Goal: Task Accomplishment & Management: Manage account settings

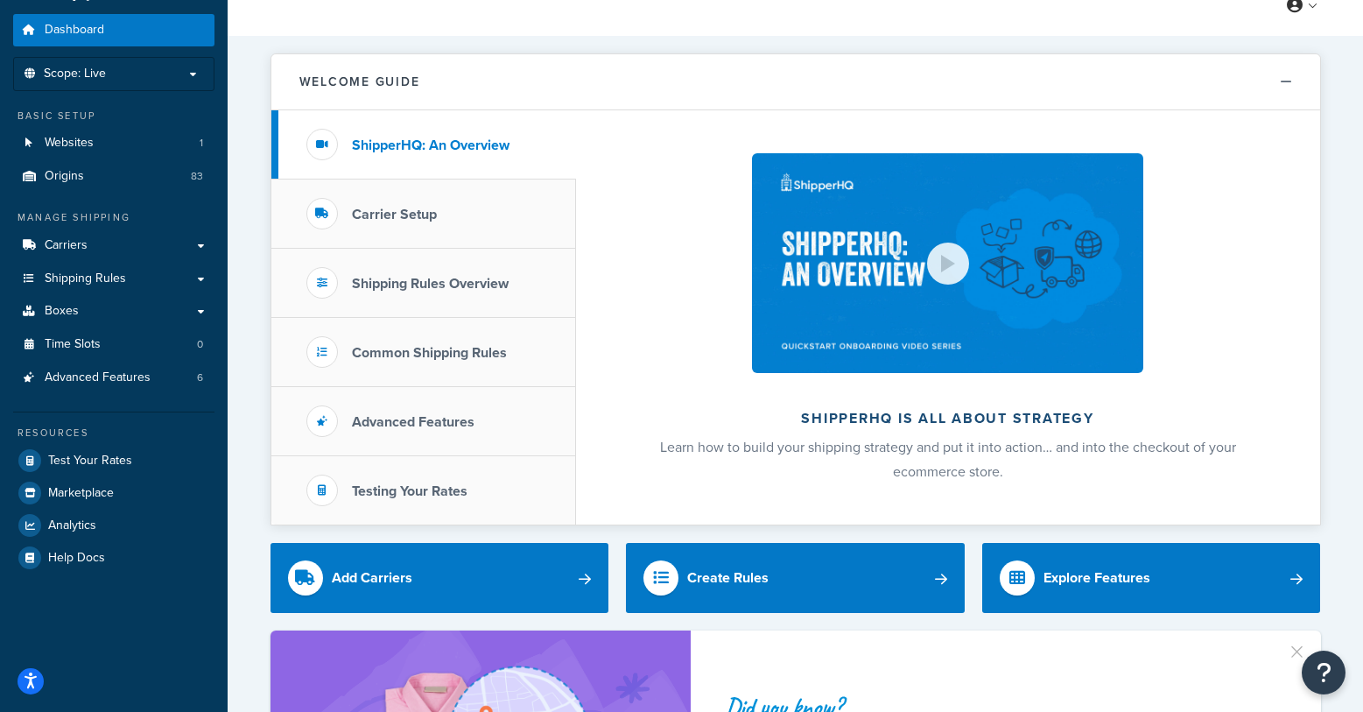
scroll to position [52, 0]
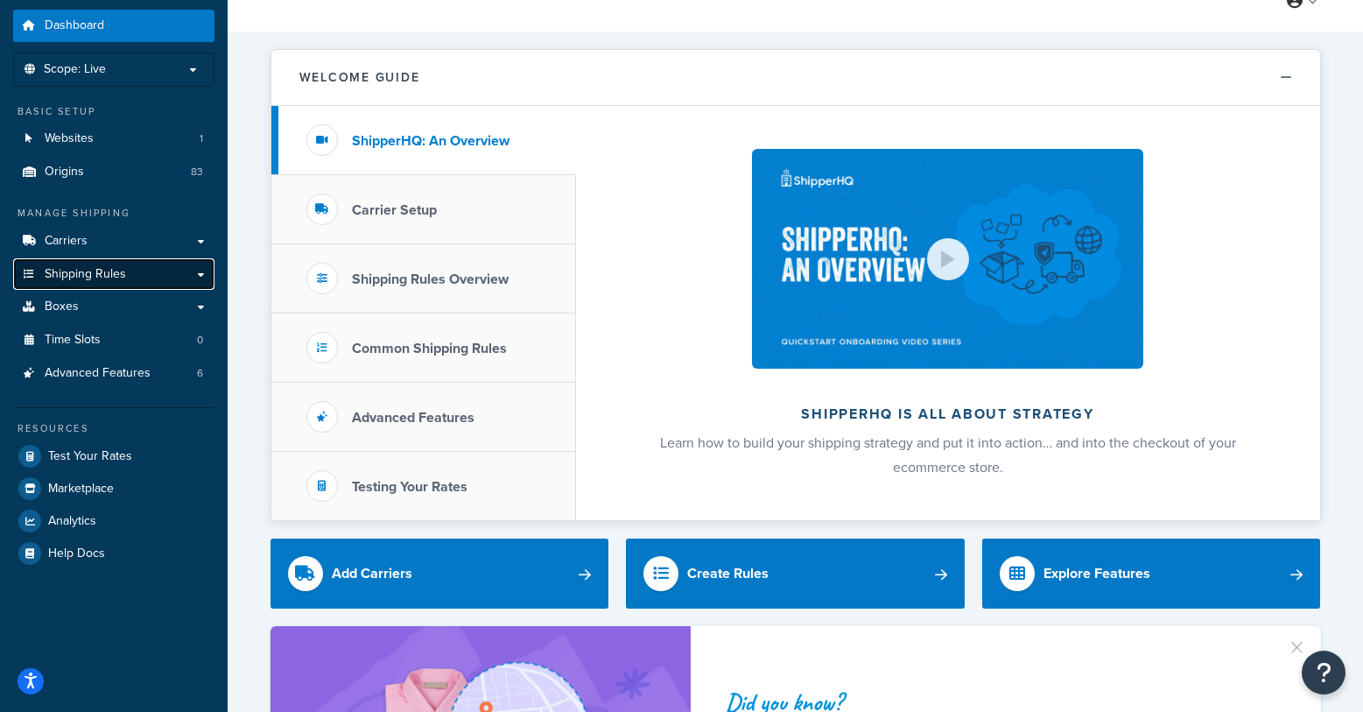
click at [108, 270] on span "Shipping Rules" at bounding box center [85, 274] width 81 height 15
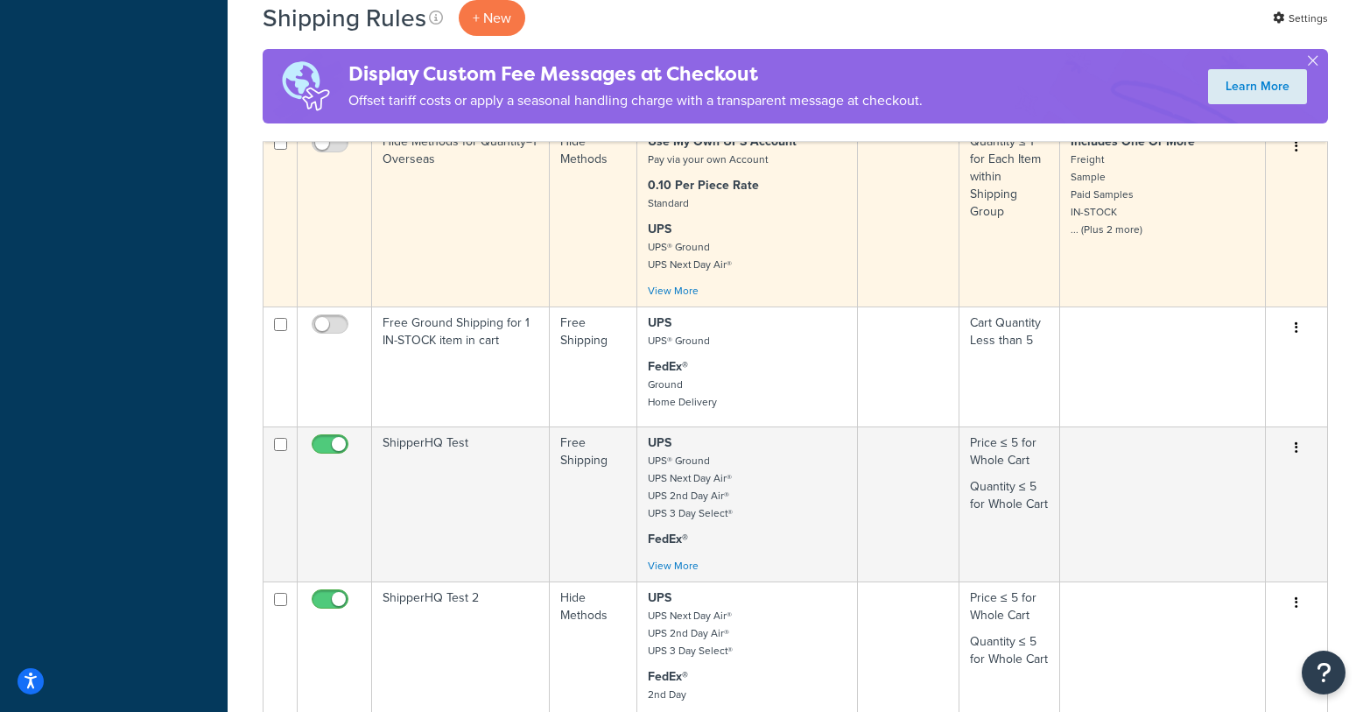
scroll to position [1101, 0]
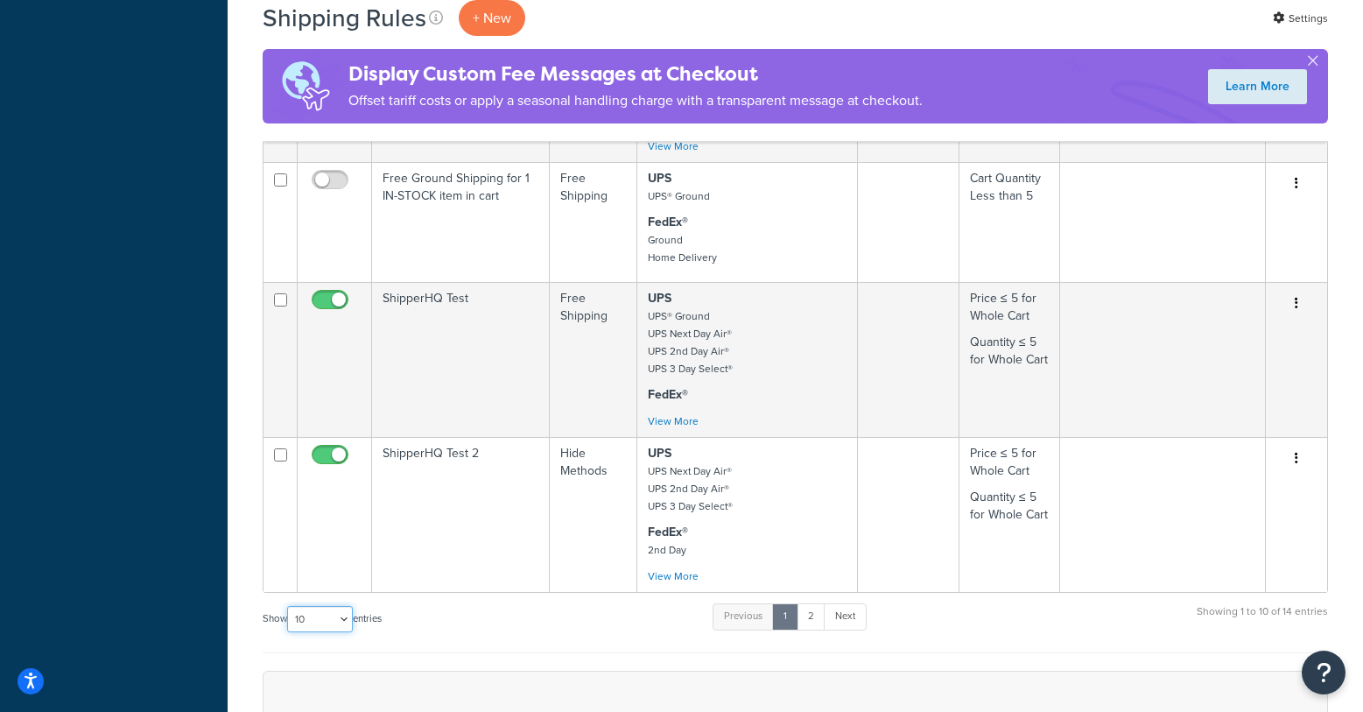
click at [346, 606] on select "10 15 25 50 100 1000" at bounding box center [320, 619] width 66 height 26
select select "25"
click at [289, 606] on select "10 15 25 50 100 1000" at bounding box center [320, 619] width 66 height 26
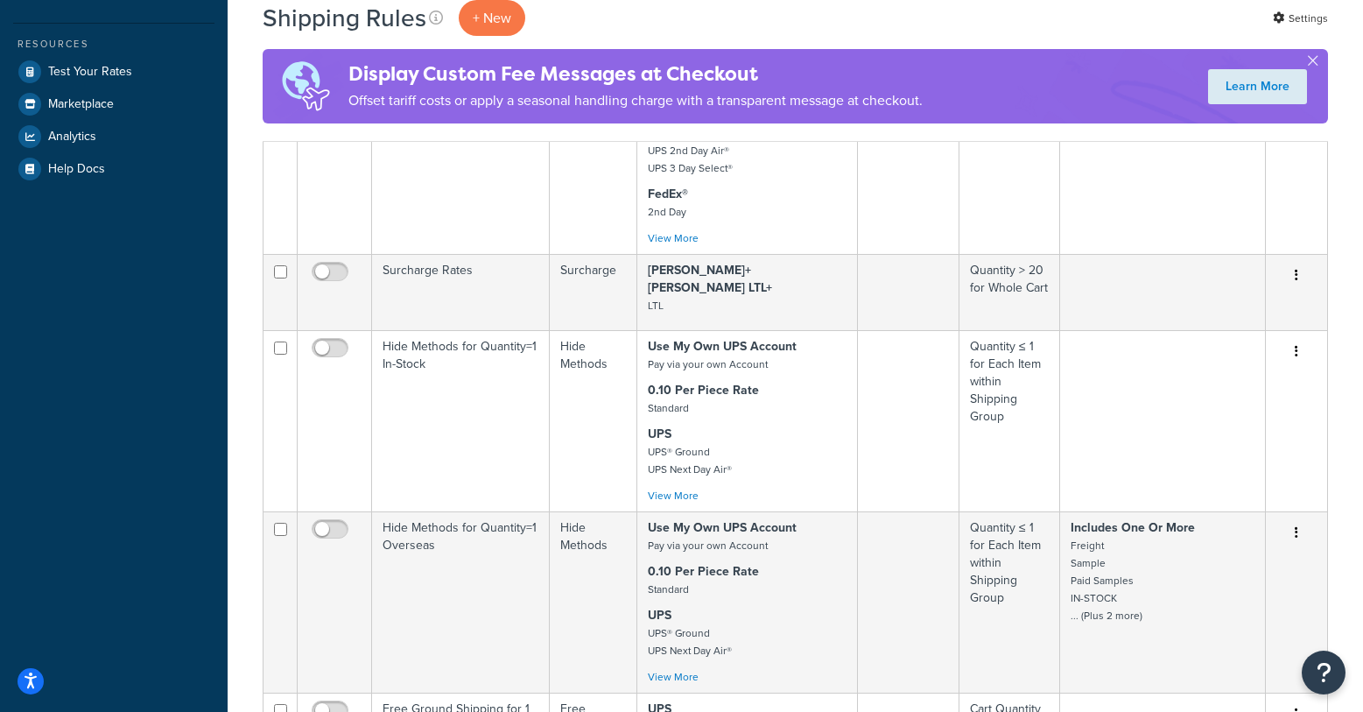
scroll to position [0, 0]
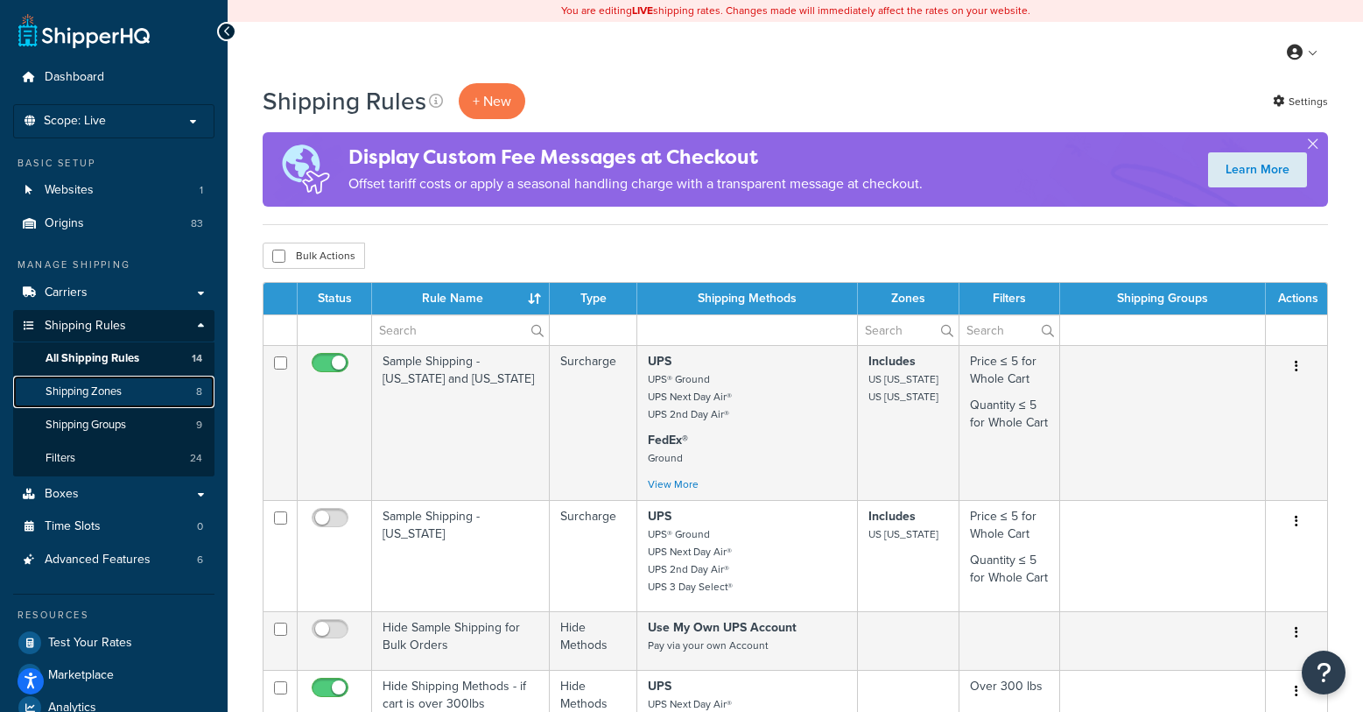
click at [82, 388] on span "Shipping Zones" at bounding box center [84, 391] width 76 height 15
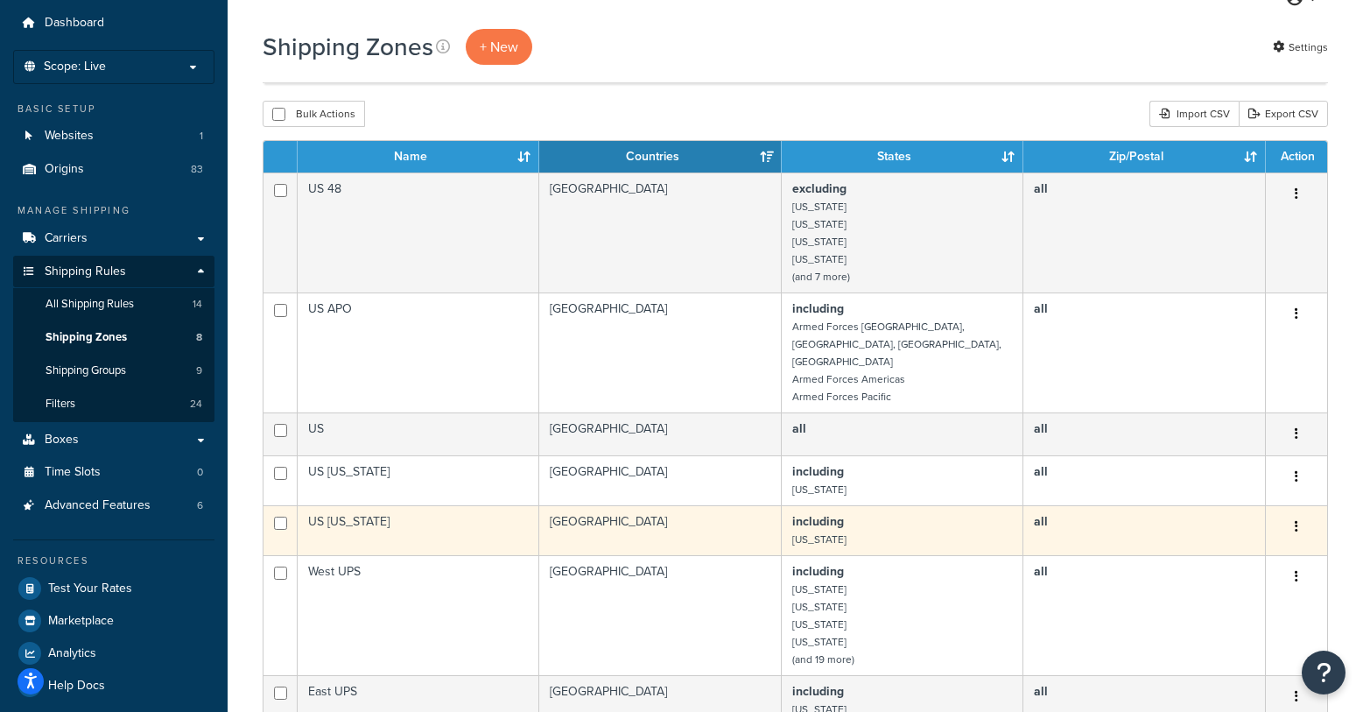
scroll to position [53, 0]
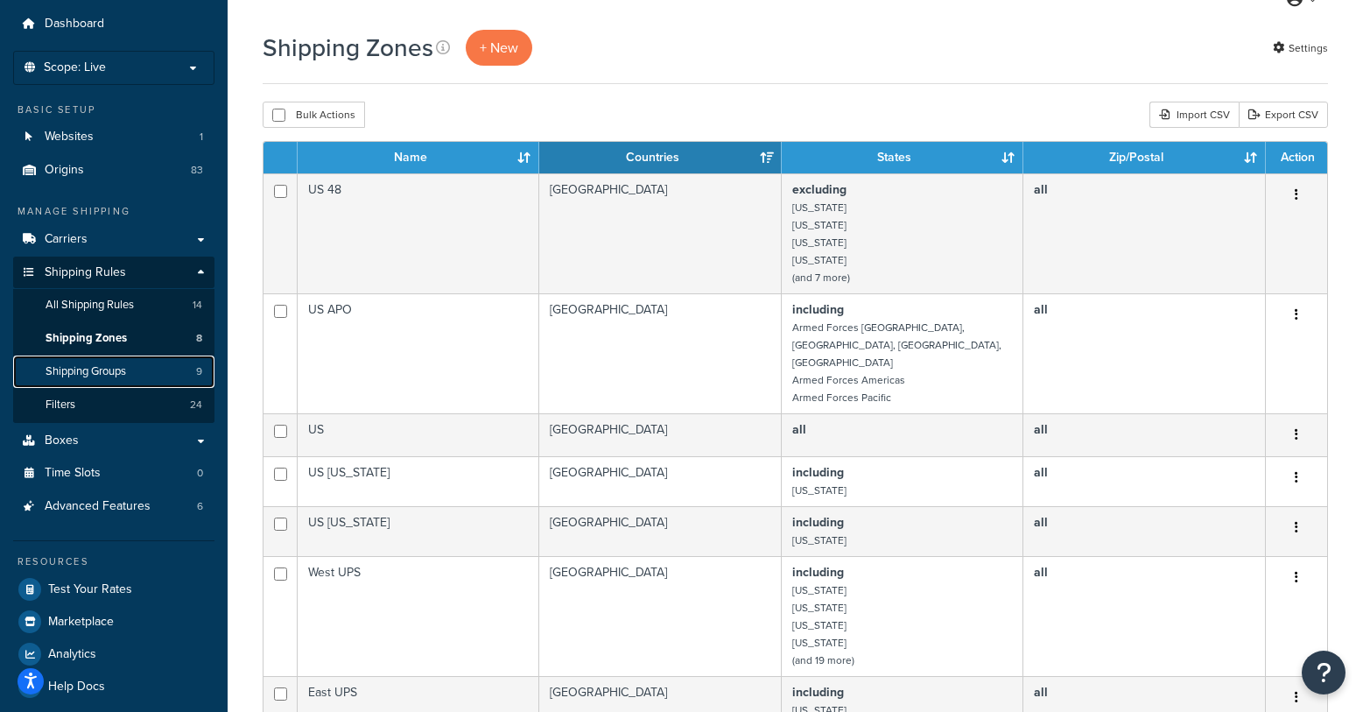
click at [92, 362] on link "Shipping Groups 9" at bounding box center [113, 371] width 201 height 32
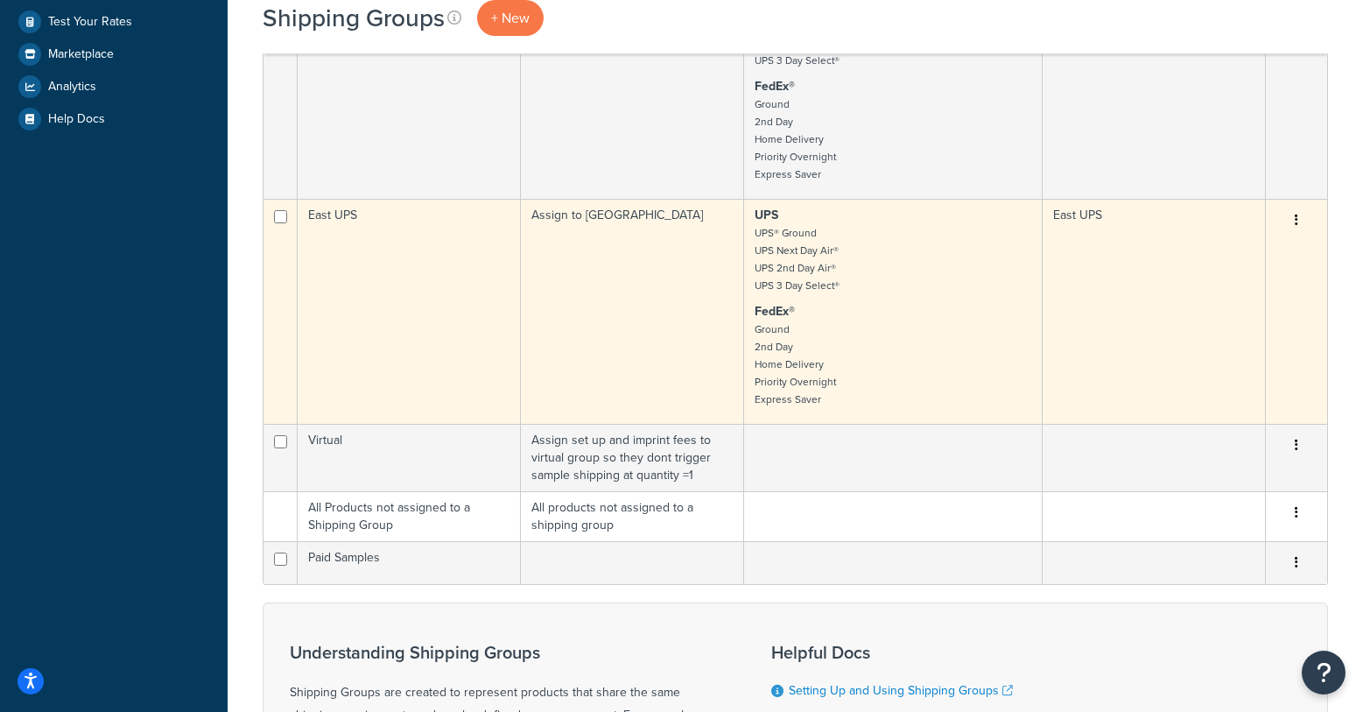
scroll to position [625, 0]
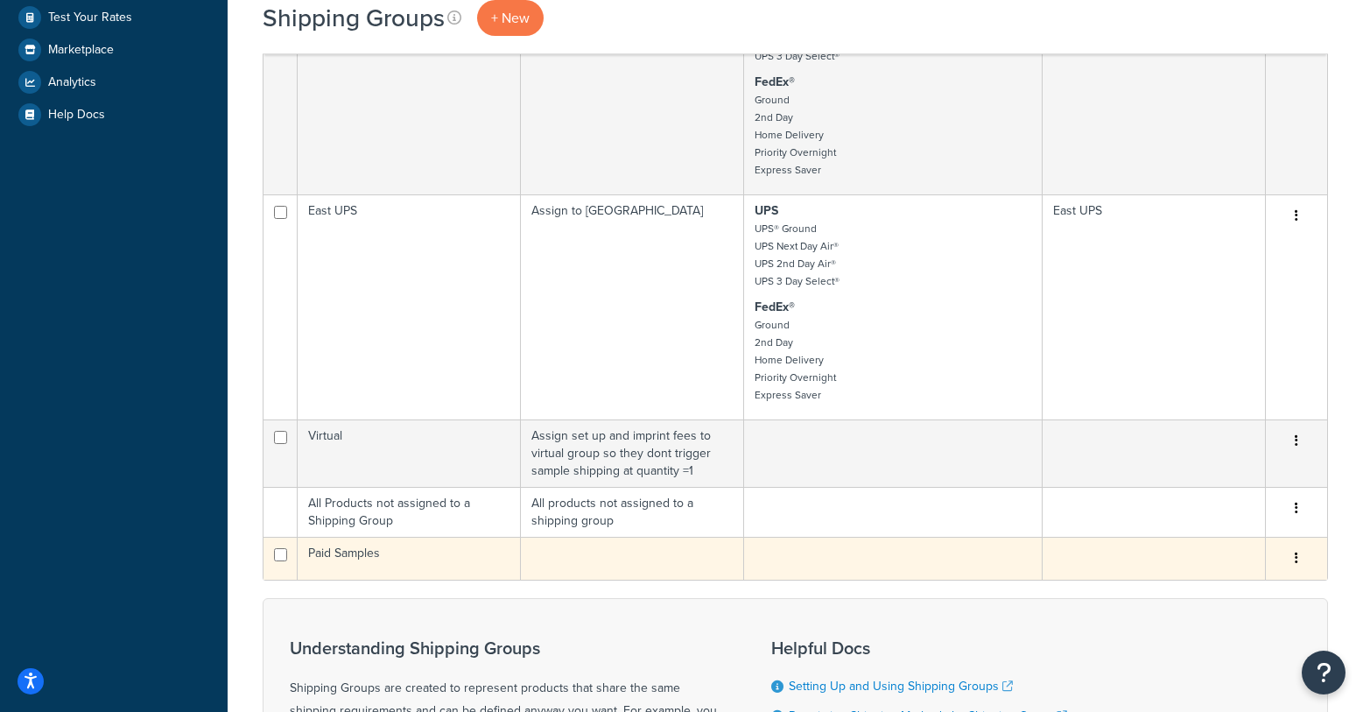
click at [395, 561] on td "Paid Samples" at bounding box center [409, 558] width 223 height 43
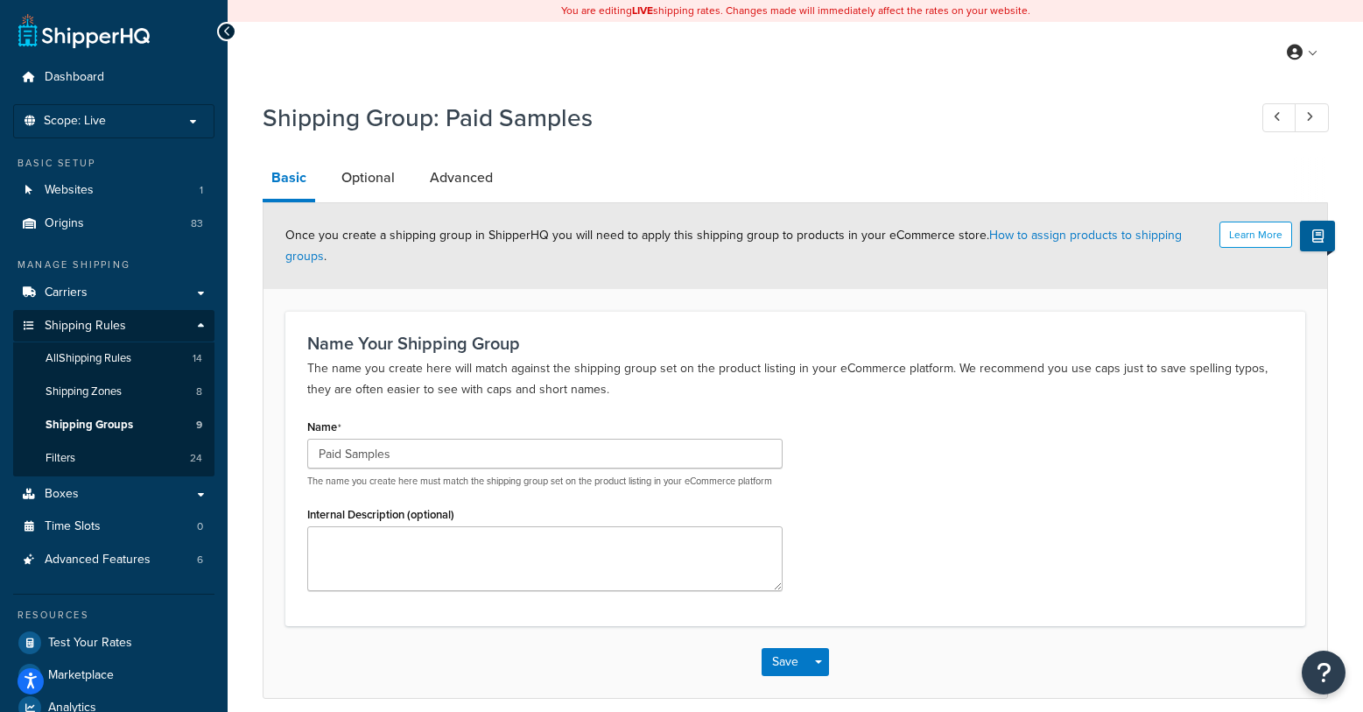
scroll to position [75, 0]
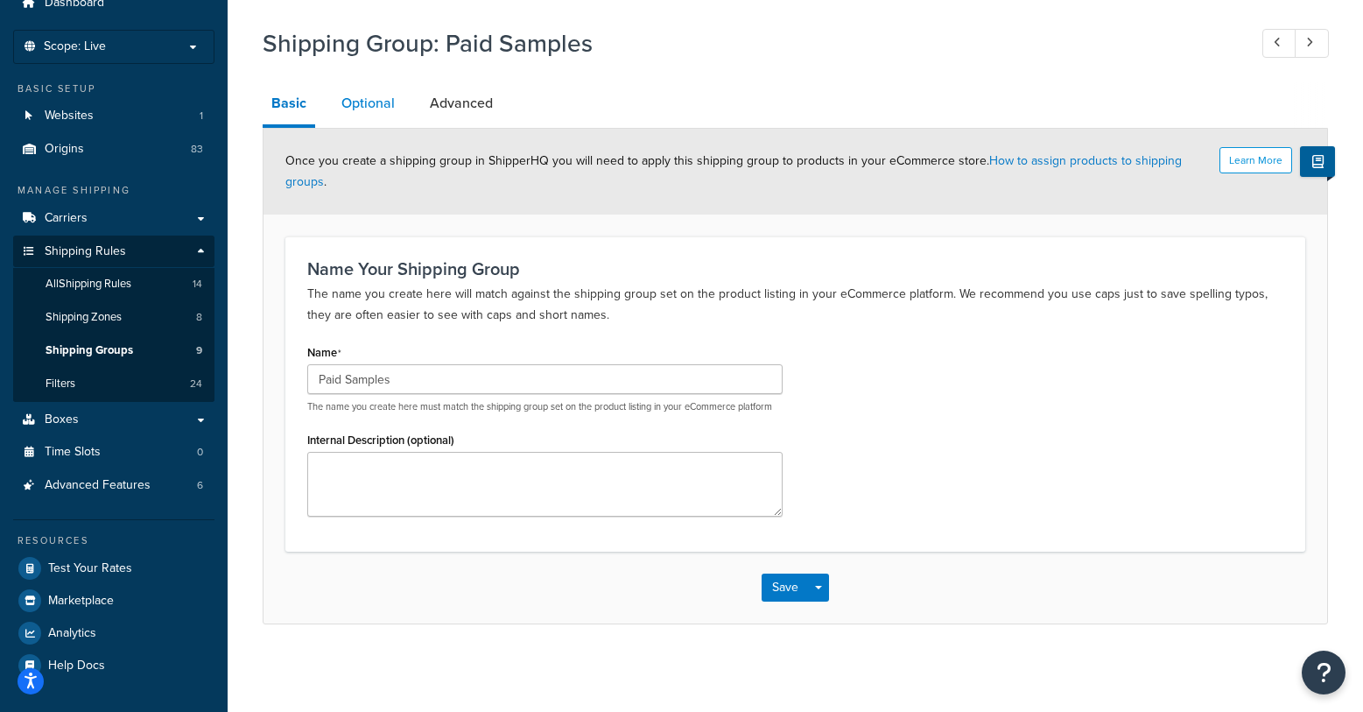
click at [360, 103] on link "Optional" at bounding box center [368, 103] width 71 height 42
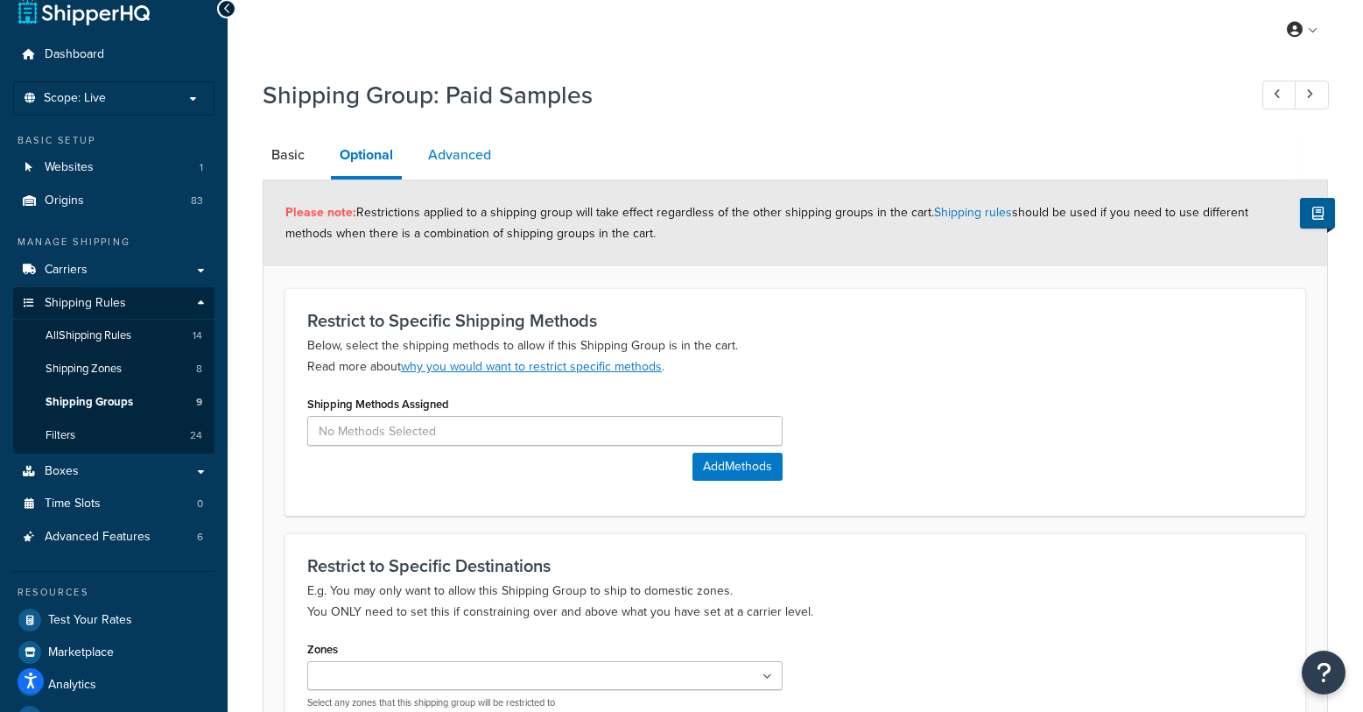
scroll to position [17, 0]
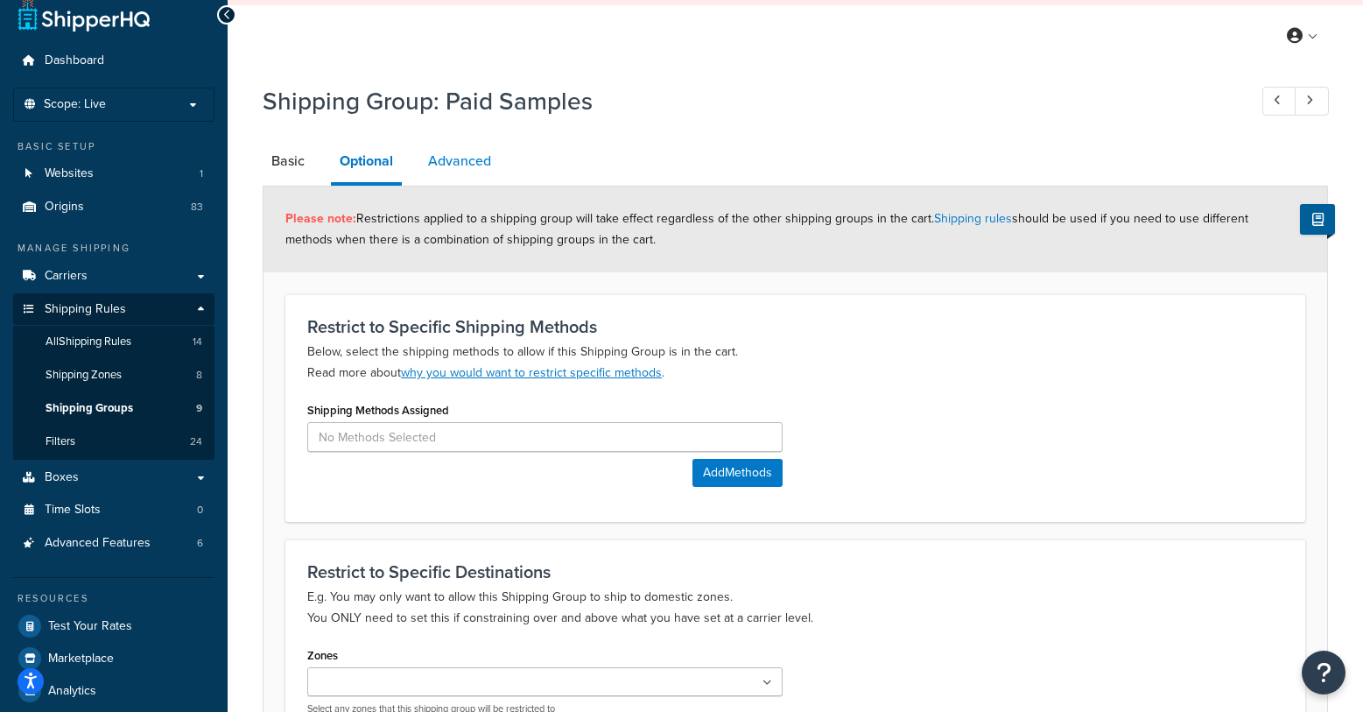
click at [452, 153] on link "Advanced" at bounding box center [459, 161] width 81 height 42
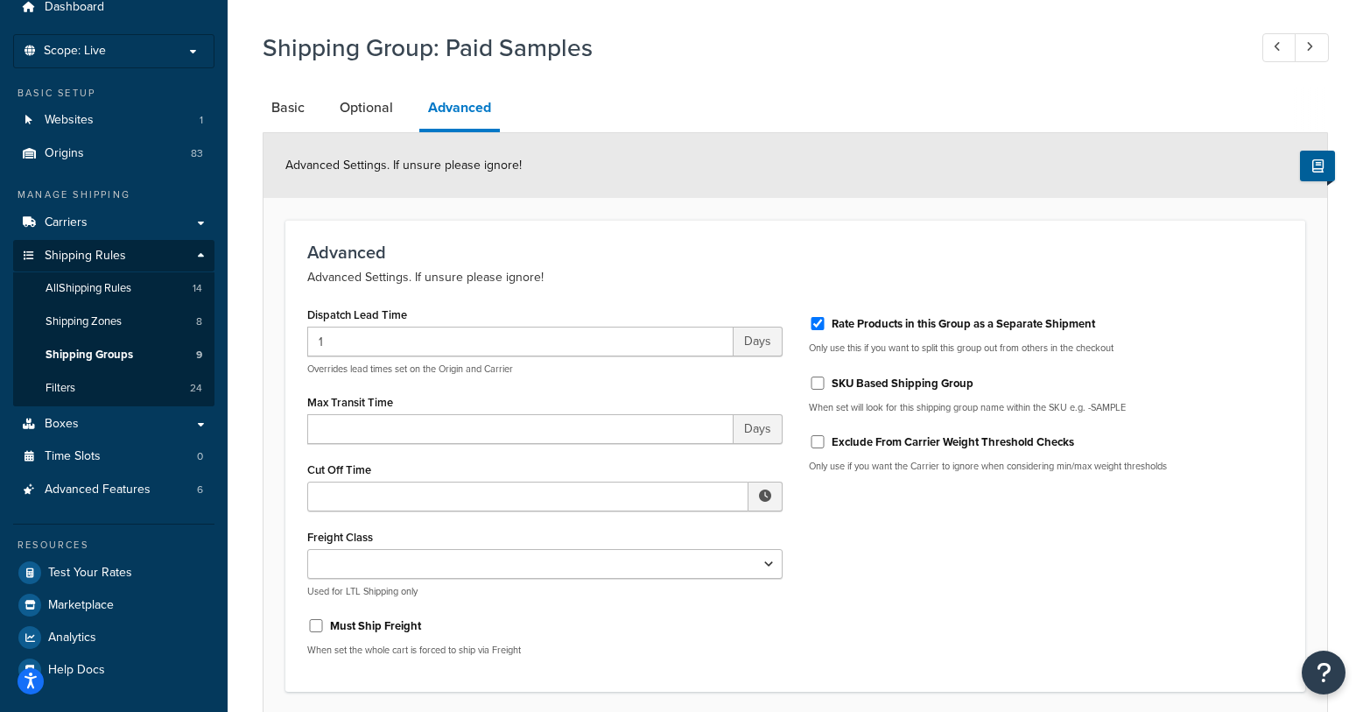
scroll to position [78, 0]
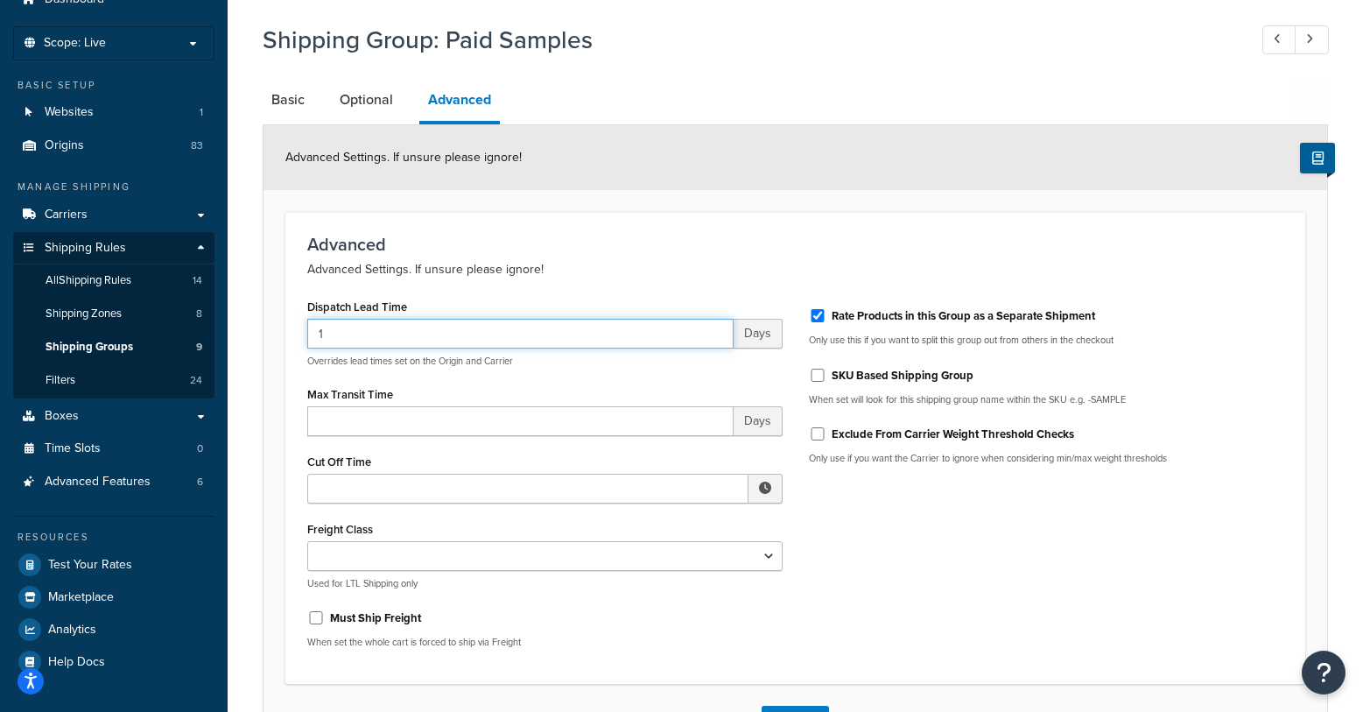
click at [274, 324] on form "Advanced Settings. If unsure please ignore! Advanced Advanced Settings. If unsu…" at bounding box center [796, 440] width 1064 height 630
type input "0"
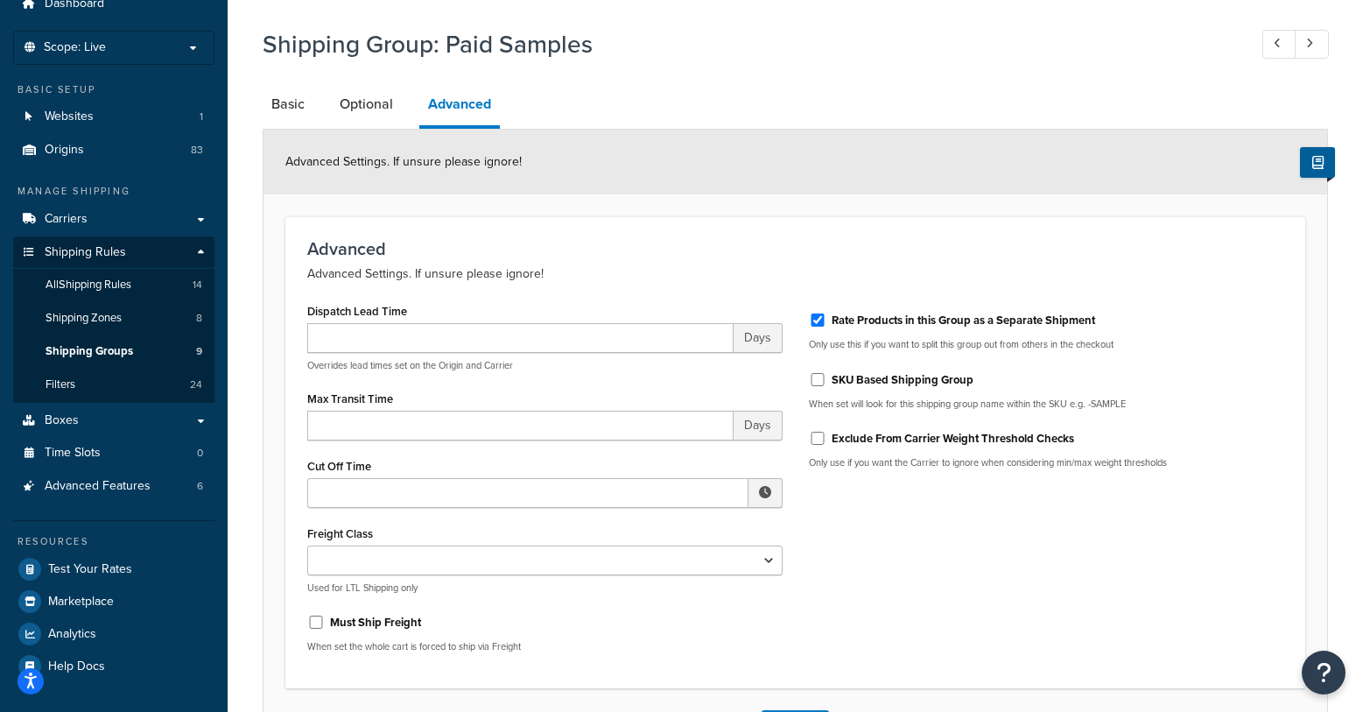
click at [594, 239] on h3 "Advanced" at bounding box center [795, 248] width 976 height 19
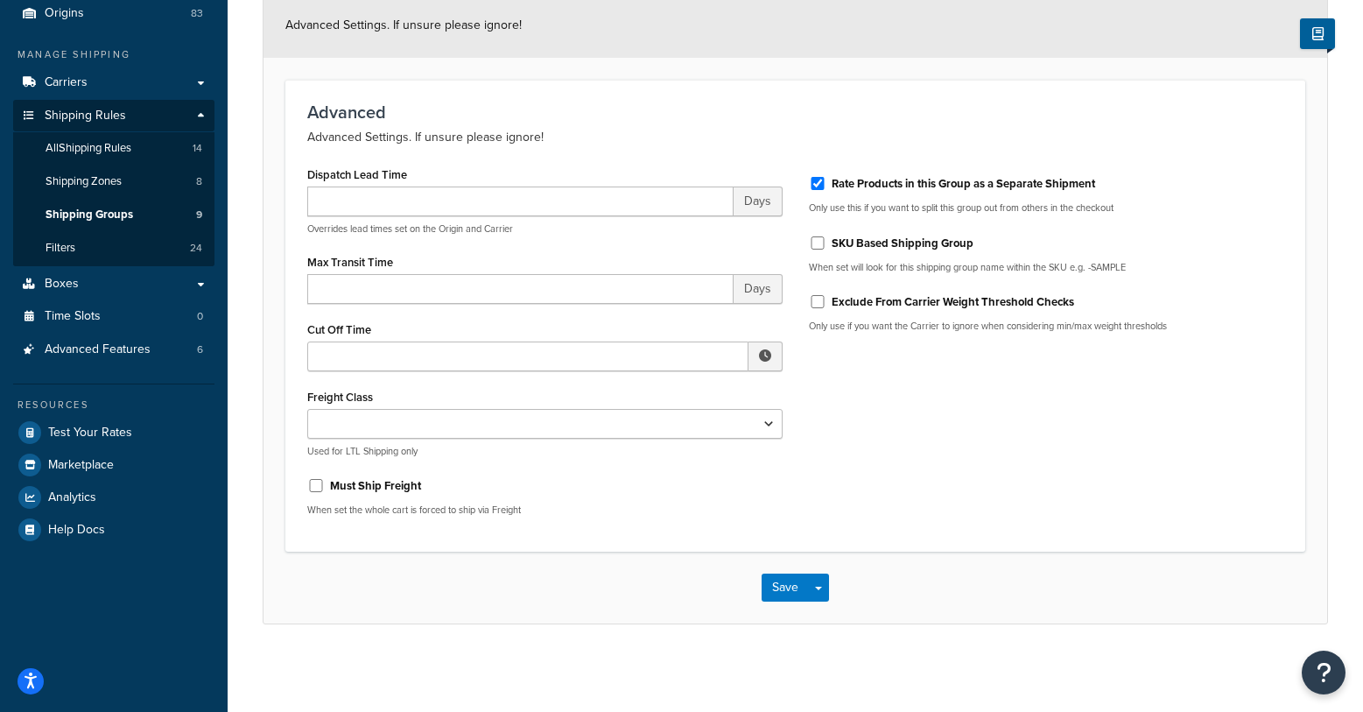
scroll to position [0, 0]
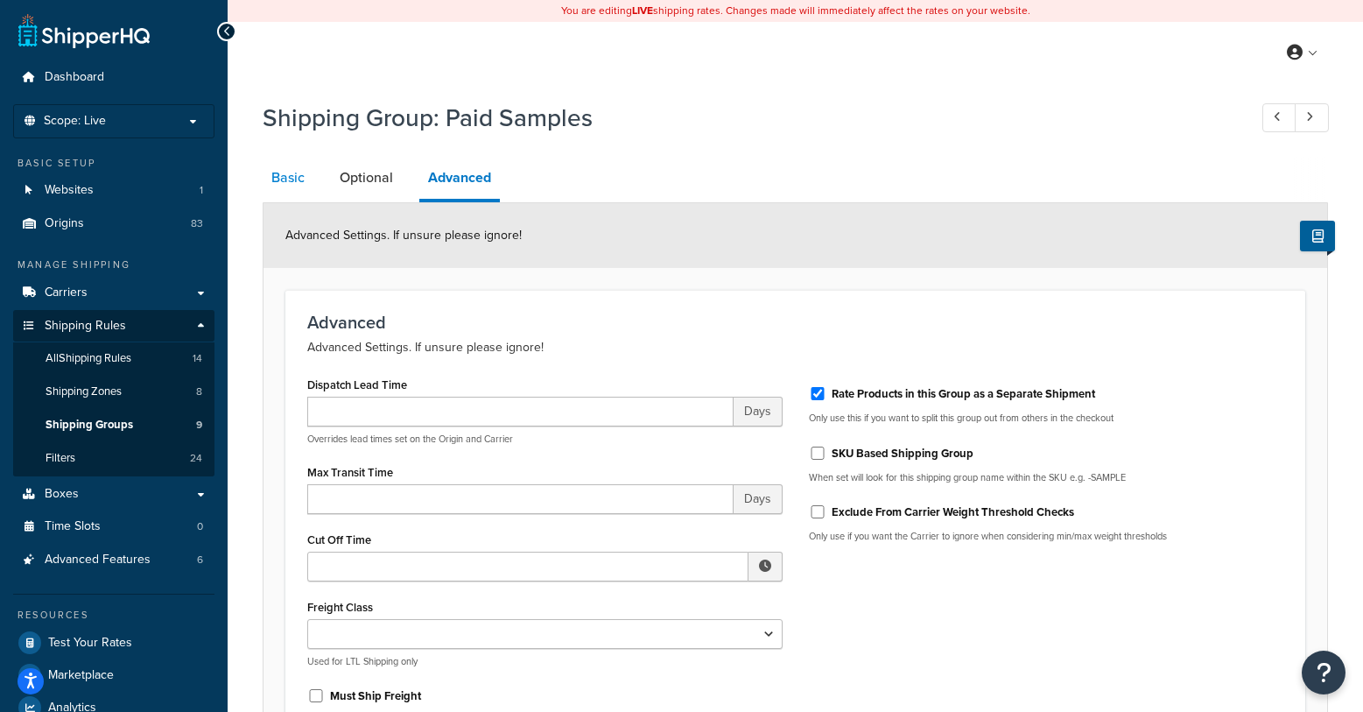
click at [276, 180] on link "Basic" at bounding box center [288, 178] width 51 height 42
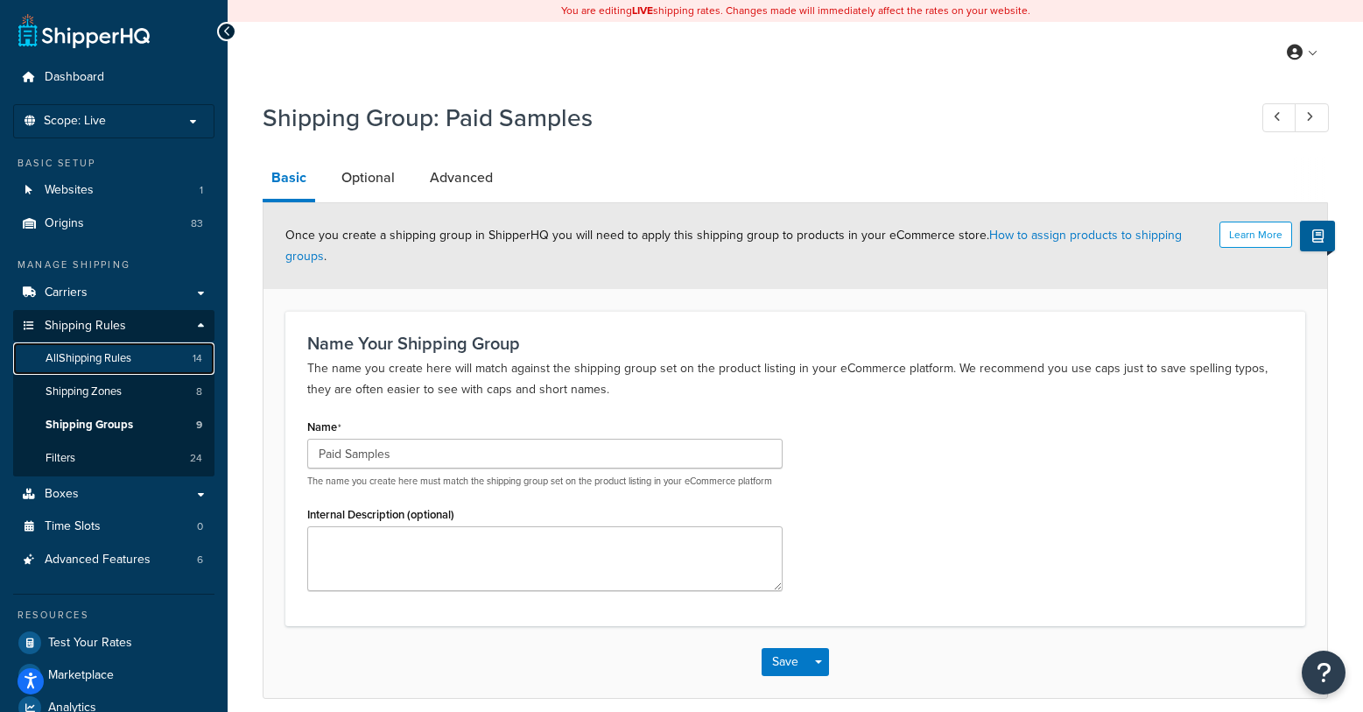
click at [67, 355] on span "All Shipping Rules" at bounding box center [89, 358] width 86 height 15
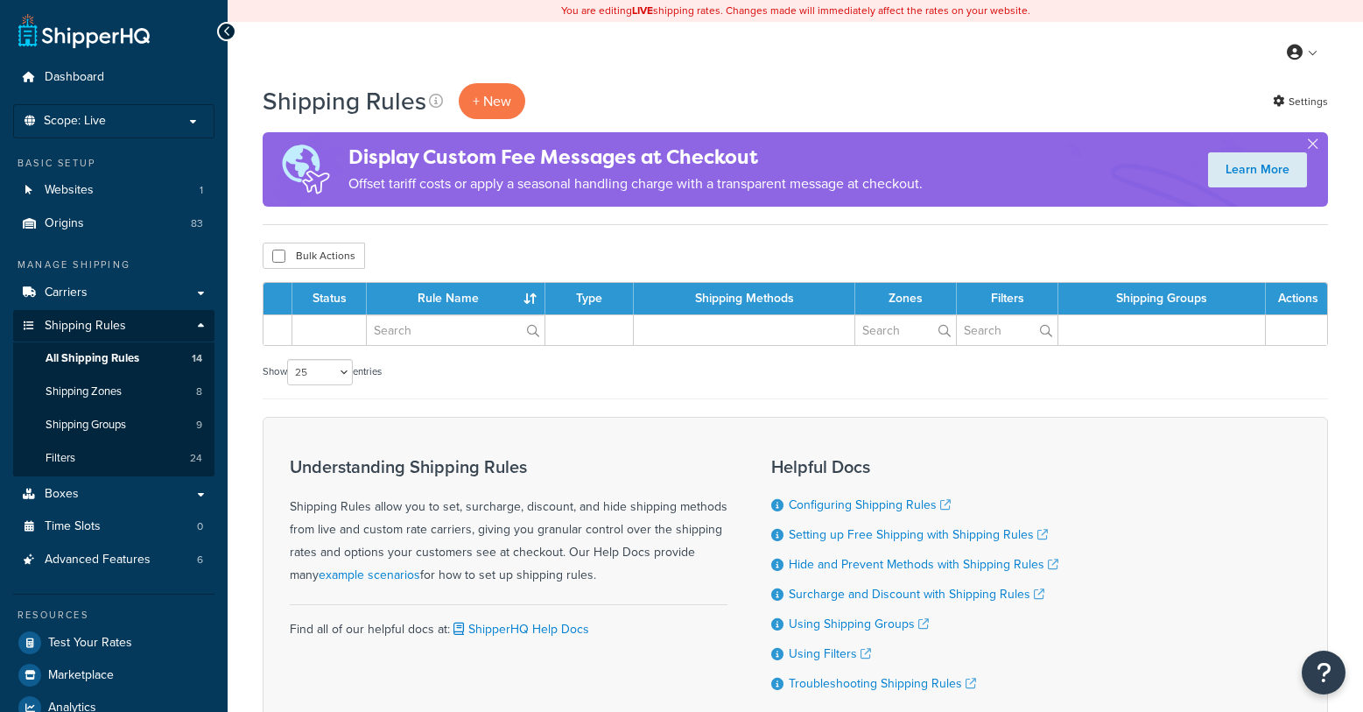
select select "25"
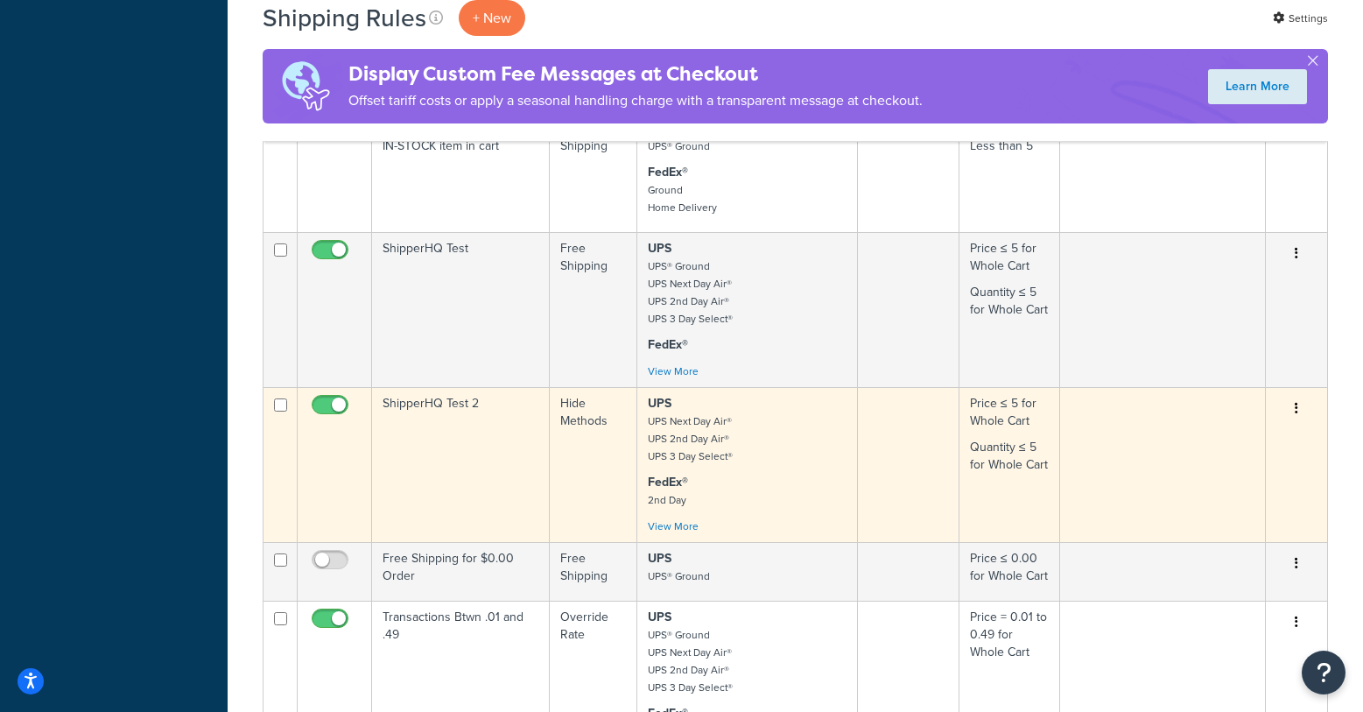
scroll to position [1153, 0]
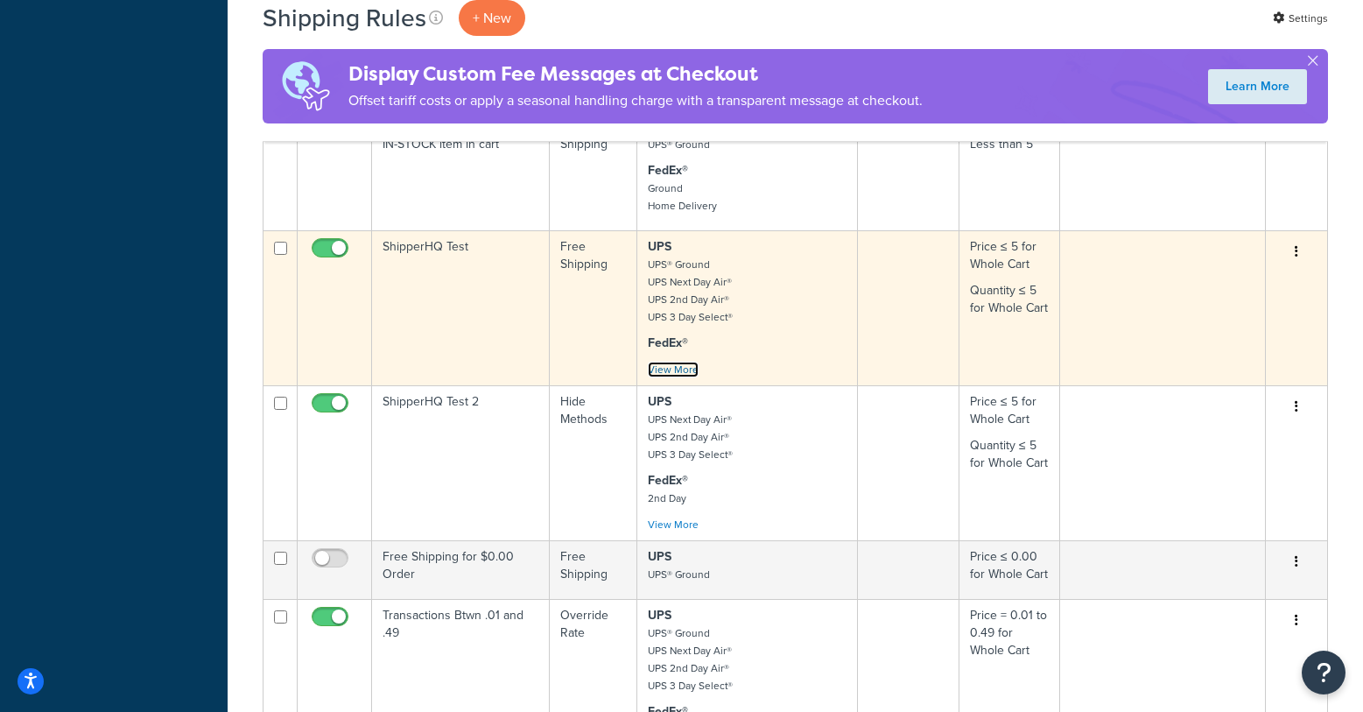
click at [681, 362] on link "View More" at bounding box center [673, 370] width 51 height 16
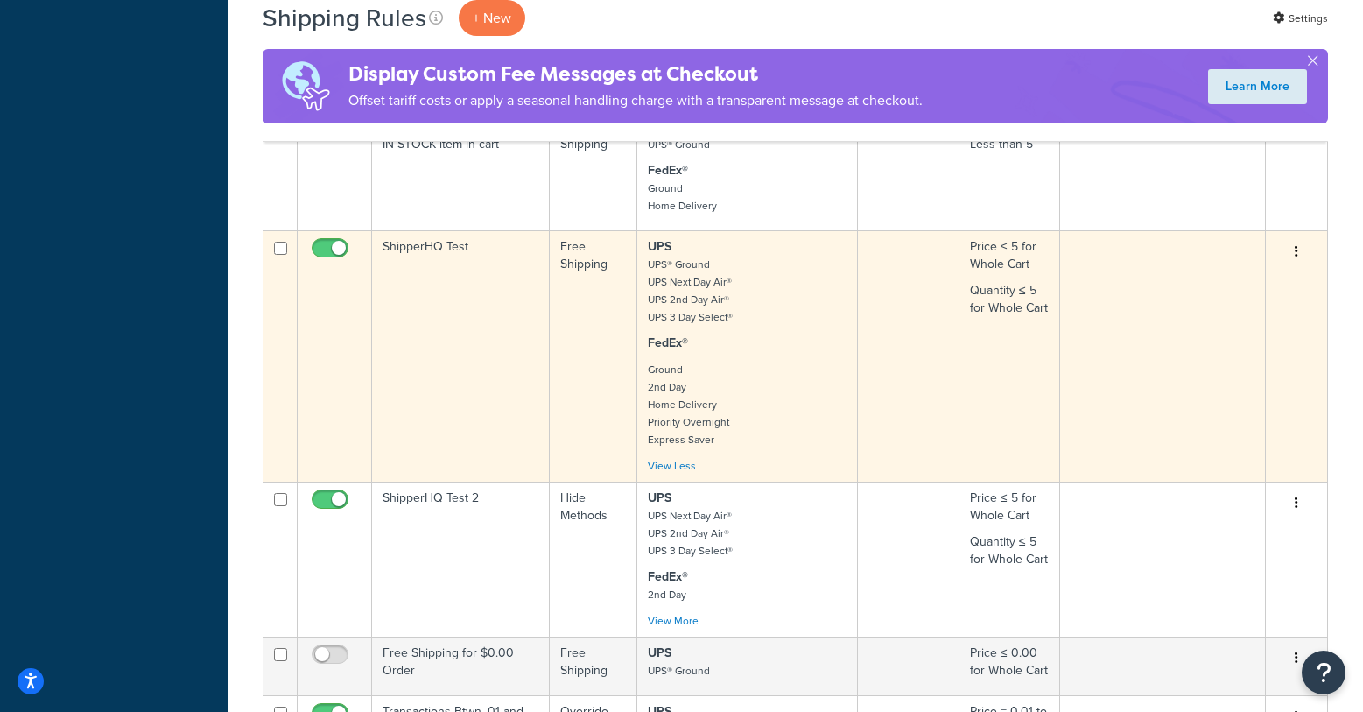
click at [1302, 238] on button "button" at bounding box center [1296, 252] width 25 height 28
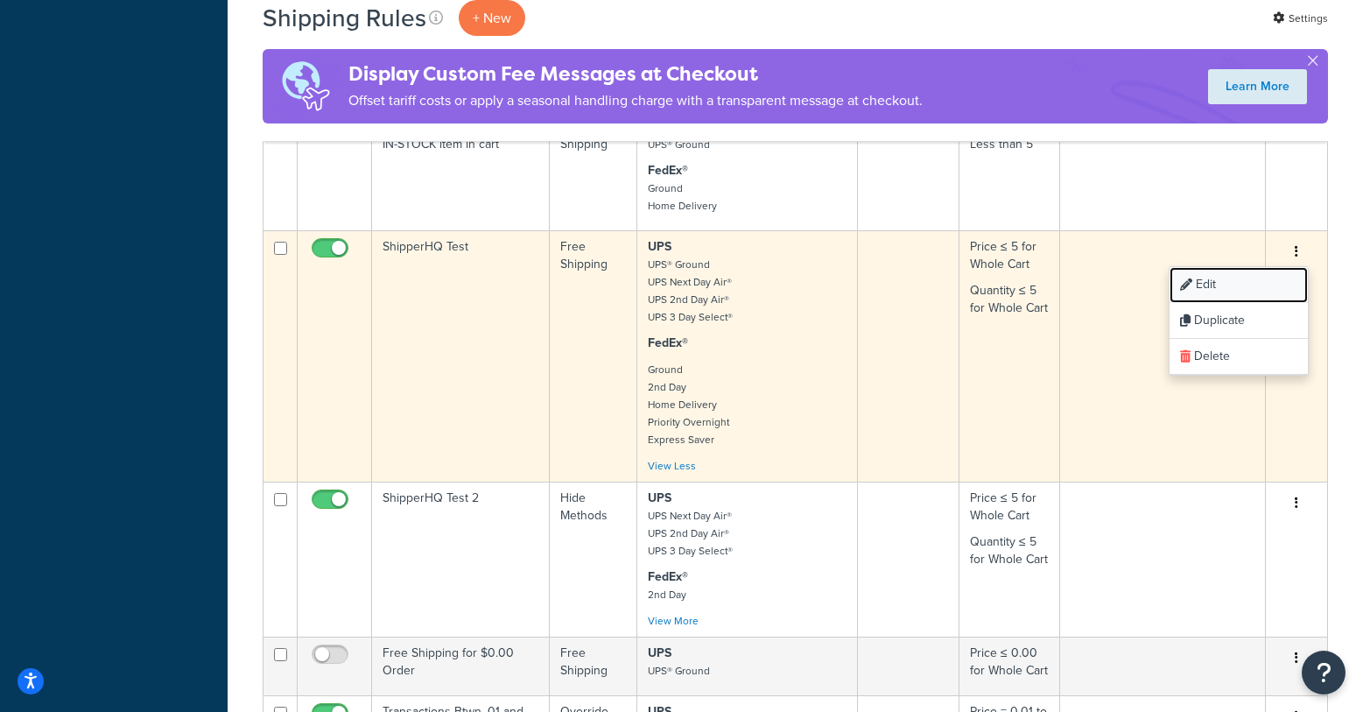
click at [1216, 267] on link "Edit" at bounding box center [1239, 285] width 138 height 36
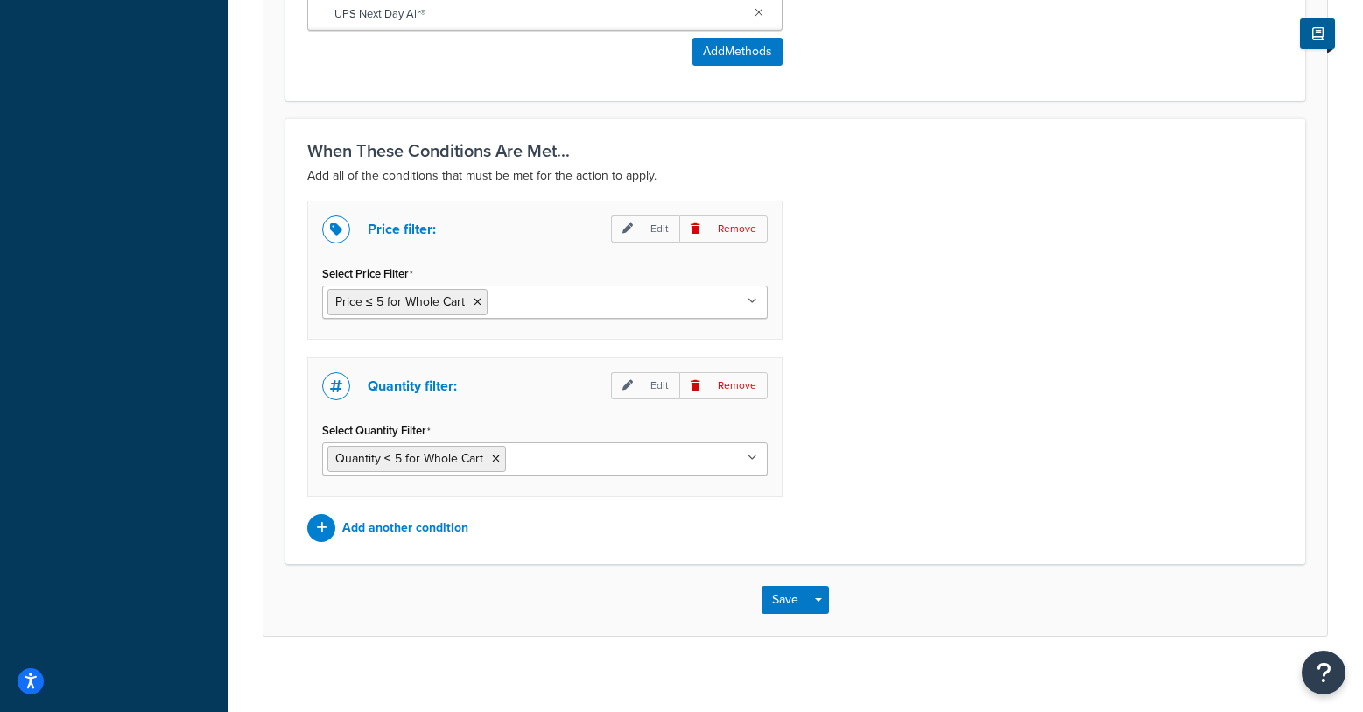
scroll to position [1319, 0]
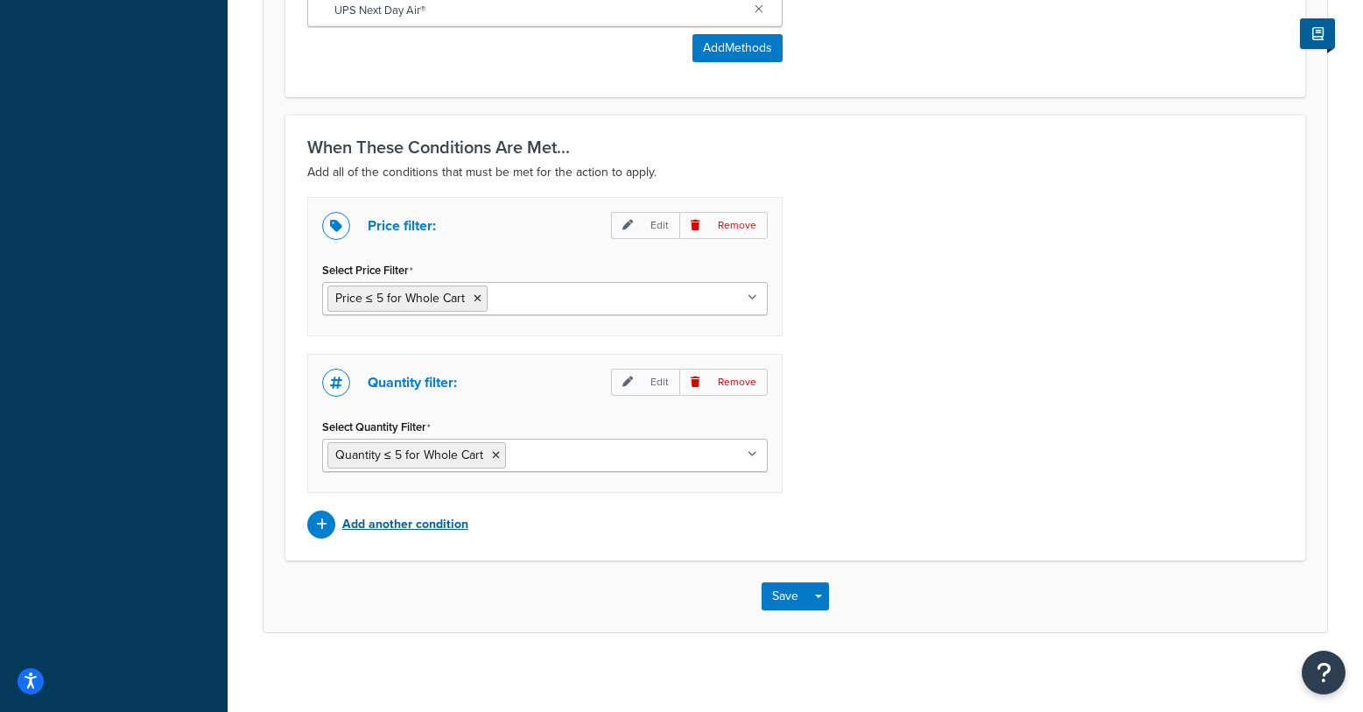
click at [320, 522] on icon at bounding box center [321, 524] width 11 height 12
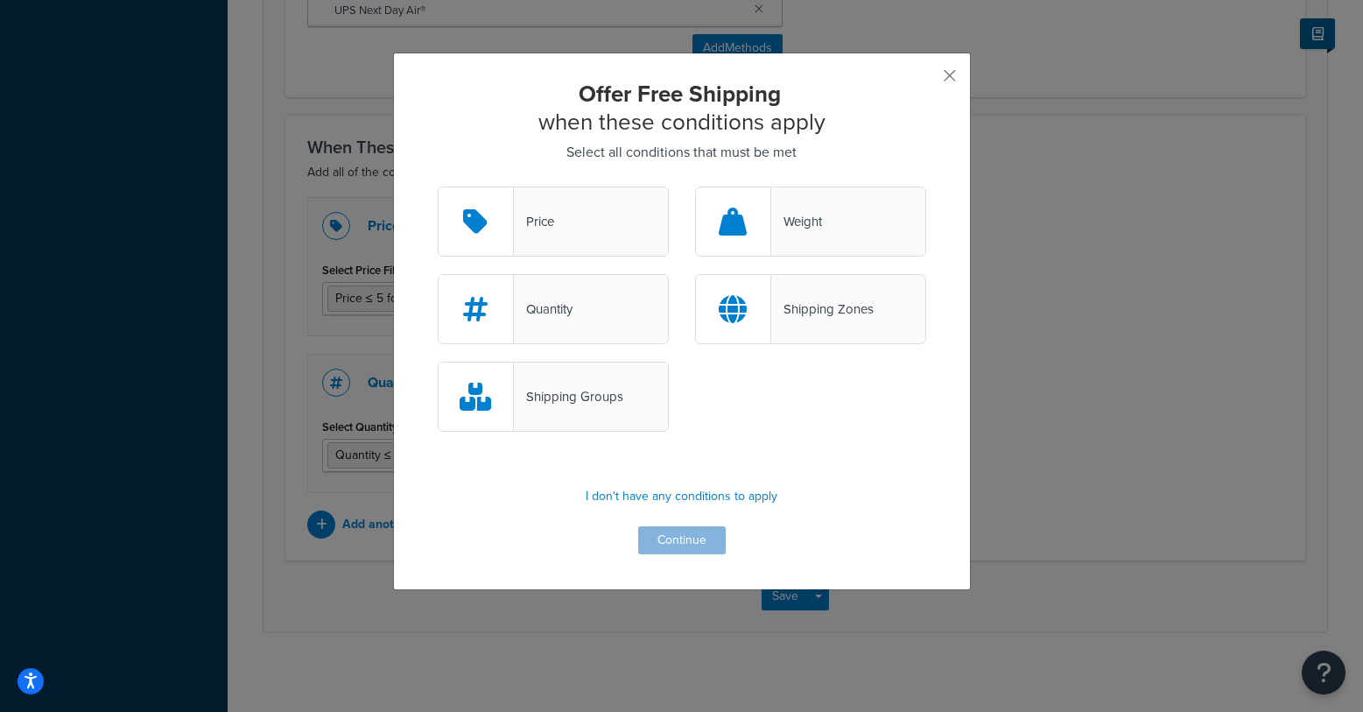
click at [605, 403] on div "Shipping Groups" at bounding box center [568, 396] width 109 height 25
click at [0, 0] on input "Shipping Groups" at bounding box center [0, 0] width 0 height 0
click at [668, 551] on button "Continue" at bounding box center [682, 540] width 88 height 28
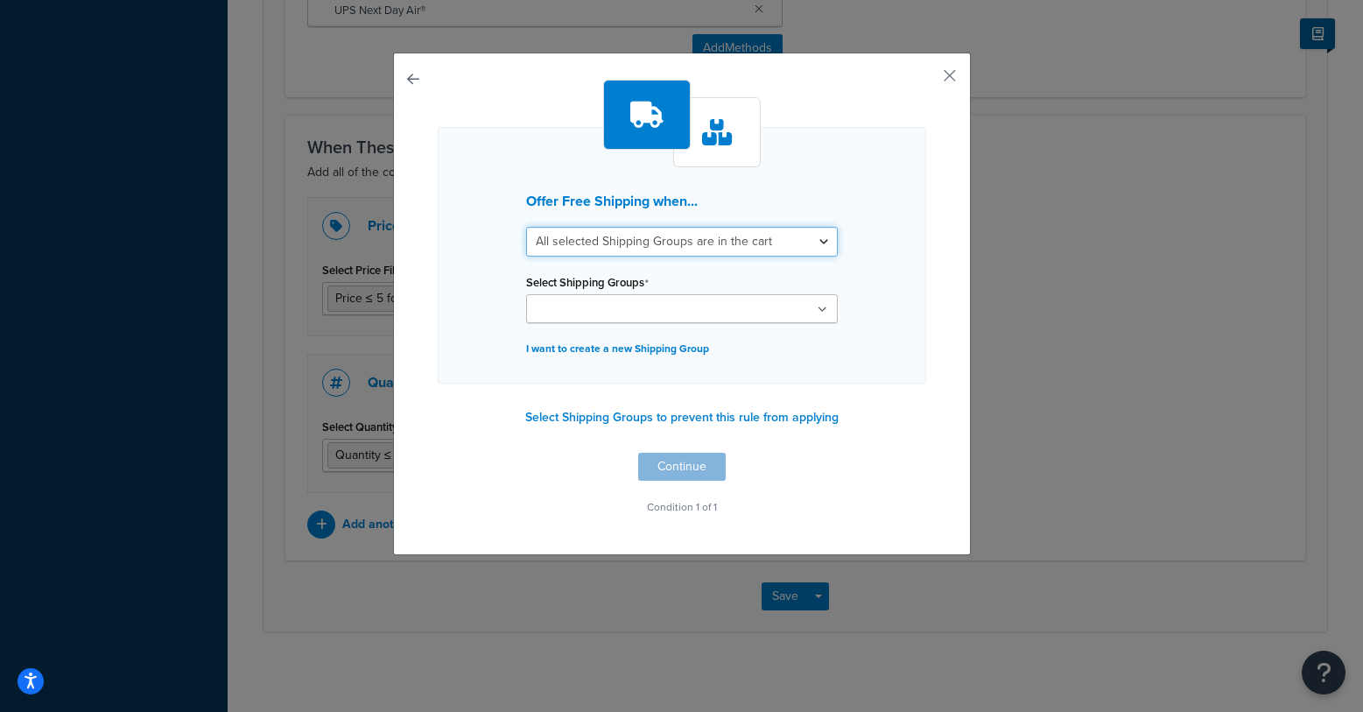
click at [700, 243] on select "All selected Shipping Groups are in the cart Any selected Shipping Groups are i…" at bounding box center [682, 242] width 312 height 30
click at [526, 227] on select "All selected Shipping Groups are in the cart Any selected Shipping Groups are i…" at bounding box center [682, 242] width 312 height 30
click at [615, 314] on input "Select Shipping Groups" at bounding box center [608, 309] width 155 height 19
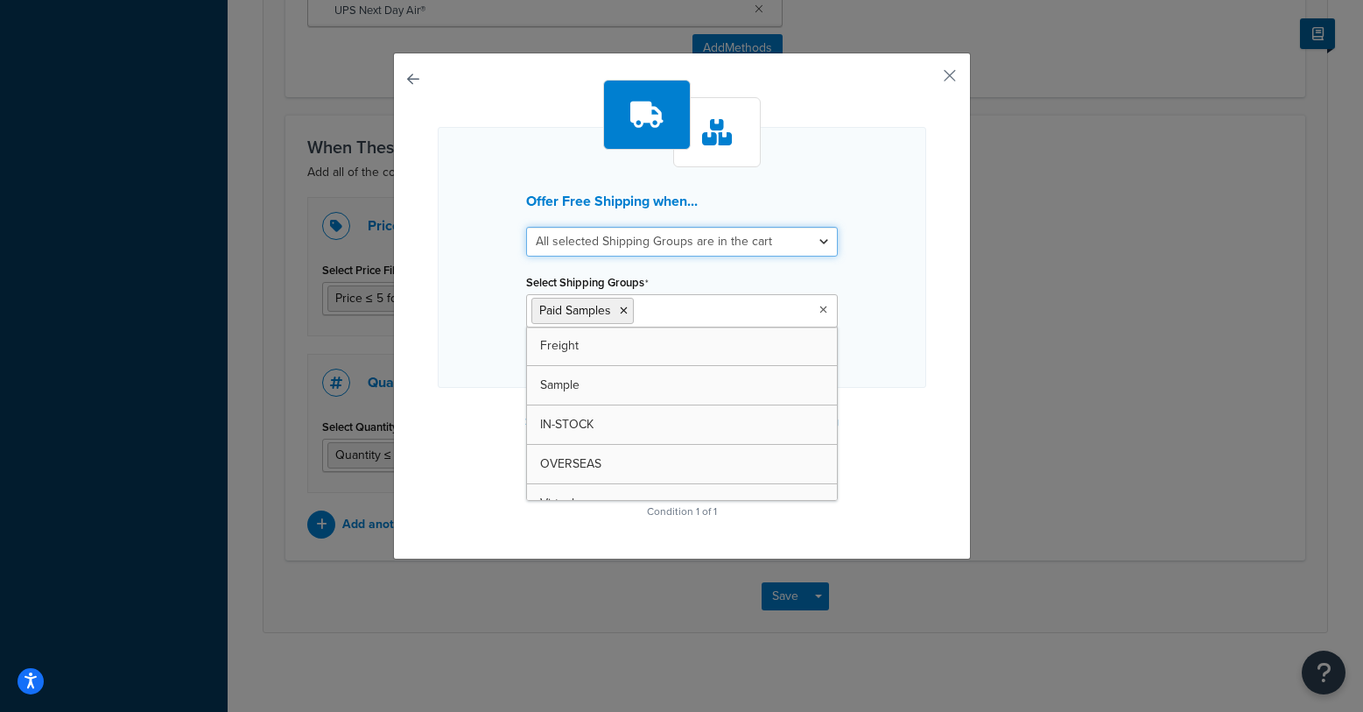
click at [779, 242] on select "All selected Shipping Groups are in the cart Any selected Shipping Groups are i…" at bounding box center [682, 242] width 312 height 30
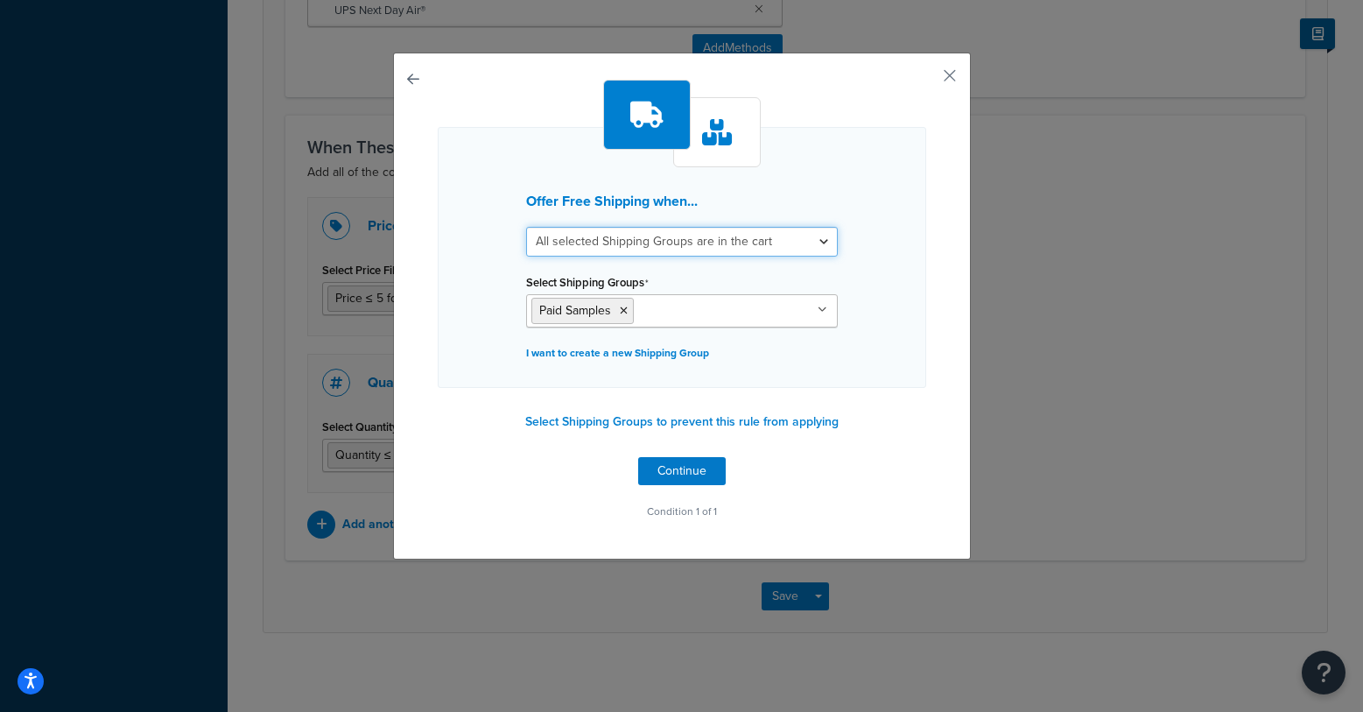
select select "any"
click at [526, 227] on select "All selected Shipping Groups are in the cart Any selected Shipping Groups are i…" at bounding box center [682, 242] width 312 height 30
click at [592, 241] on select "All selected Shipping Groups are in the cart Any selected Shipping Groups are i…" at bounding box center [682, 242] width 312 height 30
click at [780, 422] on button "Select Shipping Groups to prevent this rule from applying" at bounding box center [682, 422] width 324 height 26
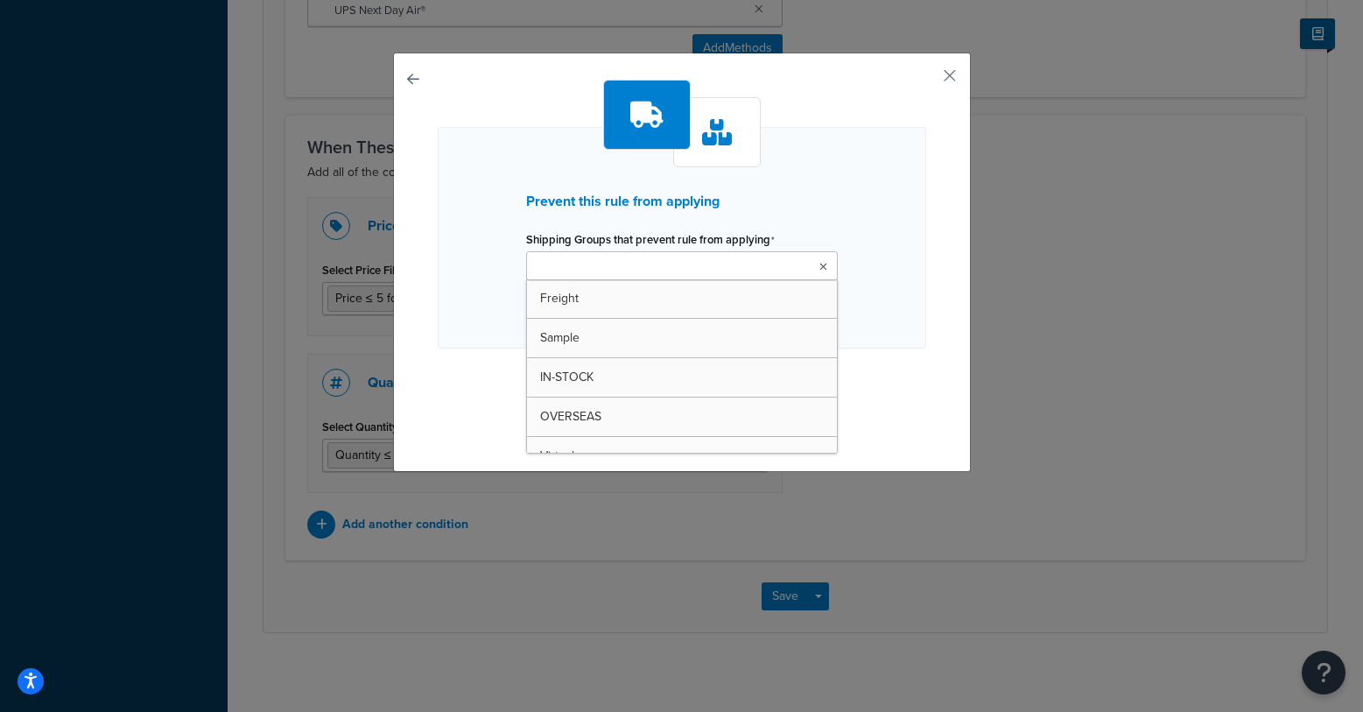
click at [609, 271] on input "Shipping Groups that prevent rule from applying" at bounding box center [608, 266] width 155 height 19
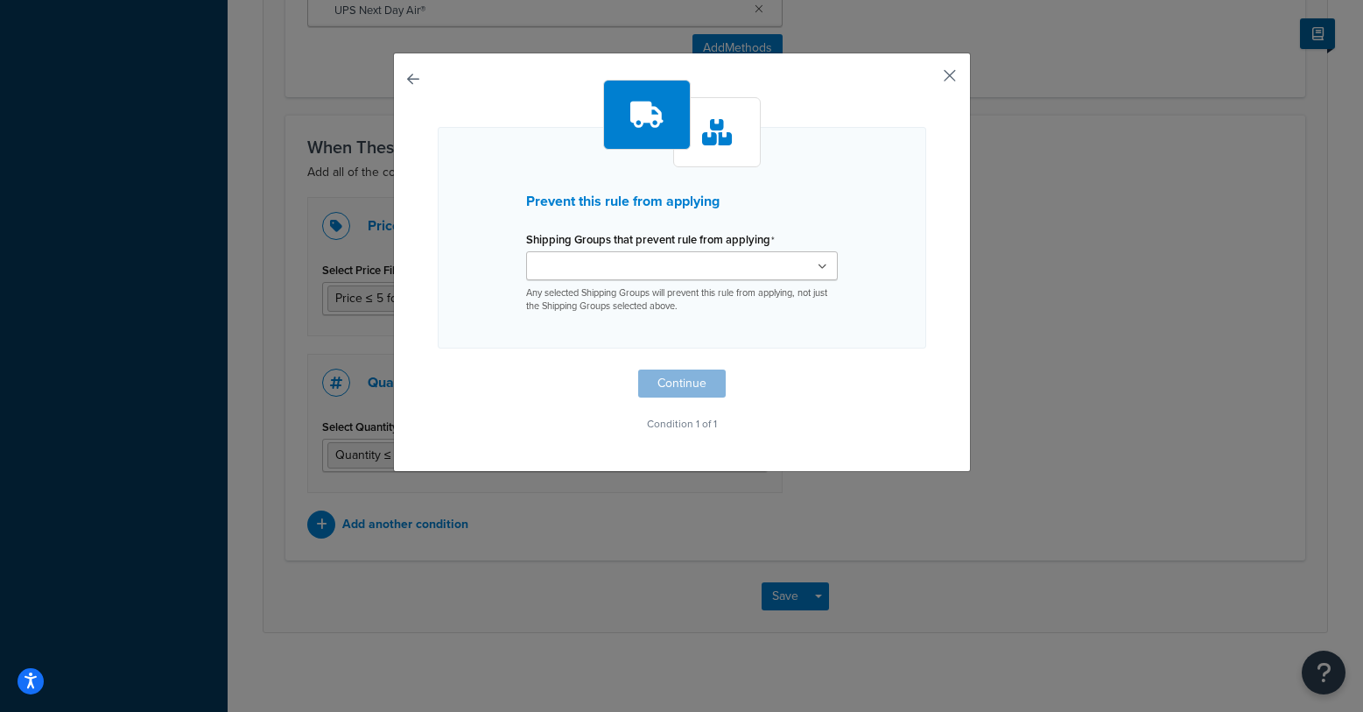
click at [926, 80] on button "button" at bounding box center [924, 82] width 4 height 4
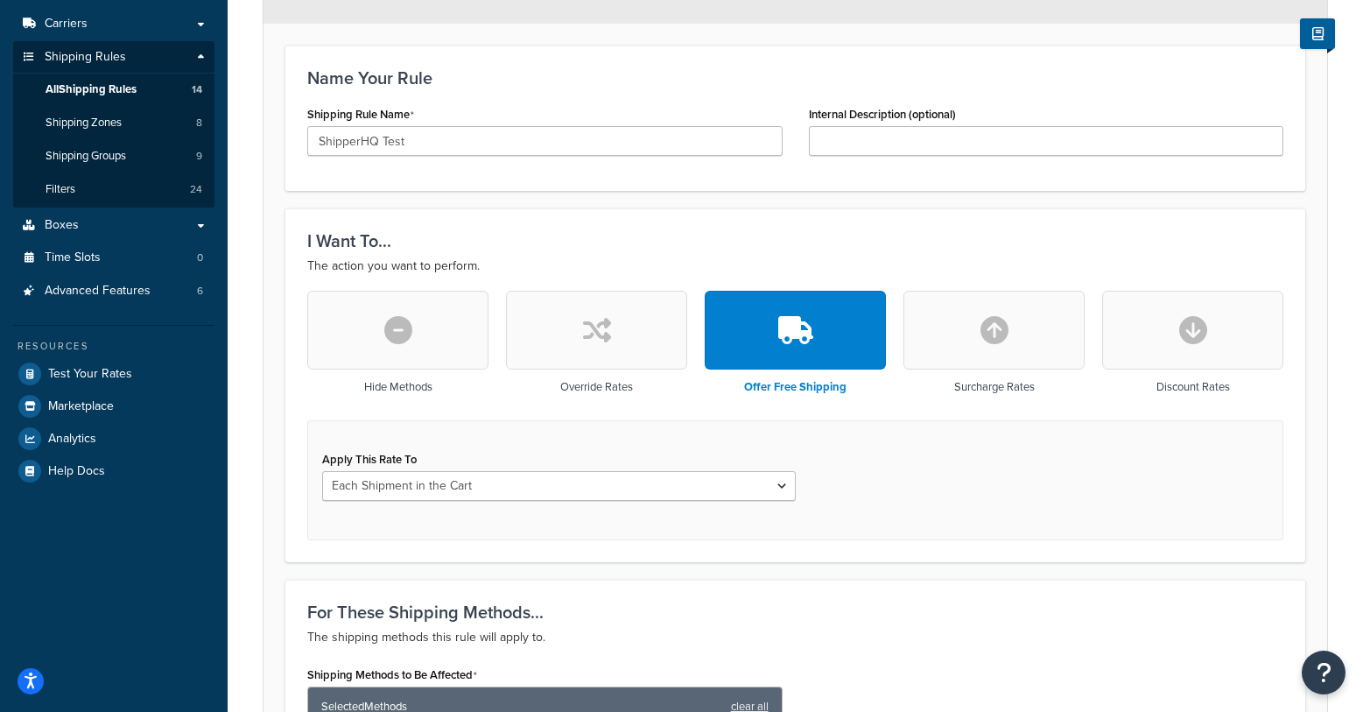
scroll to position [233, 0]
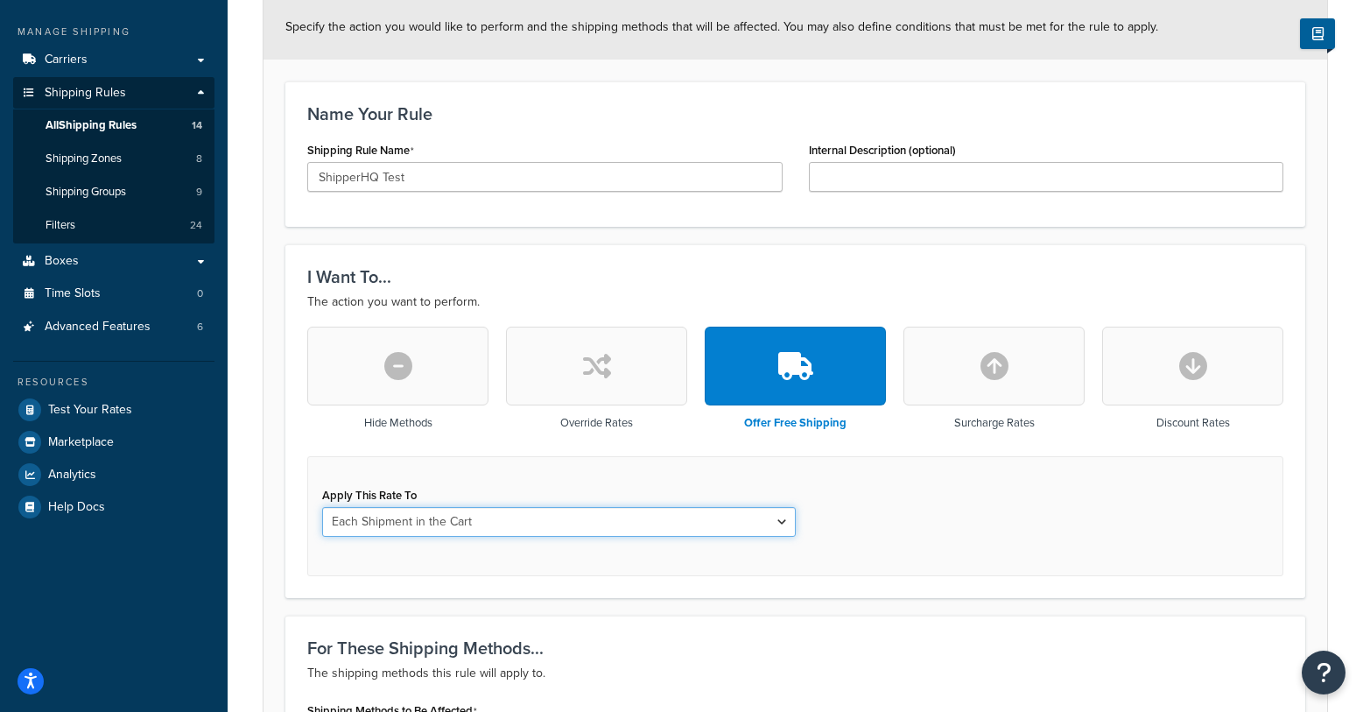
click at [672, 522] on select "Each Shipment in the Cart Each Origin in the Cart Each Shipping Group in the Ca…" at bounding box center [559, 522] width 474 height 30
click at [322, 508] on select "Each Shipment in the Cart Each Origin in the Cart Each Shipping Group in the Ca…" at bounding box center [559, 522] width 474 height 30
click at [1023, 542] on div "Apply This Rate To Each Shipment in the Cart Each Origin in the Cart Each Shipp…" at bounding box center [795, 516] width 976 height 120
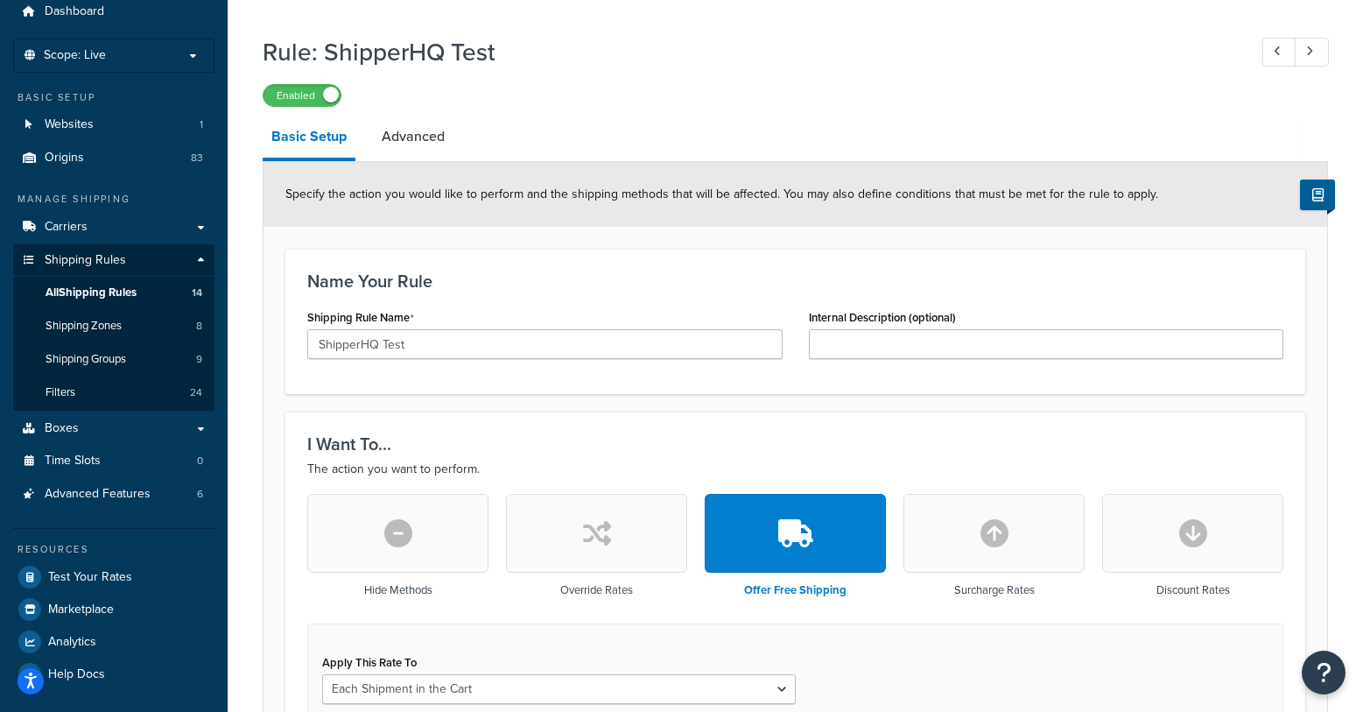
scroll to position [0, 0]
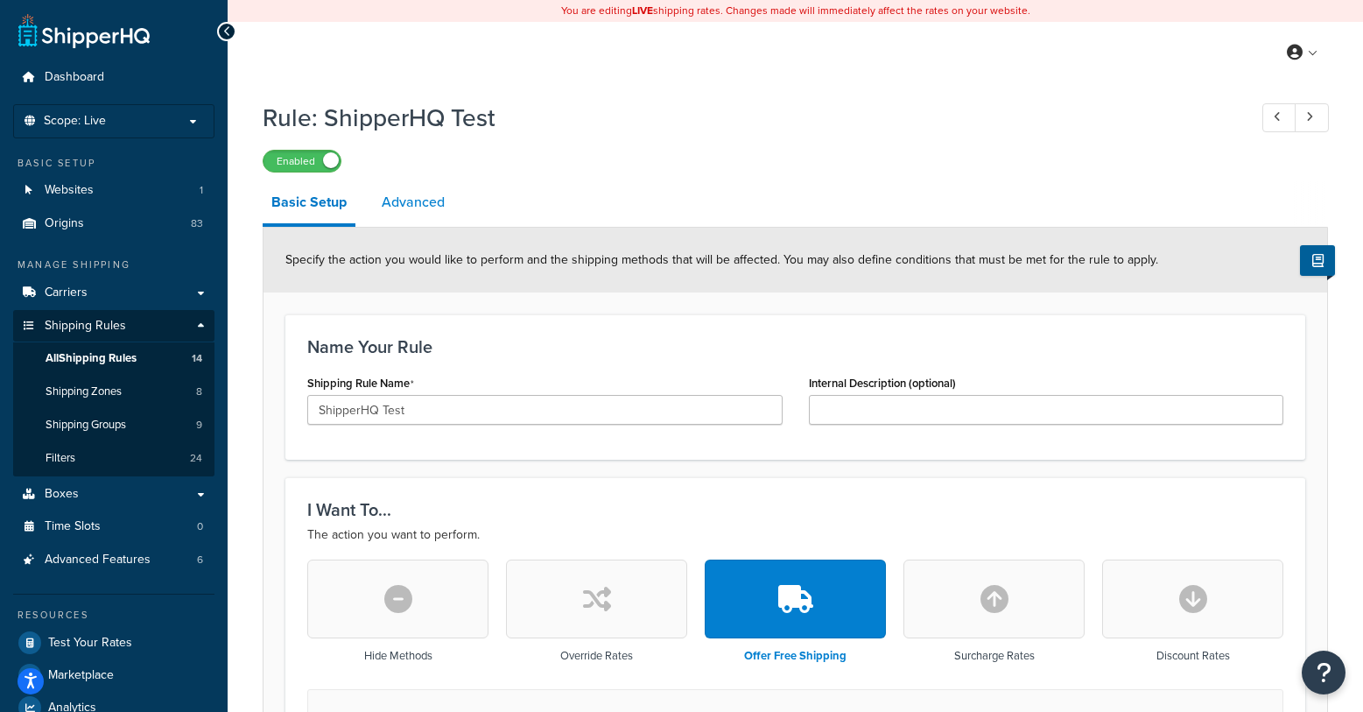
click at [417, 200] on link "Advanced" at bounding box center [413, 202] width 81 height 42
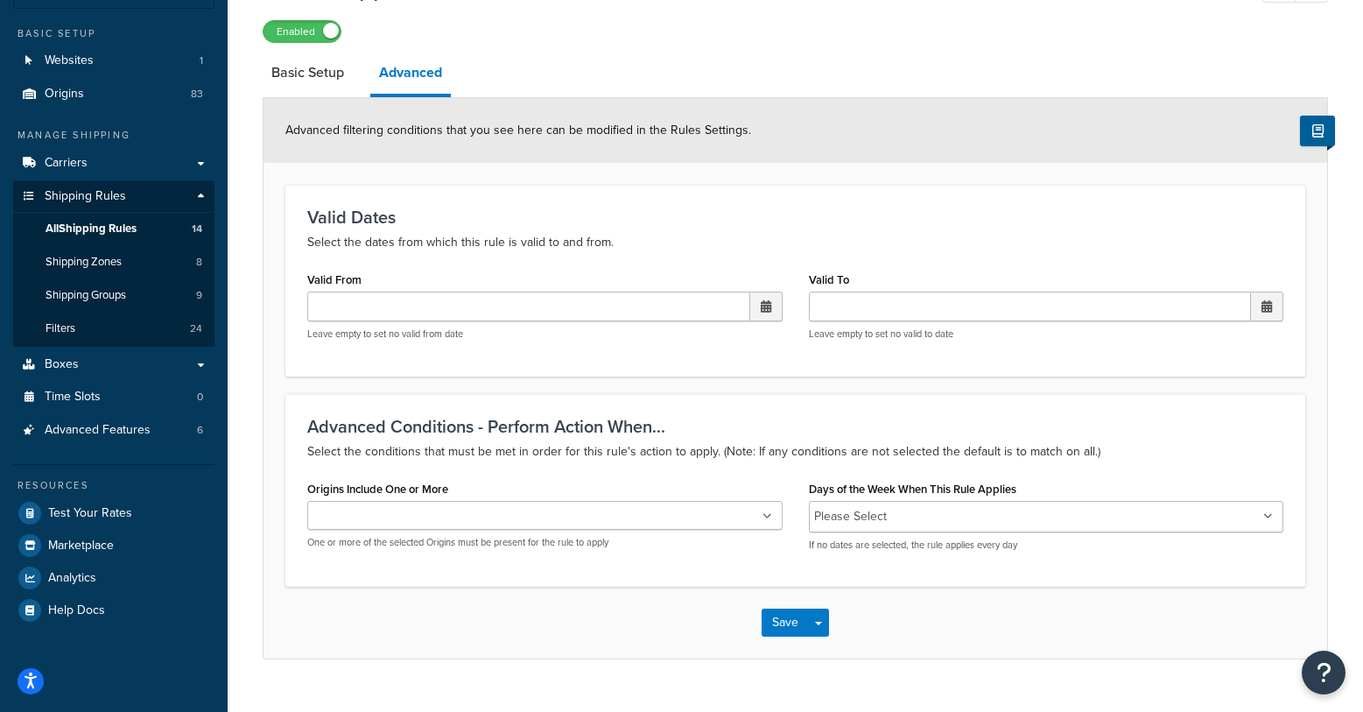
scroll to position [166, 0]
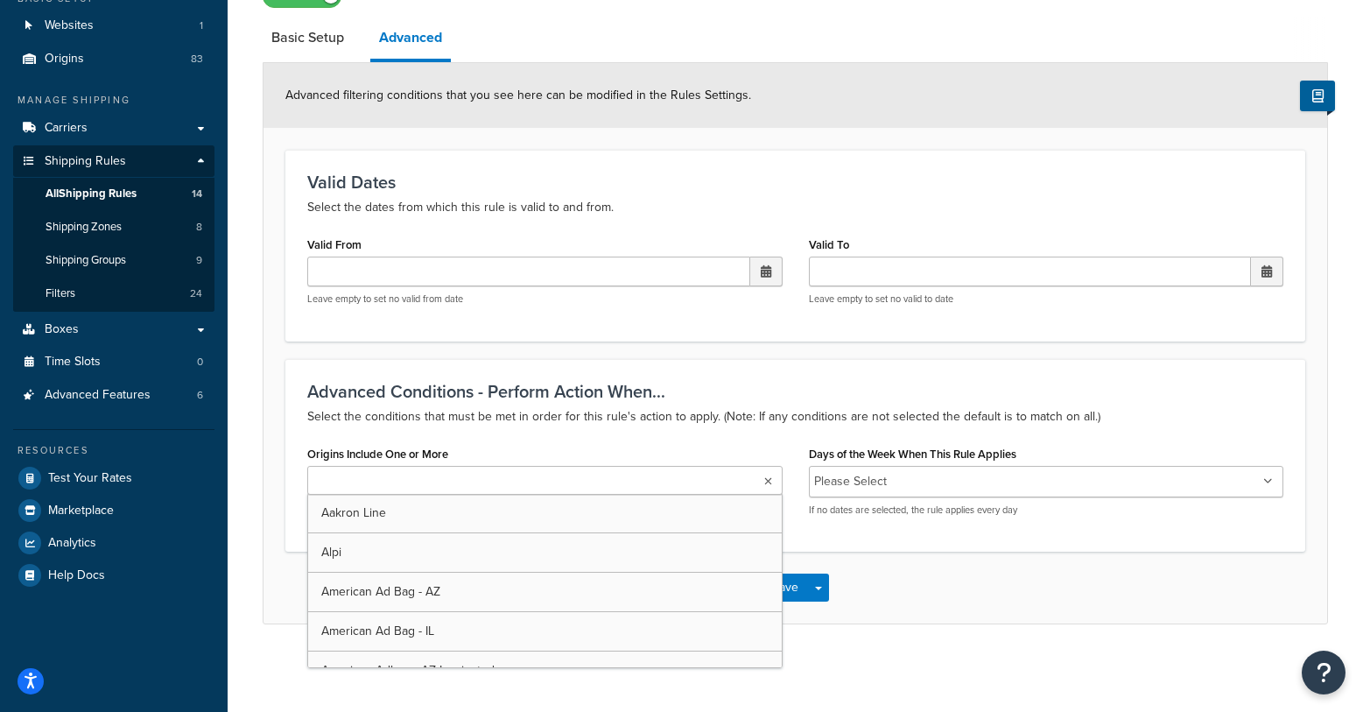
click at [704, 469] on ul at bounding box center [544, 480] width 475 height 29
click at [670, 441] on div "Origins Include One or More Aakron Line Alpi American Ad Bag - AZ American Ad B…" at bounding box center [544, 477] width 475 height 73
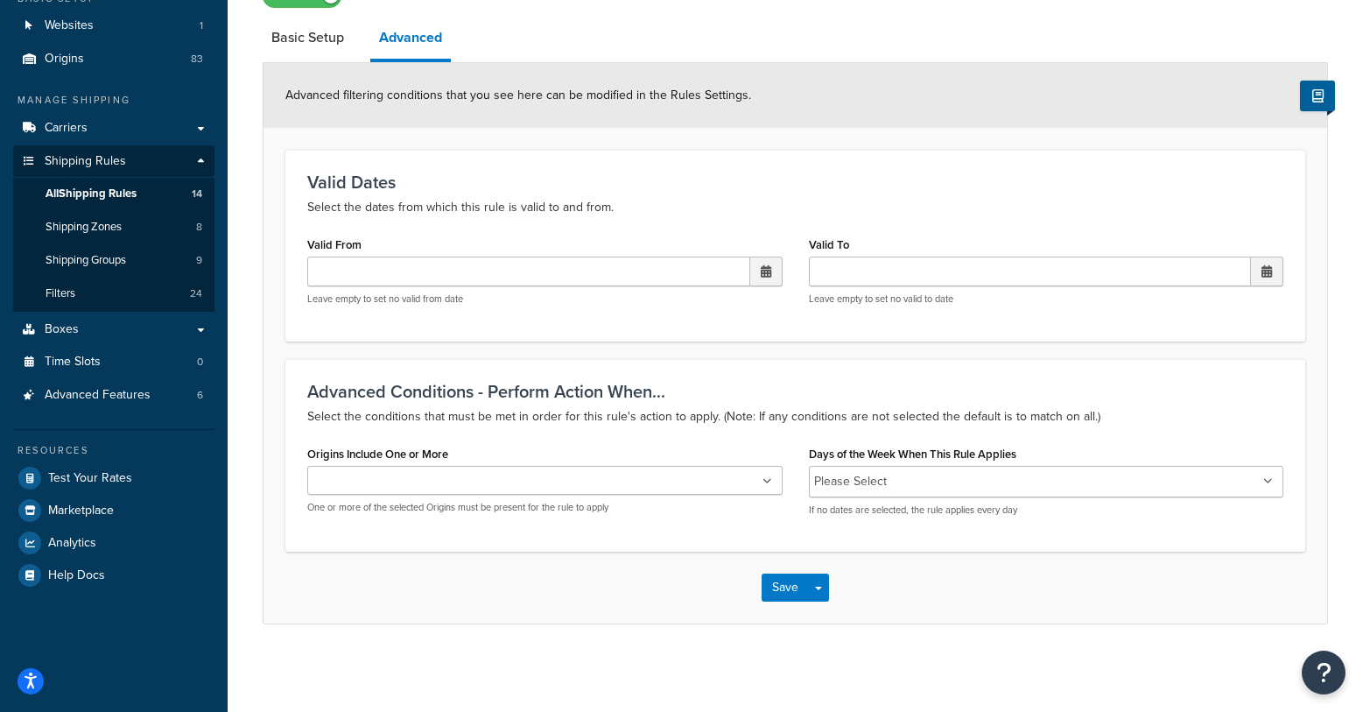
click at [869, 482] on li "Please Select" at bounding box center [850, 481] width 73 height 25
click at [1269, 488] on ul "Please Select" at bounding box center [1046, 482] width 475 height 32
click at [627, 451] on div "Origins Include One or More Aakron Line Alpi American Ad Bag - AZ American Ad B…" at bounding box center [544, 477] width 475 height 73
click at [658, 396] on h3 "Advanced Conditions - Perform Action When..." at bounding box center [795, 391] width 976 height 19
click at [165, 119] on link "Carriers" at bounding box center [113, 128] width 201 height 32
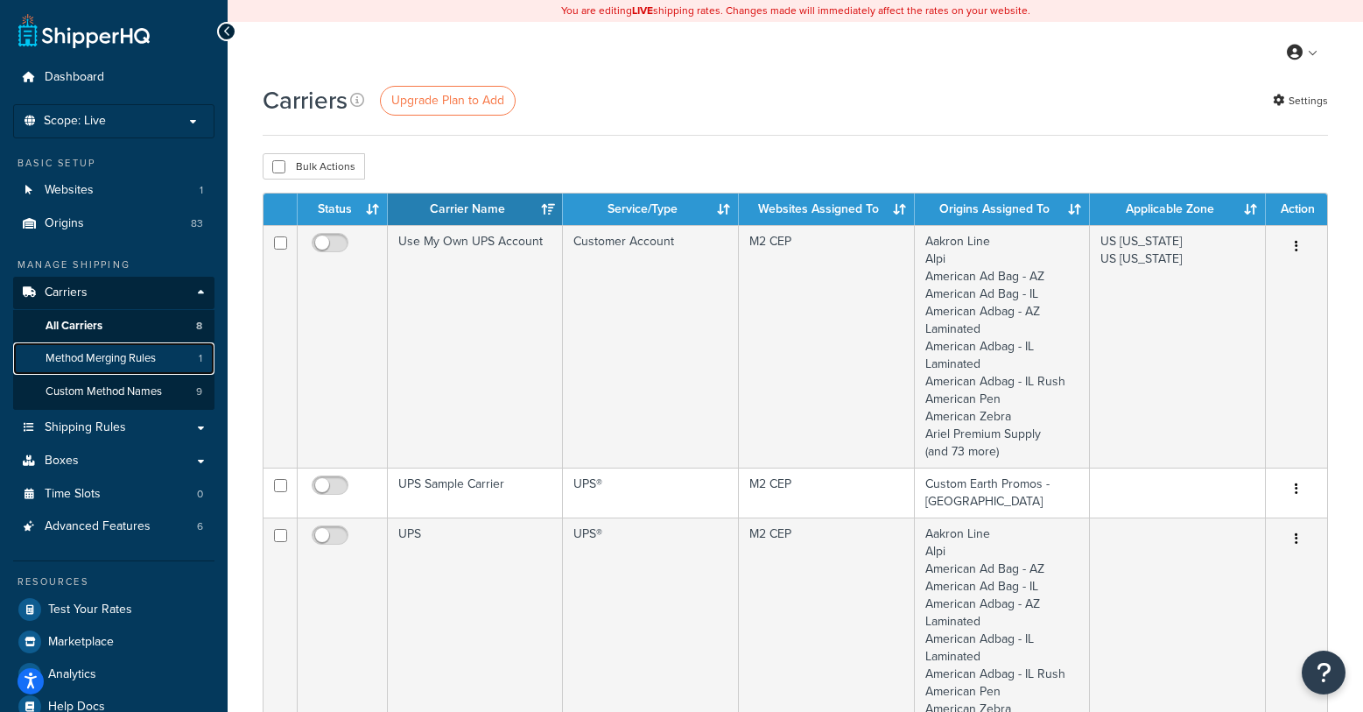
click at [121, 361] on span "Method Merging Rules" at bounding box center [101, 358] width 110 height 15
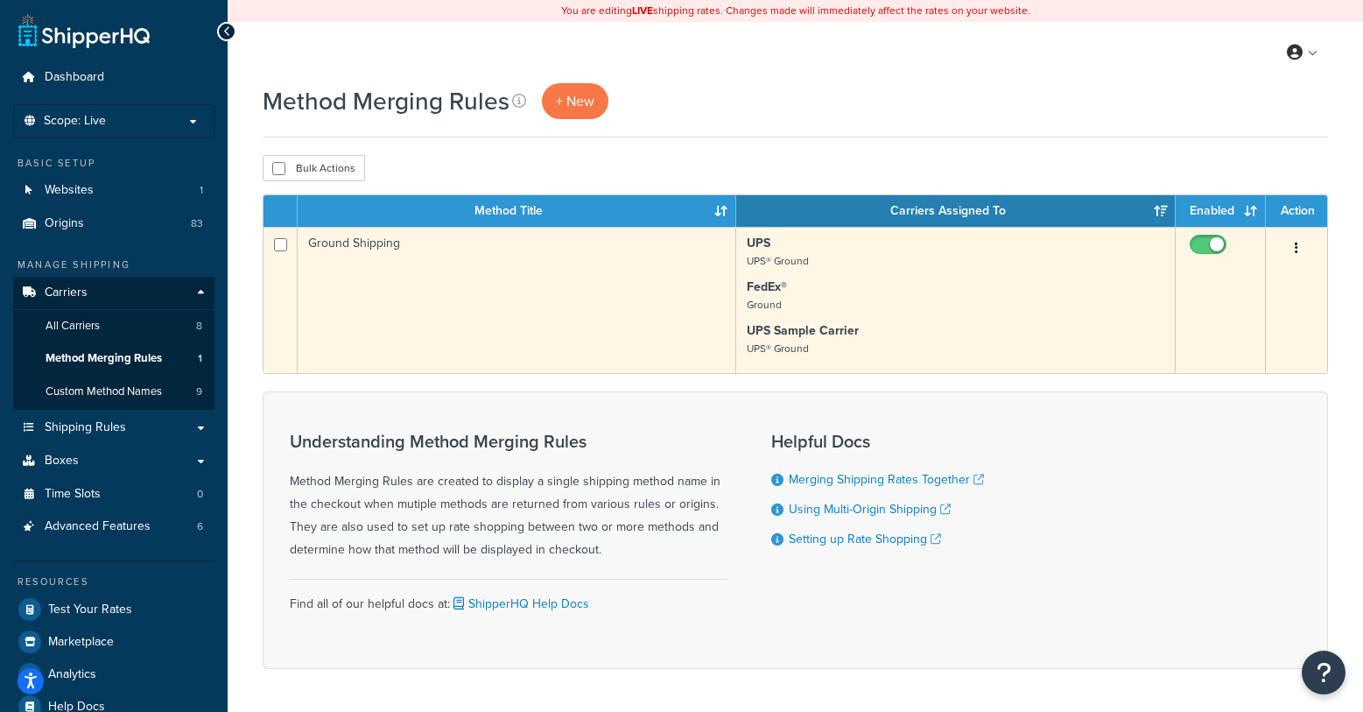
click at [1294, 248] on button "button" at bounding box center [1296, 249] width 25 height 28
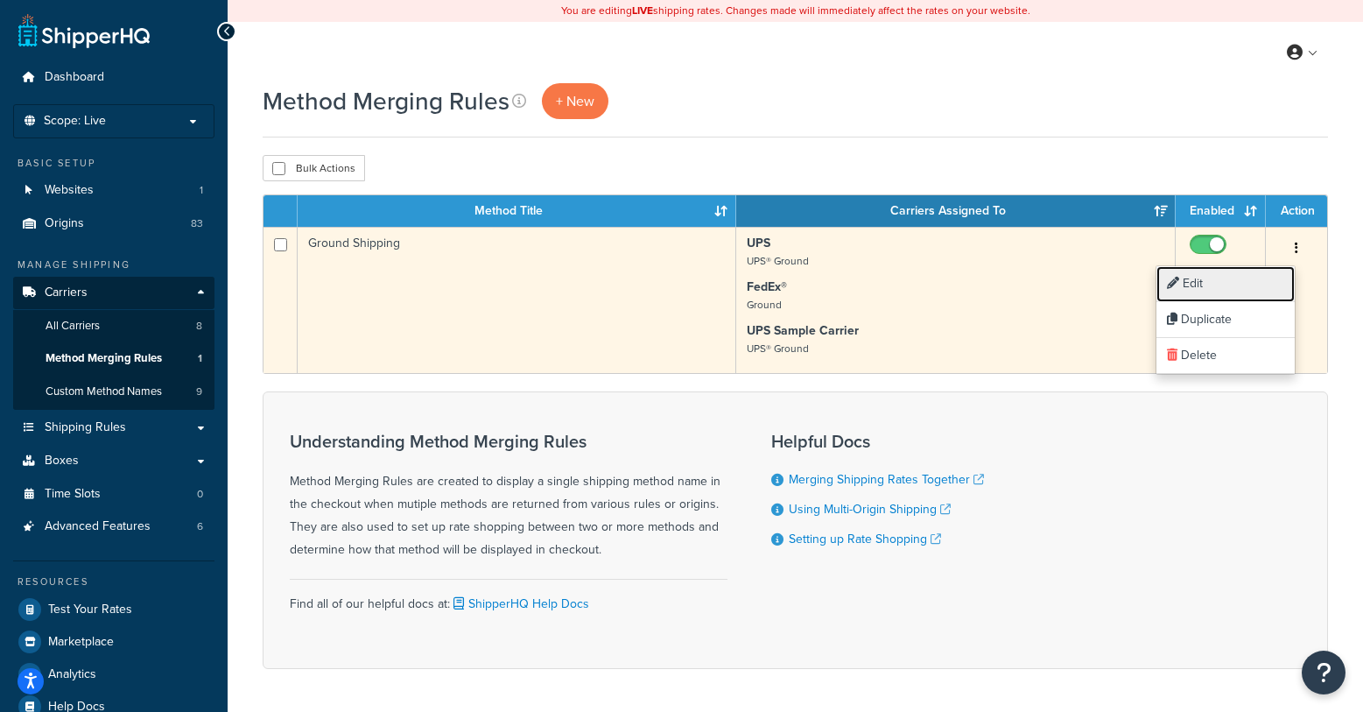
click at [1214, 280] on link "Edit" at bounding box center [1226, 284] width 138 height 36
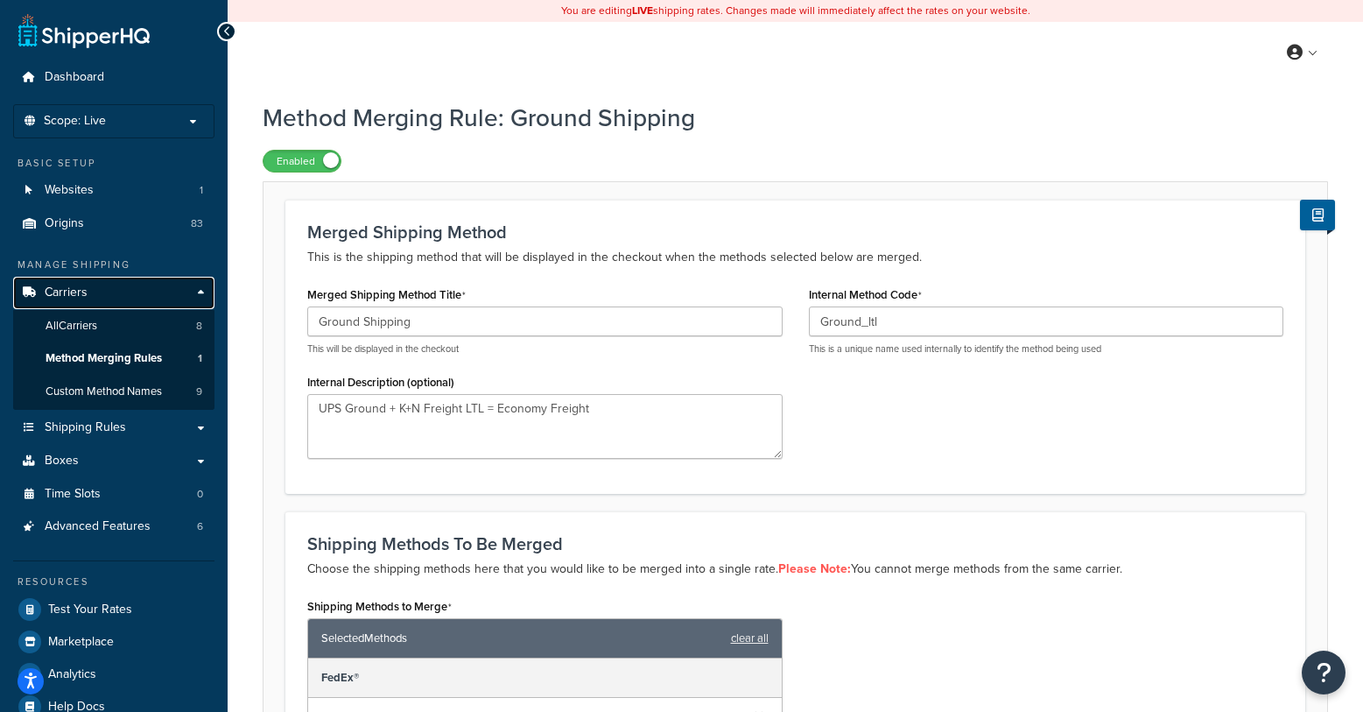
click at [198, 287] on link "Carriers" at bounding box center [113, 293] width 201 height 32
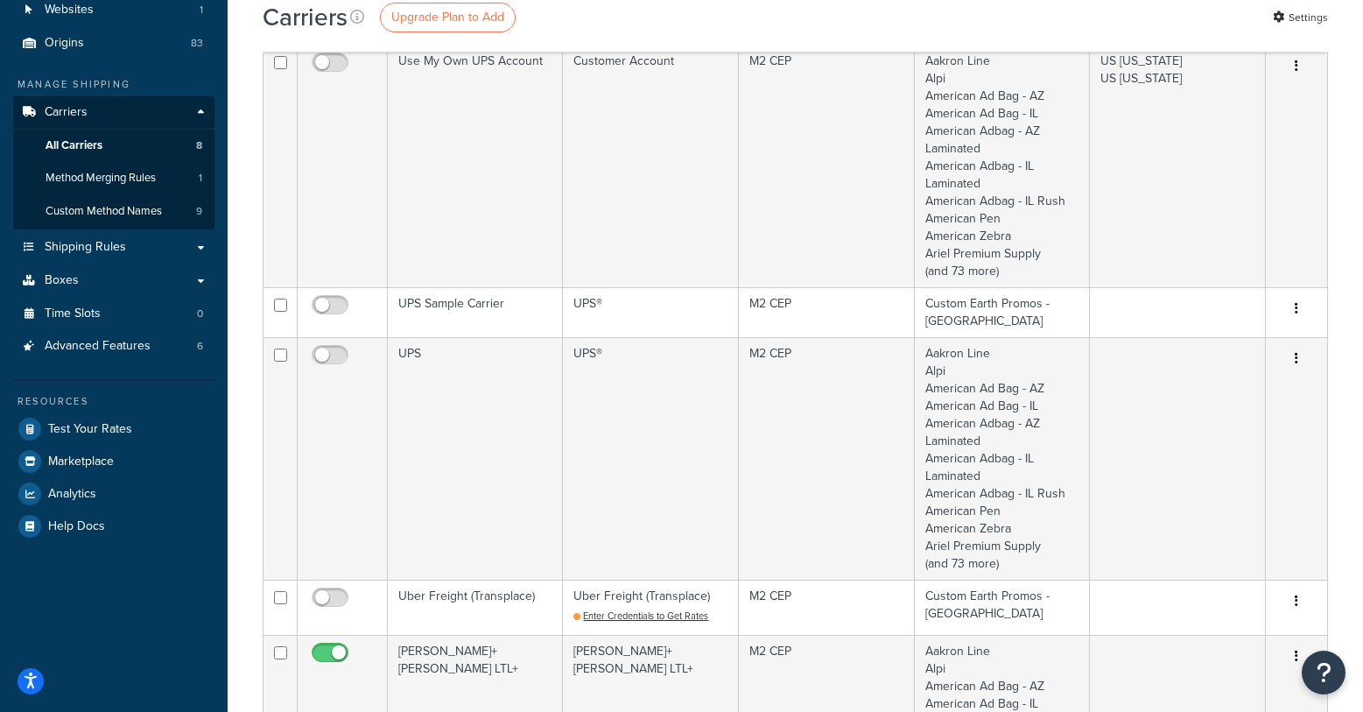
scroll to position [113, 0]
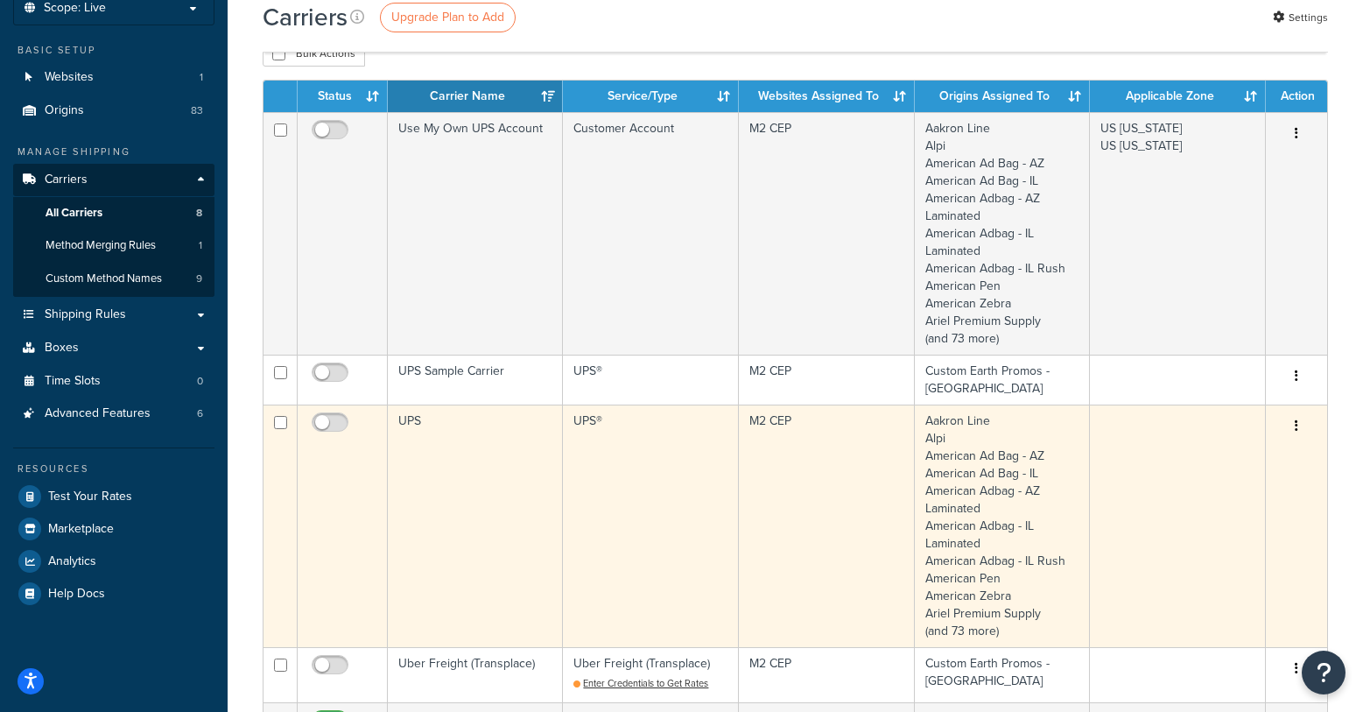
click at [453, 491] on td "UPS" at bounding box center [475, 526] width 175 height 243
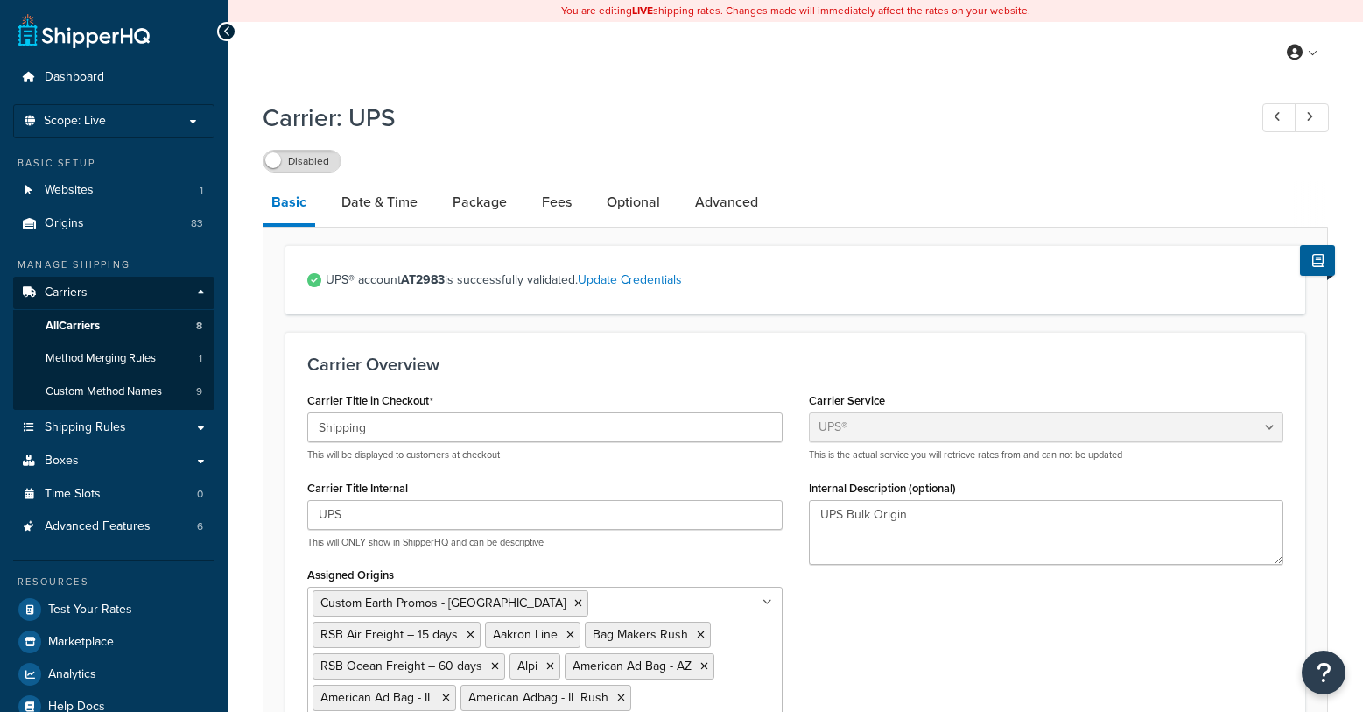
select select "ups"
select select "us"
click at [67, 323] on span "All Carriers" at bounding box center [73, 326] width 54 height 15
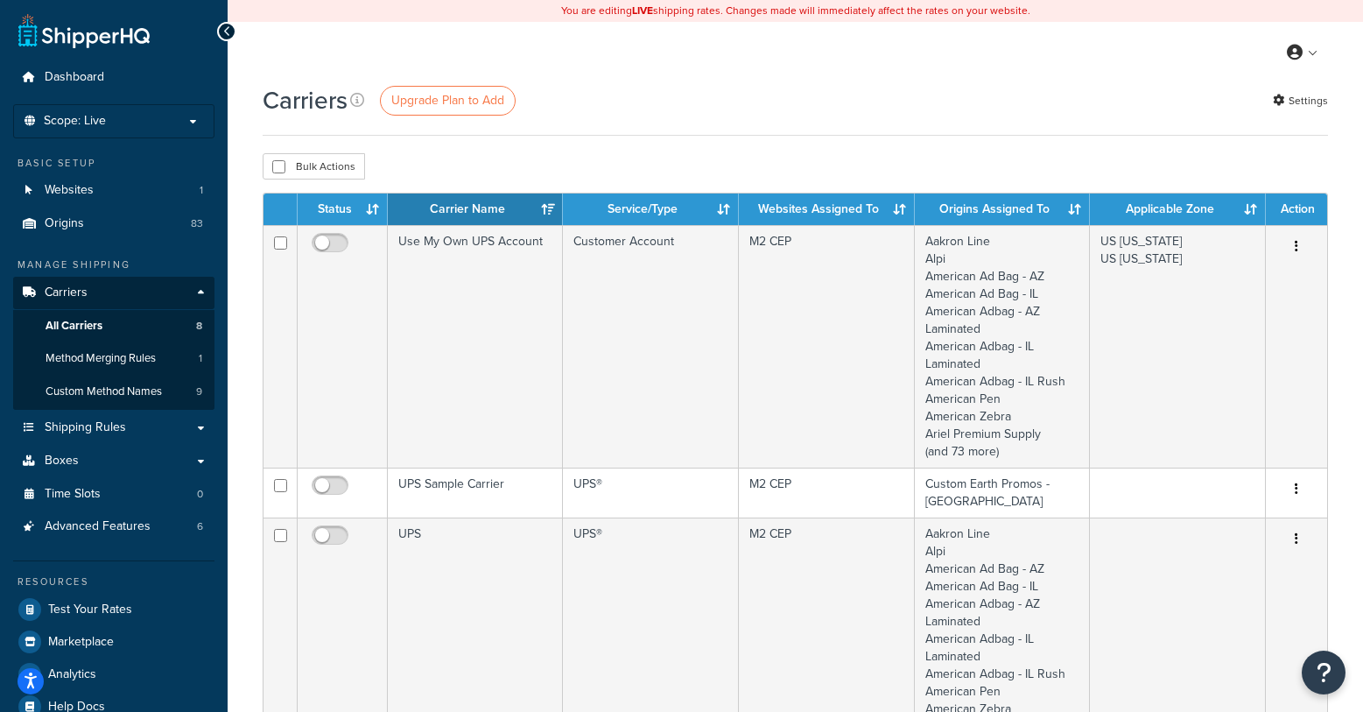
click at [988, 71] on div "My Profile Billing Global Settings Contact Us Logout" at bounding box center [796, 52] width 1136 height 61
click at [905, 85] on div "Carriers Upgrade Plan to Add Settings" at bounding box center [796, 100] width 1066 height 34
click at [113, 435] on span "Shipping Rules" at bounding box center [85, 427] width 81 height 15
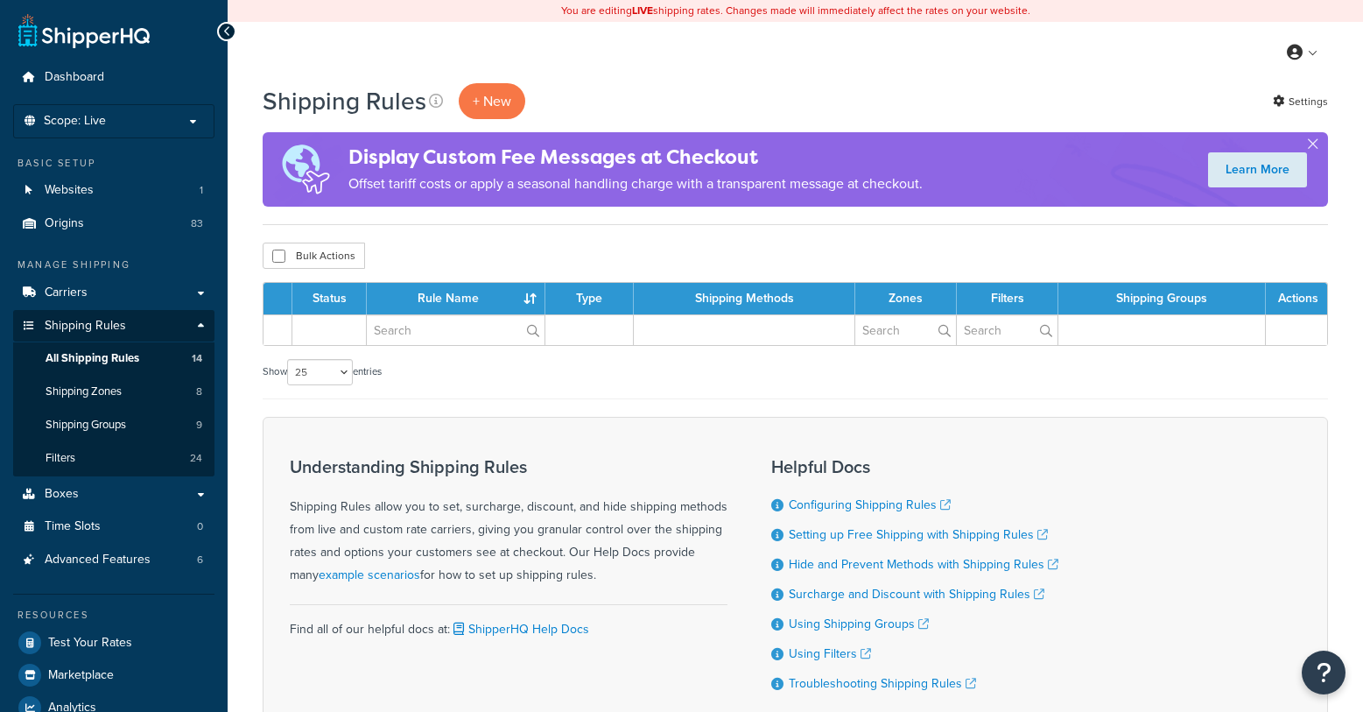
select select "25"
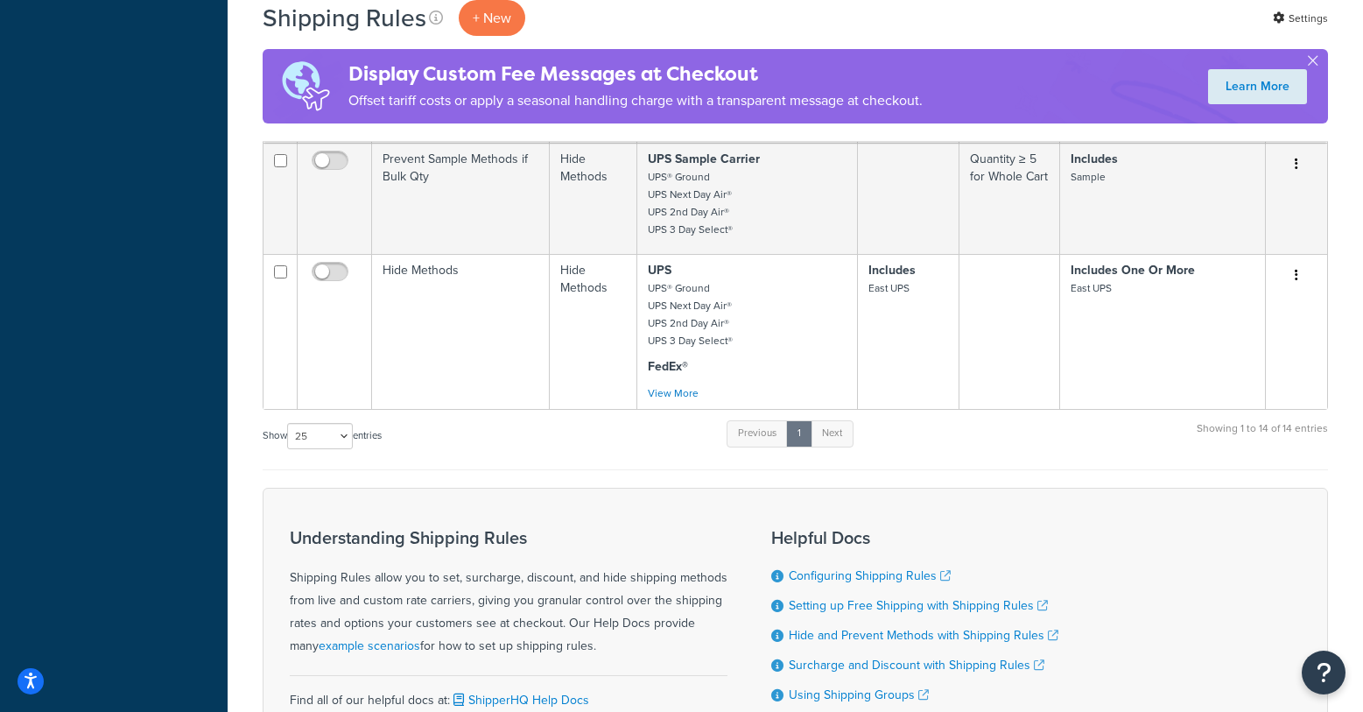
scroll to position [1763, 0]
click at [1051, 435] on div "Show 10 15 25 50 100 1000 entries Previous 1 Next Showing 1 to 14 of 14 entries" at bounding box center [796, 445] width 1066 height 52
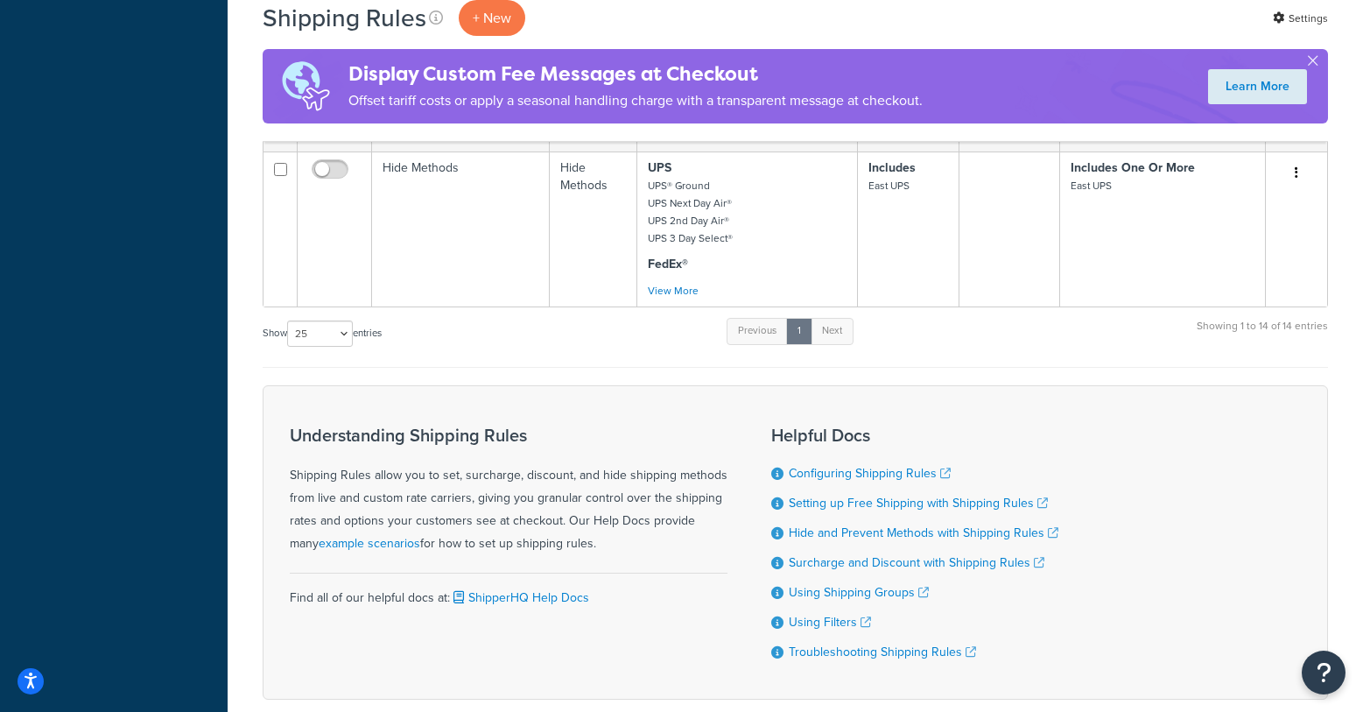
scroll to position [1948, 0]
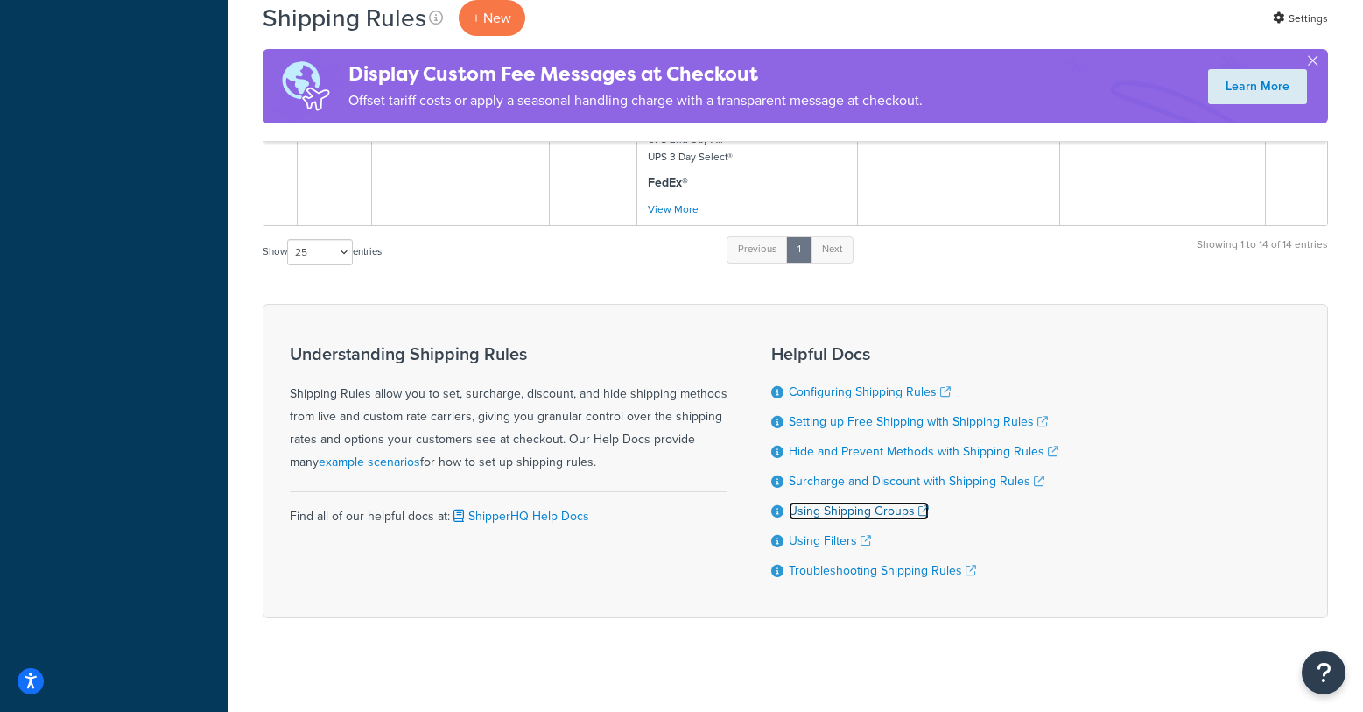
click at [816, 502] on link "Using Shipping Groups" at bounding box center [859, 511] width 140 height 18
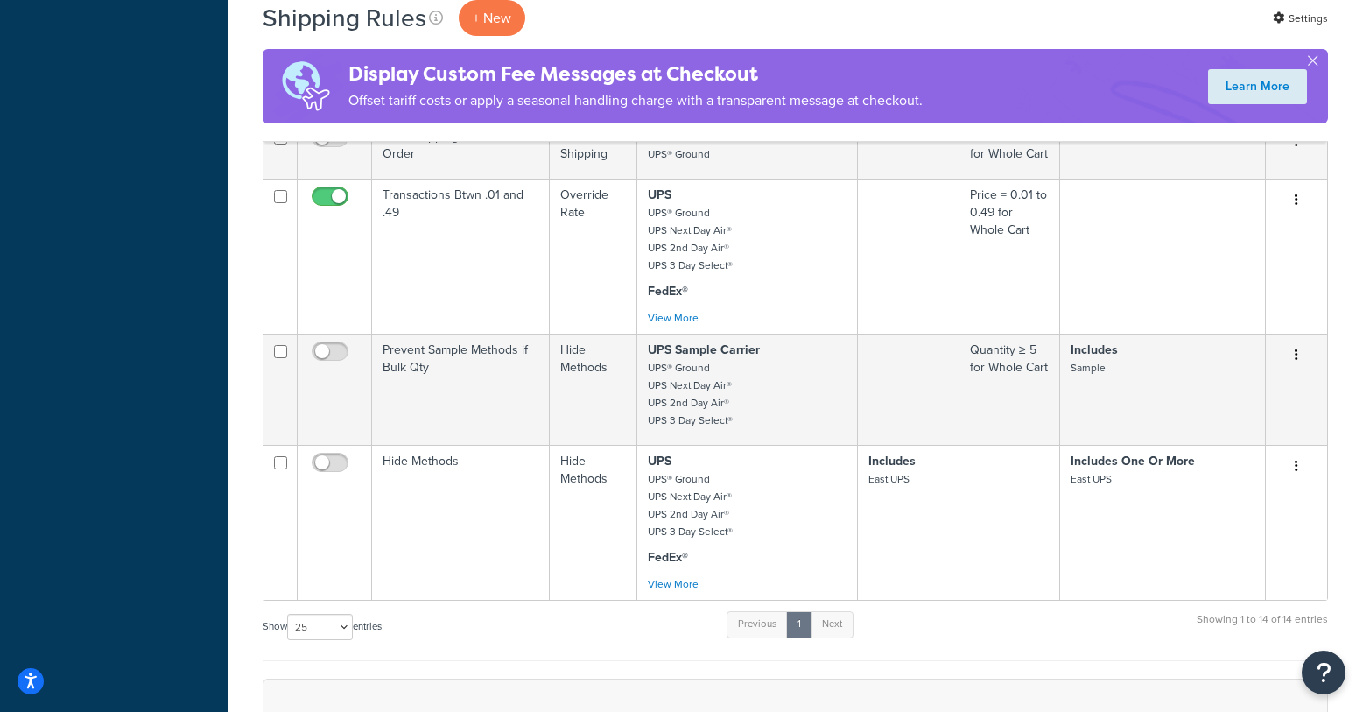
scroll to position [1010, 0]
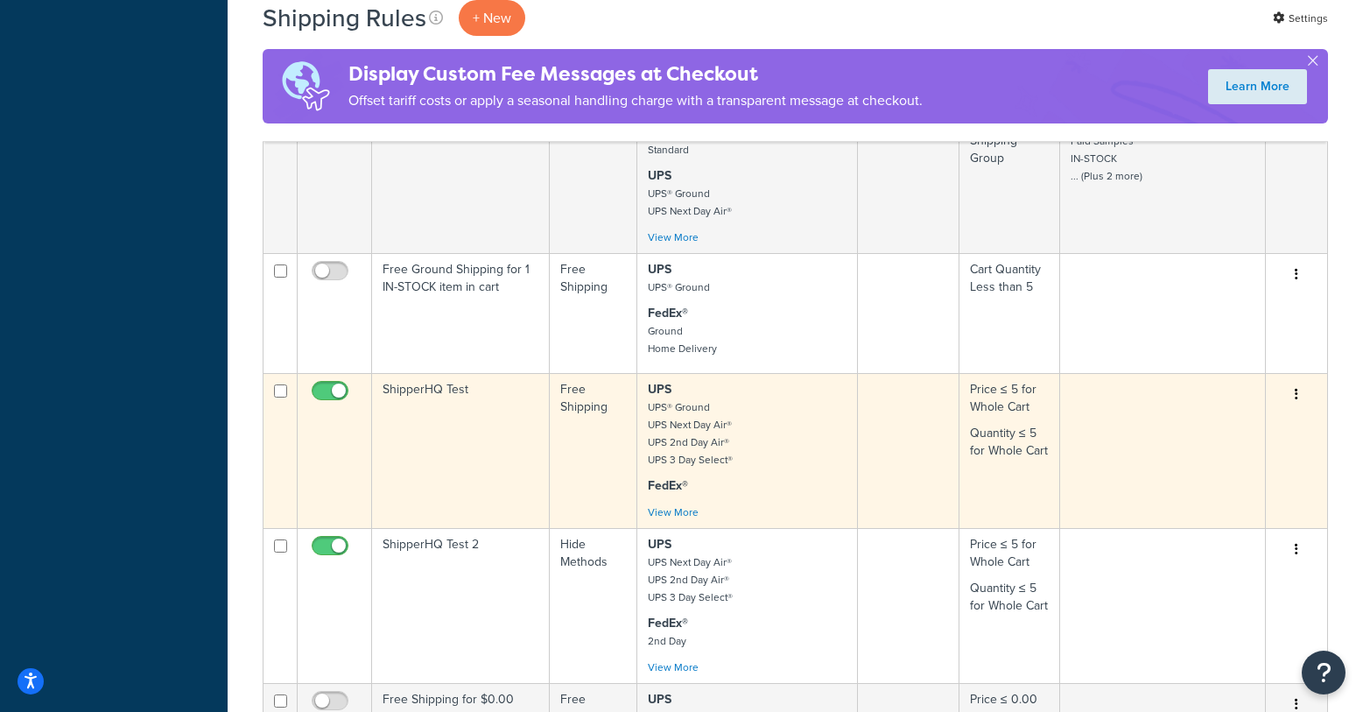
click at [1295, 388] on icon "button" at bounding box center [1297, 394] width 4 height 12
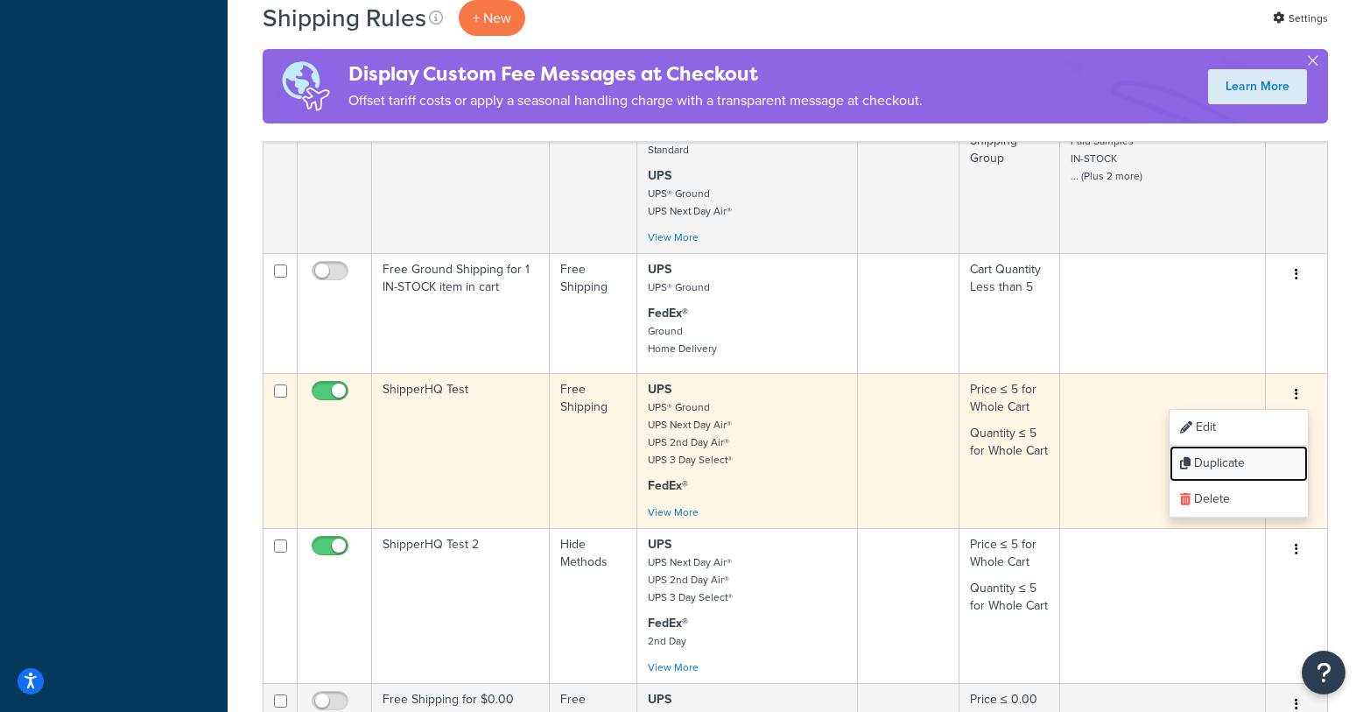
click at [1207, 446] on link "Duplicate" at bounding box center [1239, 464] width 138 height 36
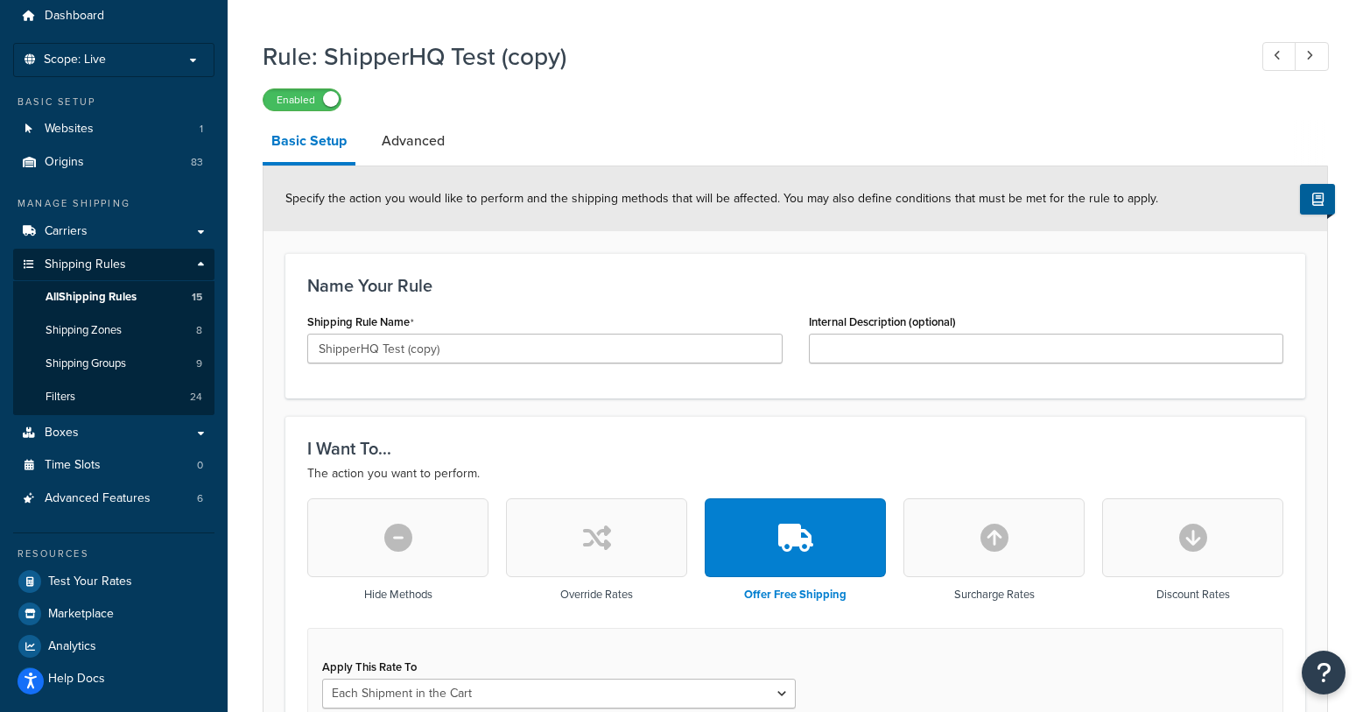
scroll to position [71, 0]
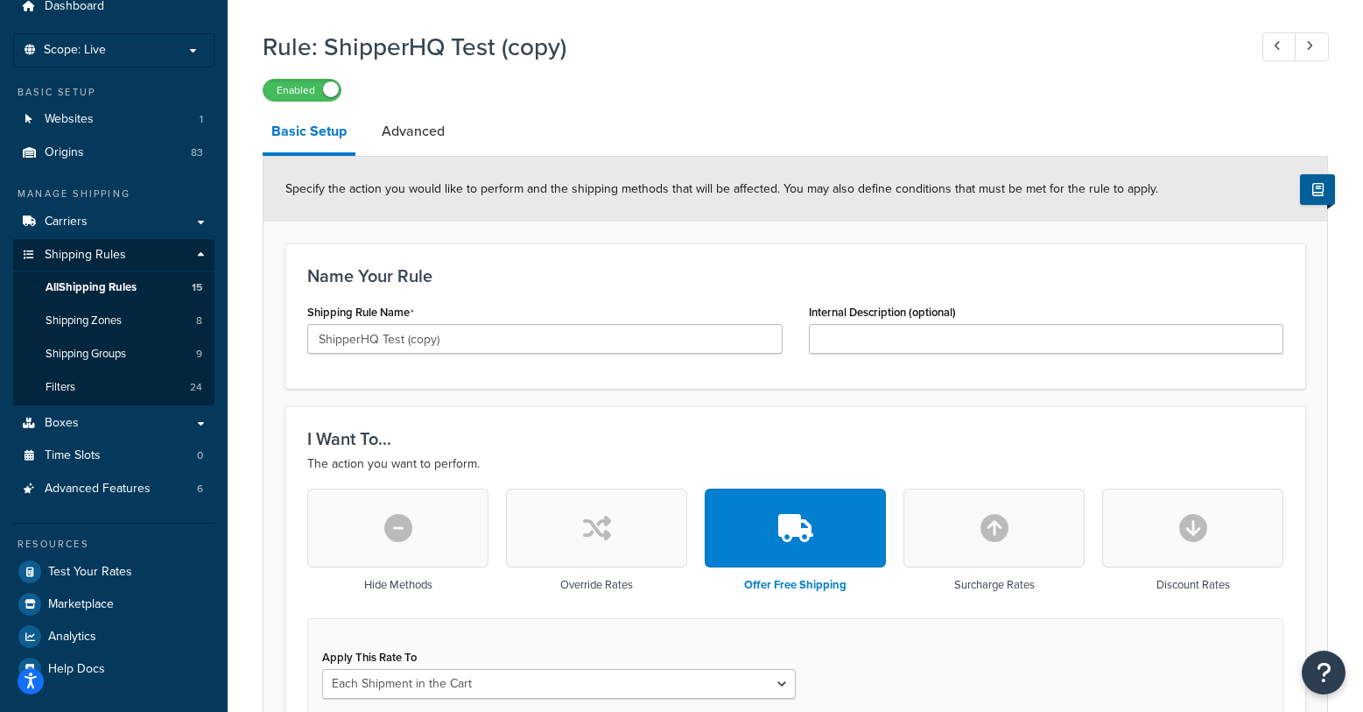
click at [984, 526] on icon "button" at bounding box center [995, 528] width 28 height 28
select select "CART"
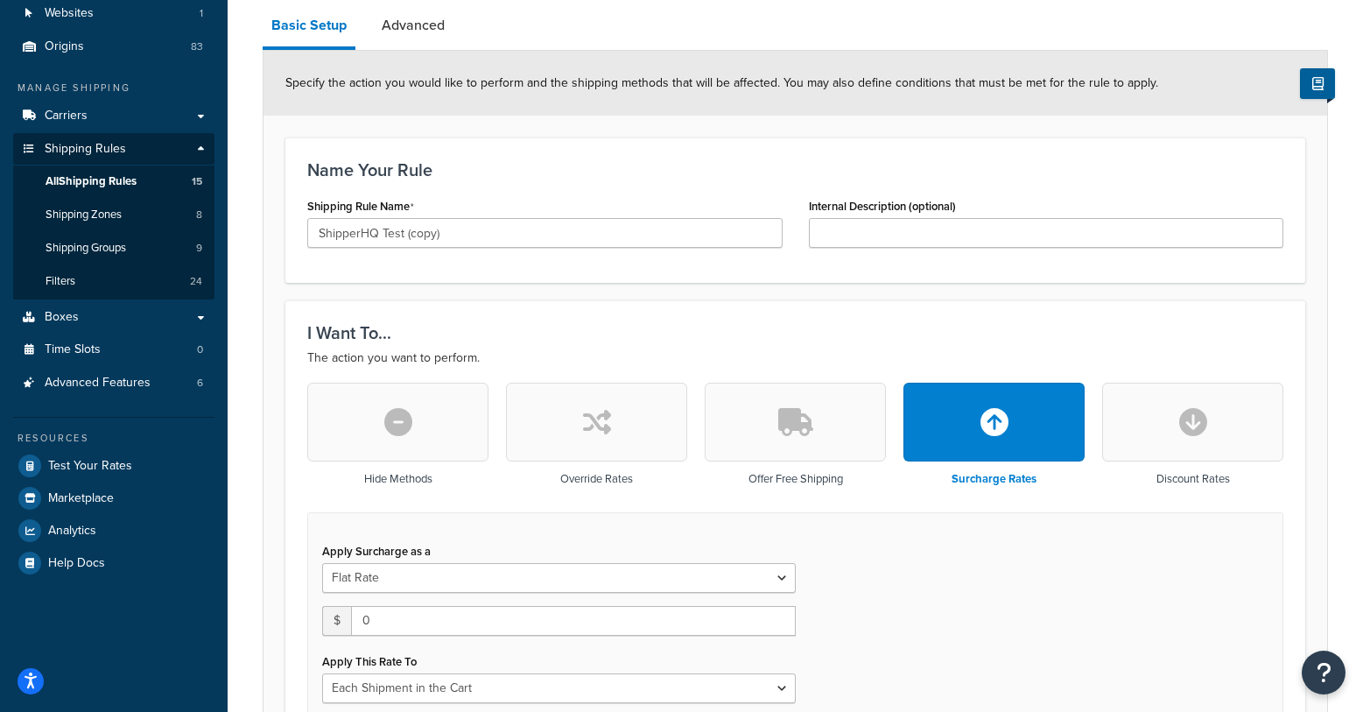
scroll to position [337, 0]
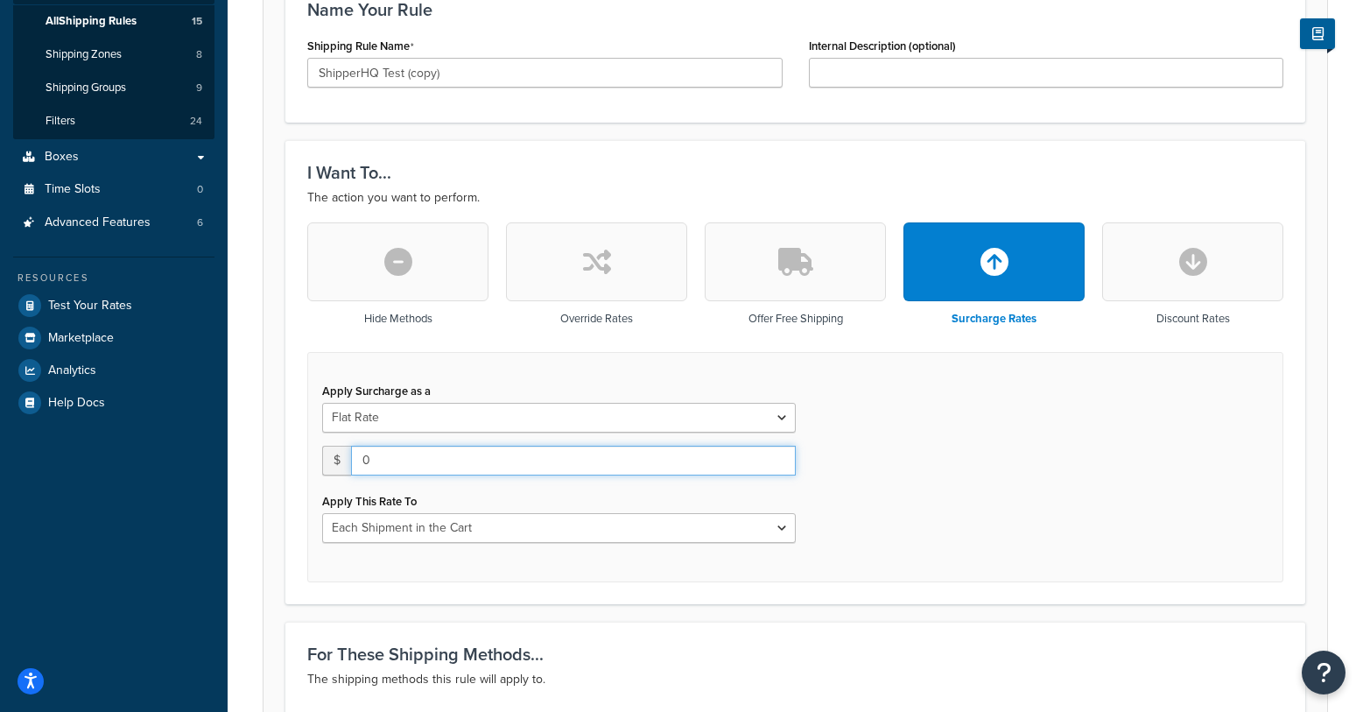
drag, startPoint x: 304, startPoint y: 463, endPoint x: 290, endPoint y: 462, distance: 14.0
click at [290, 462] on div "I Want To... The action you want to perform. Hide Methods Override Rates Offer …" at bounding box center [795, 371] width 1020 height 463
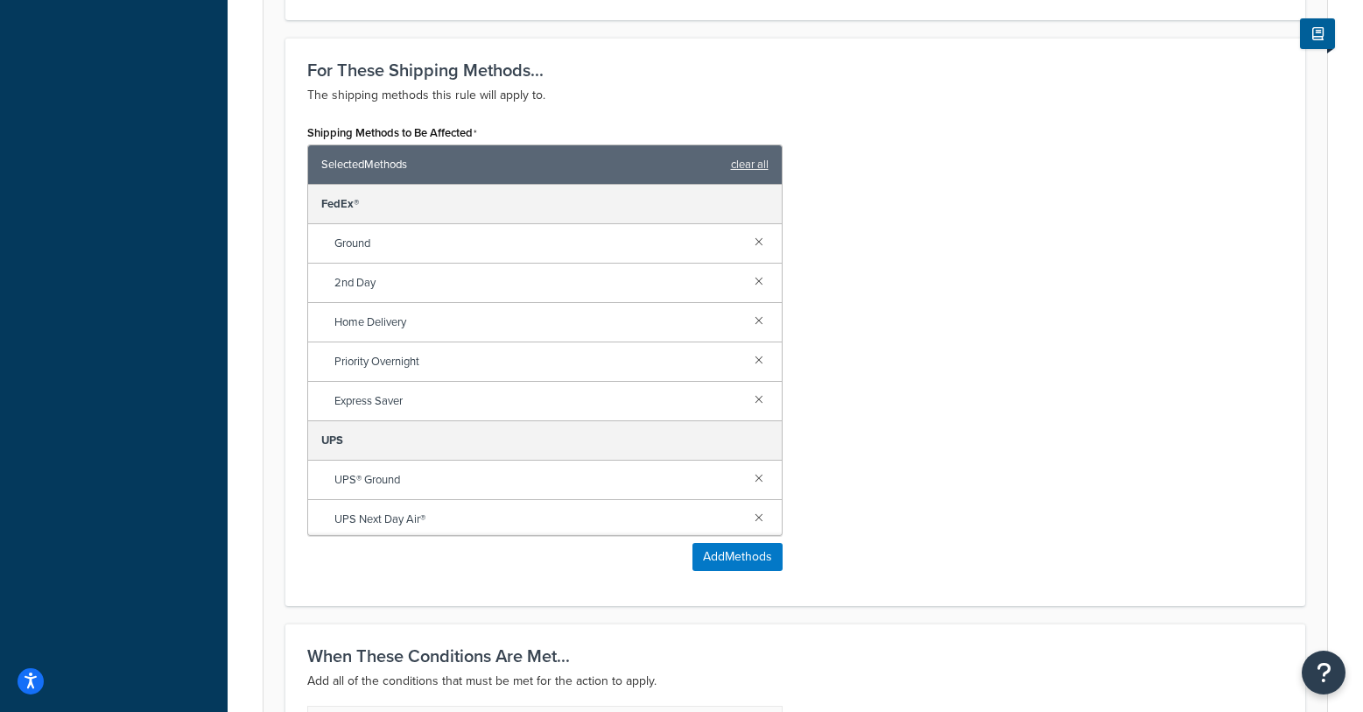
scroll to position [957, 0]
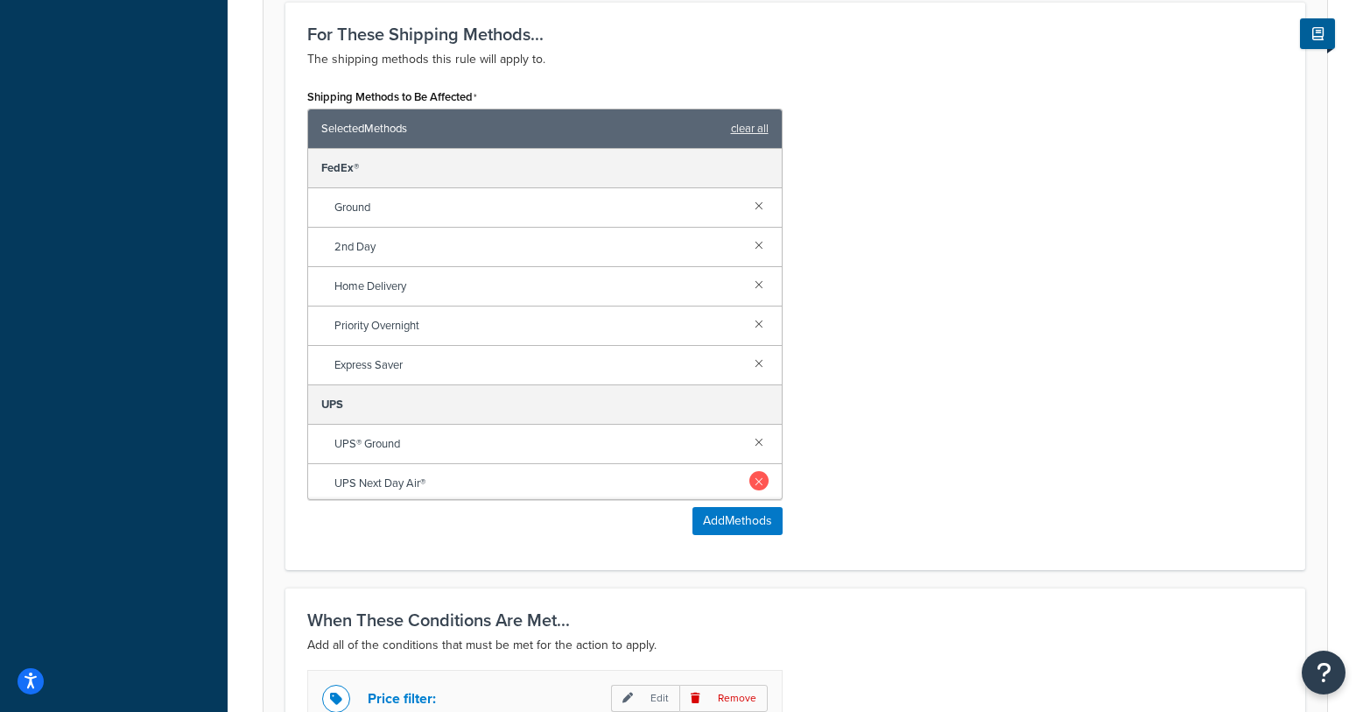
type input "3"
click at [761, 481] on link at bounding box center [758, 480] width 19 height 19
click at [756, 243] on link at bounding box center [758, 244] width 19 height 19
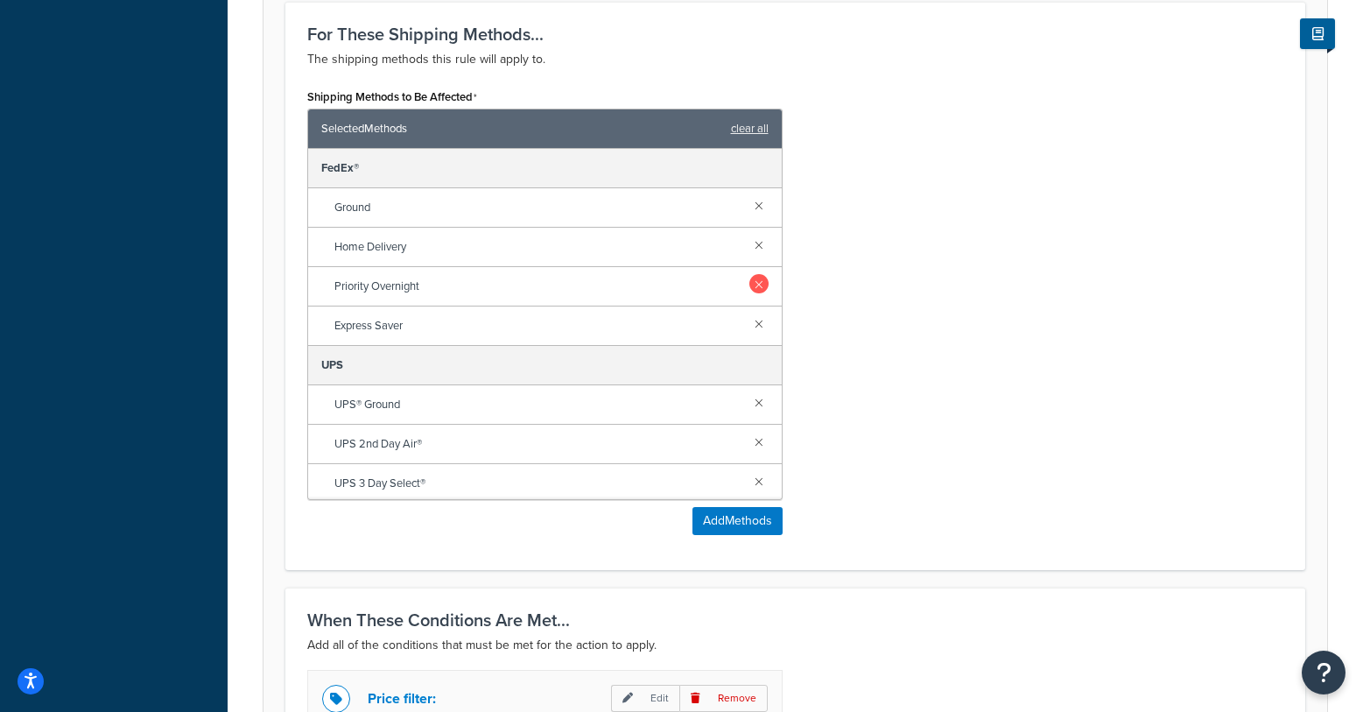
click at [759, 283] on link at bounding box center [758, 283] width 19 height 19
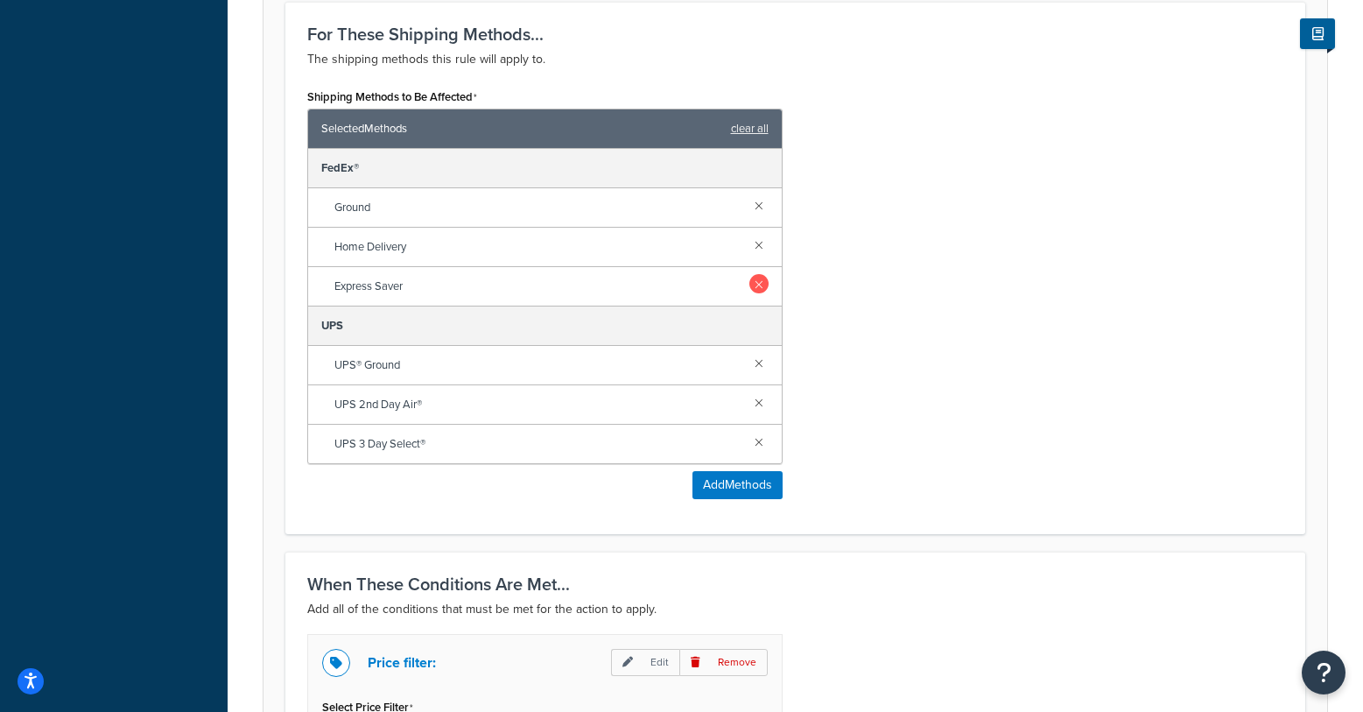
click at [759, 288] on link at bounding box center [758, 283] width 19 height 19
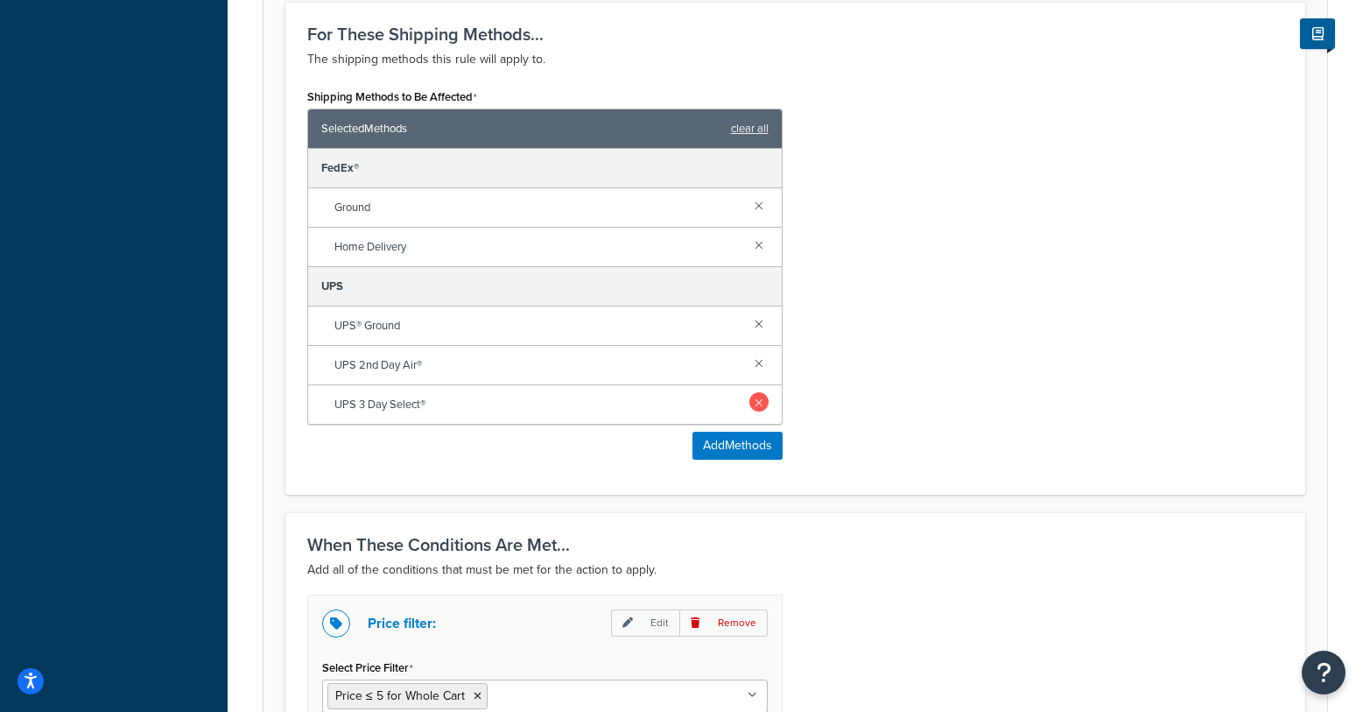
click at [756, 364] on link at bounding box center [758, 362] width 19 height 19
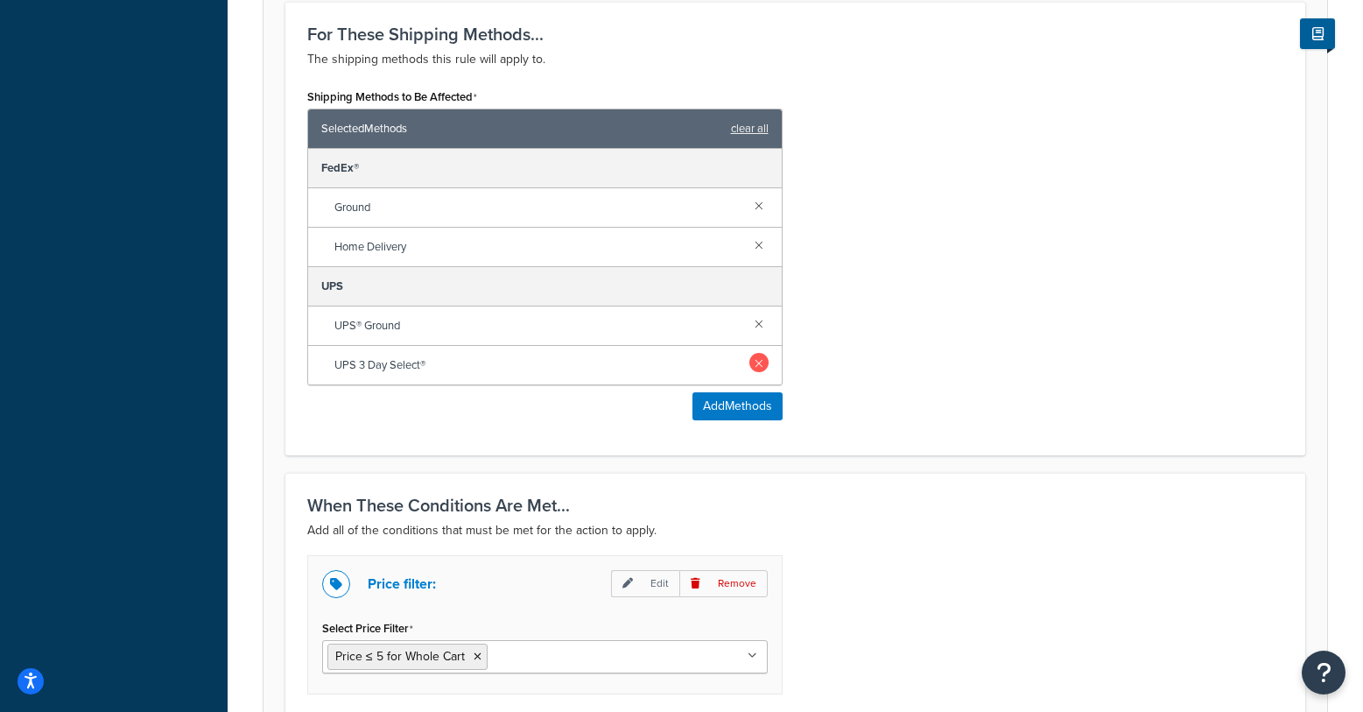
click at [757, 366] on link at bounding box center [758, 362] width 19 height 19
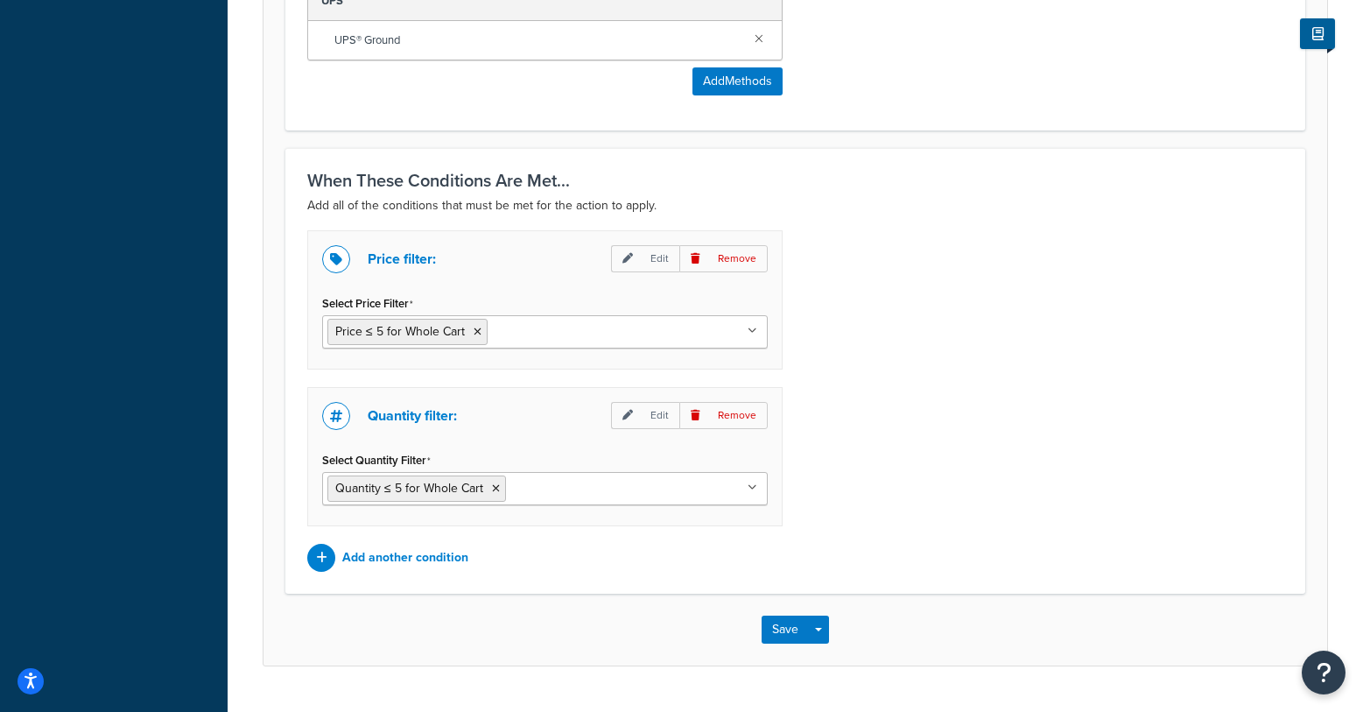
scroll to position [1246, 0]
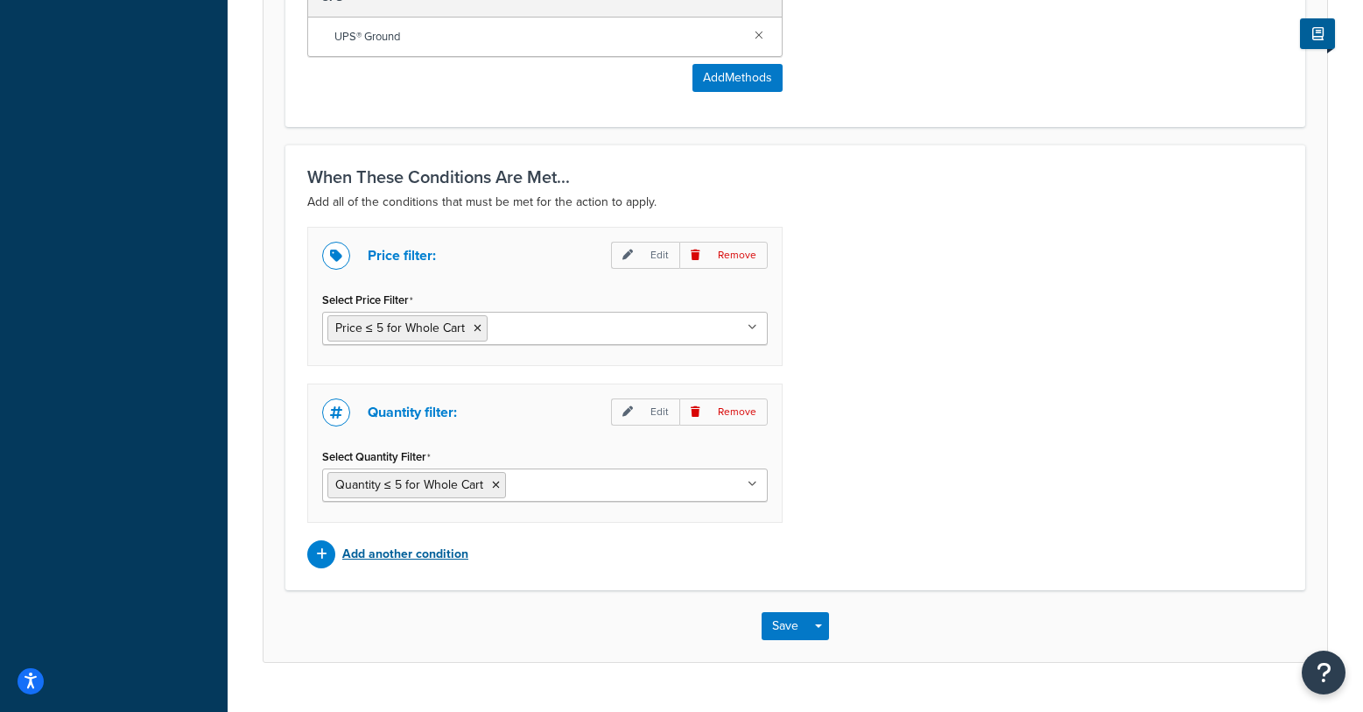
click at [406, 553] on p "Add another condition" at bounding box center [405, 554] width 126 height 25
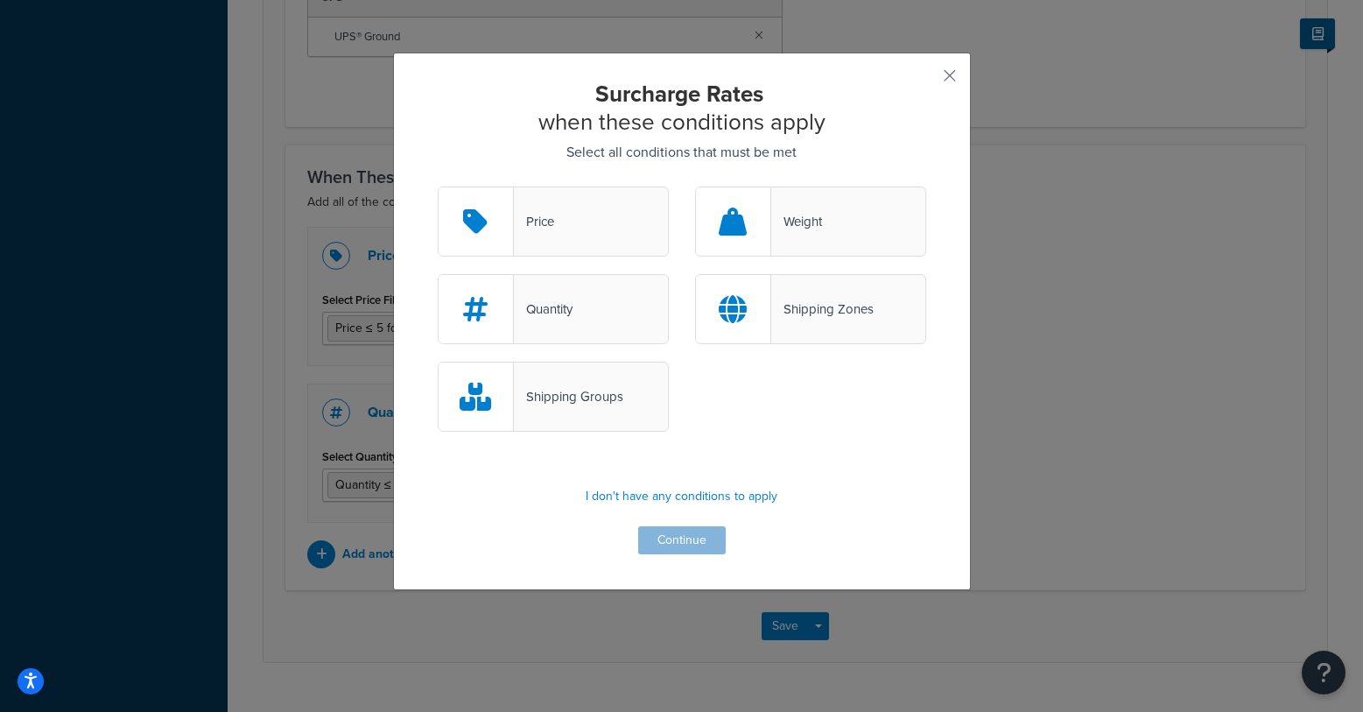
click at [572, 399] on div "Shipping Groups" at bounding box center [568, 396] width 109 height 25
click at [0, 0] on input "Shipping Groups" at bounding box center [0, 0] width 0 height 0
click at [672, 544] on button "Continue" at bounding box center [682, 540] width 88 height 28
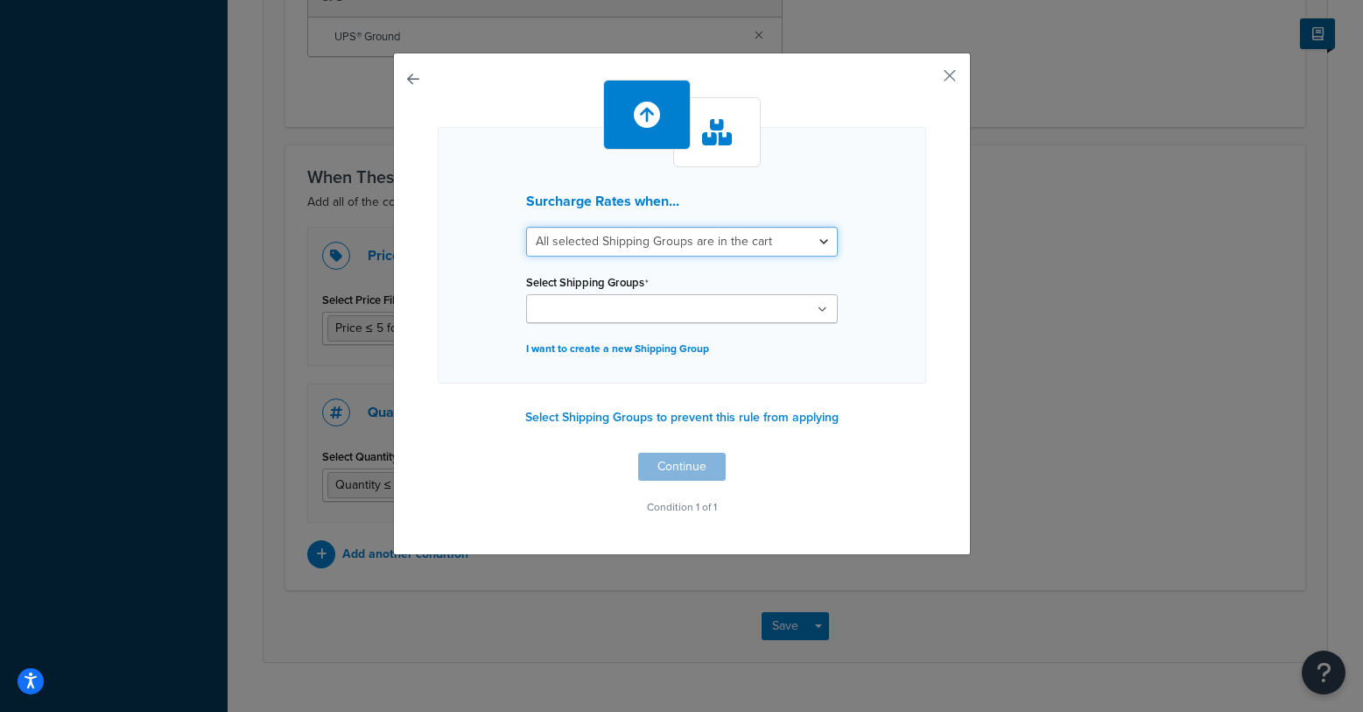
click at [690, 239] on select "All selected Shipping Groups are in the cart Any selected Shipping Groups are i…" at bounding box center [682, 242] width 312 height 30
click at [526, 227] on select "All selected Shipping Groups are in the cart Any selected Shipping Groups are i…" at bounding box center [682, 242] width 312 height 30
click at [590, 317] on input "Select Shipping Groups" at bounding box center [608, 309] width 155 height 19
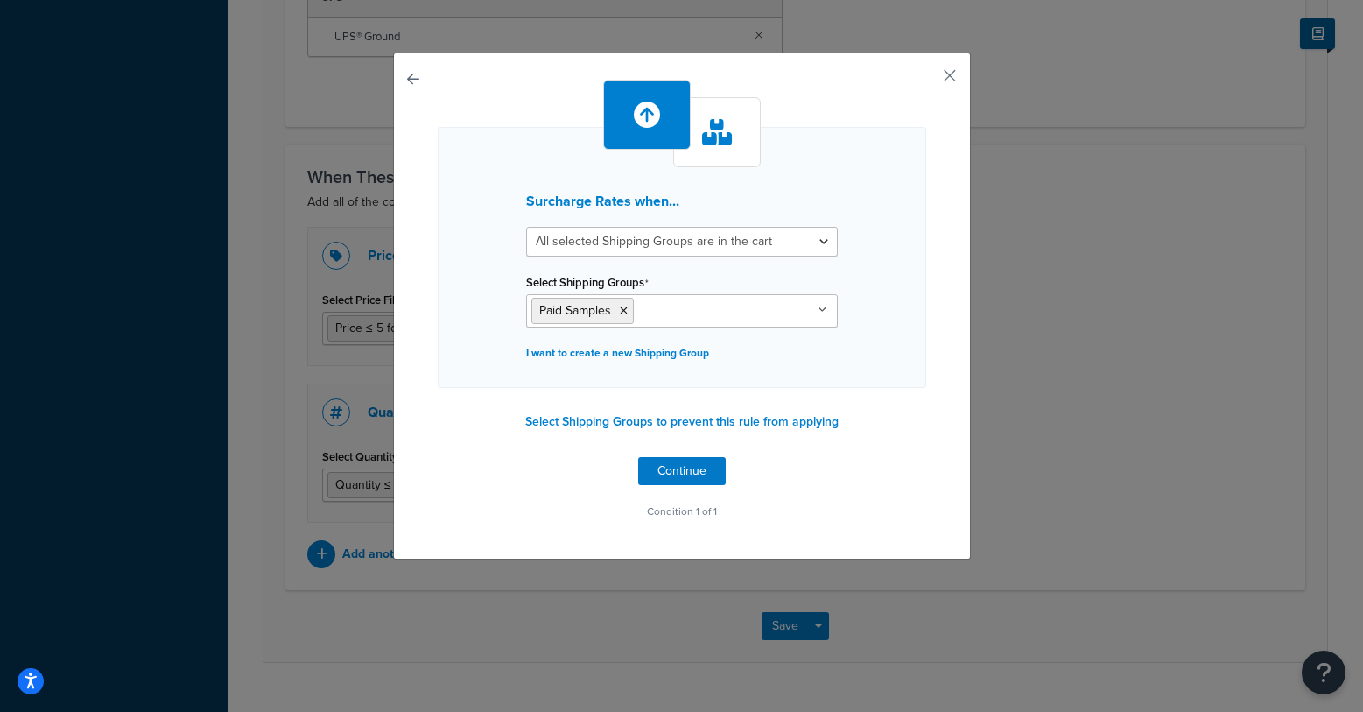
click at [865, 292] on div "Surcharge Rates when... All selected Shipping Groups are in the cart Any select…" at bounding box center [682, 257] width 489 height 261
click at [693, 475] on button "Continue" at bounding box center [682, 471] width 88 height 28
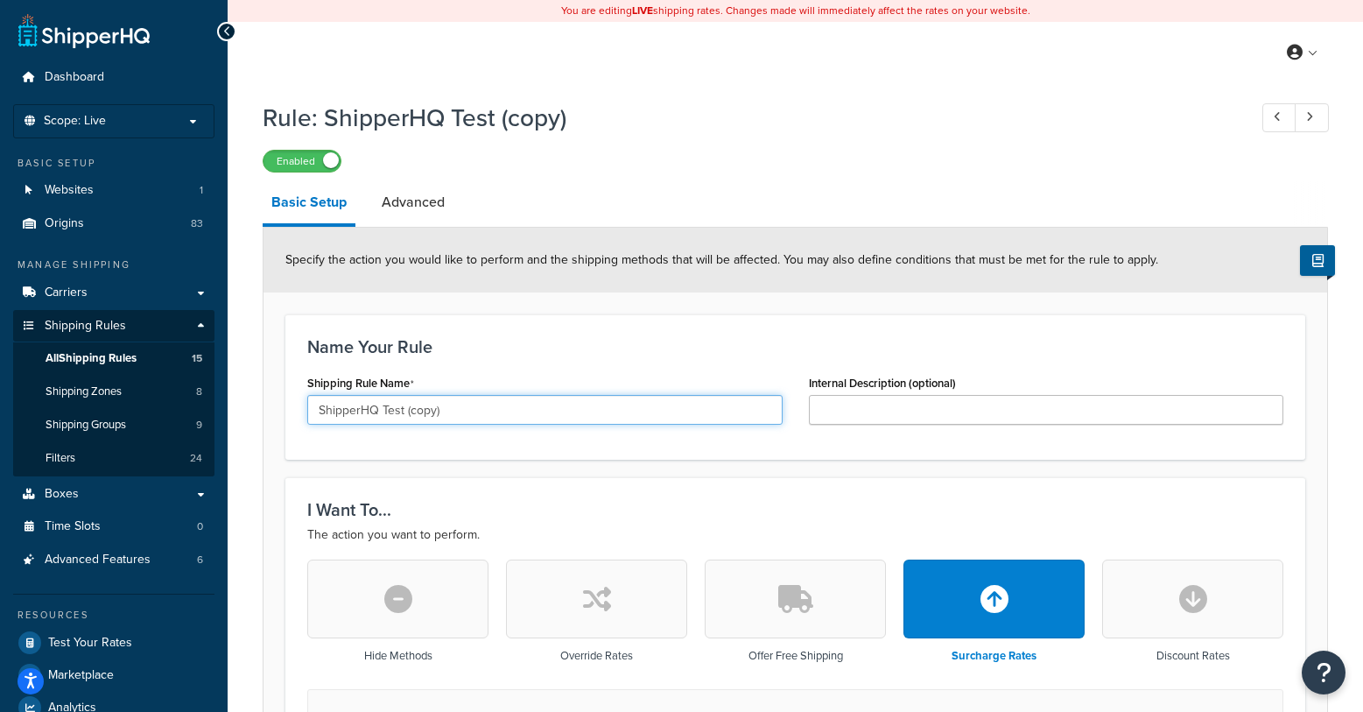
click at [424, 403] on input "ShipperHQ Test (copy)" at bounding box center [544, 410] width 475 height 30
drag, startPoint x: 409, startPoint y: 413, endPoint x: 439, endPoint y: 409, distance: 30.1
click at [438, 409] on input "ShipperHQ Test (copy)" at bounding box center [544, 410] width 475 height 30
drag, startPoint x: 440, startPoint y: 409, endPoint x: 400, endPoint y: 410, distance: 39.4
click at [440, 409] on input "ShipperHQ Test (copy)" at bounding box center [544, 410] width 475 height 30
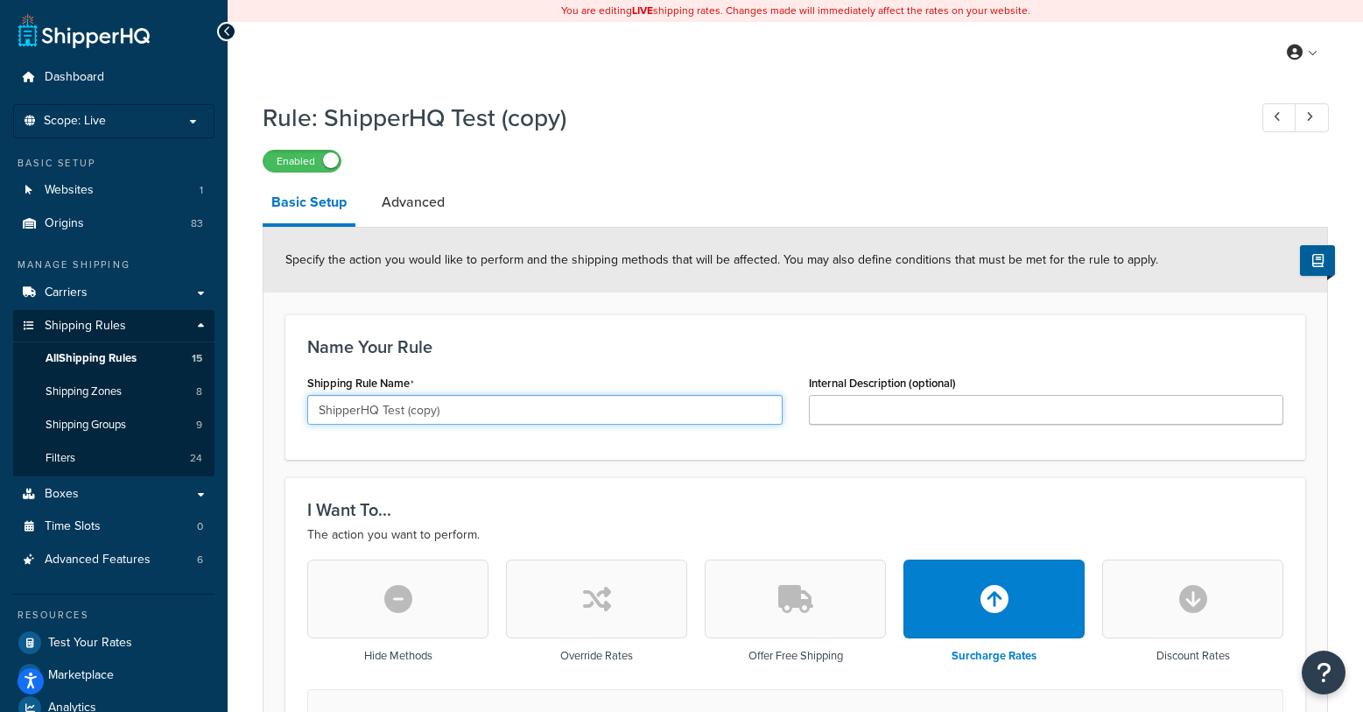
drag, startPoint x: 425, startPoint y: 412, endPoint x: 473, endPoint y: 412, distance: 48.2
click at [473, 412] on input "ShipperHQ Test (copy)" at bounding box center [544, 410] width 475 height 30
type input "ShipperHQ Test ($3 flat)"
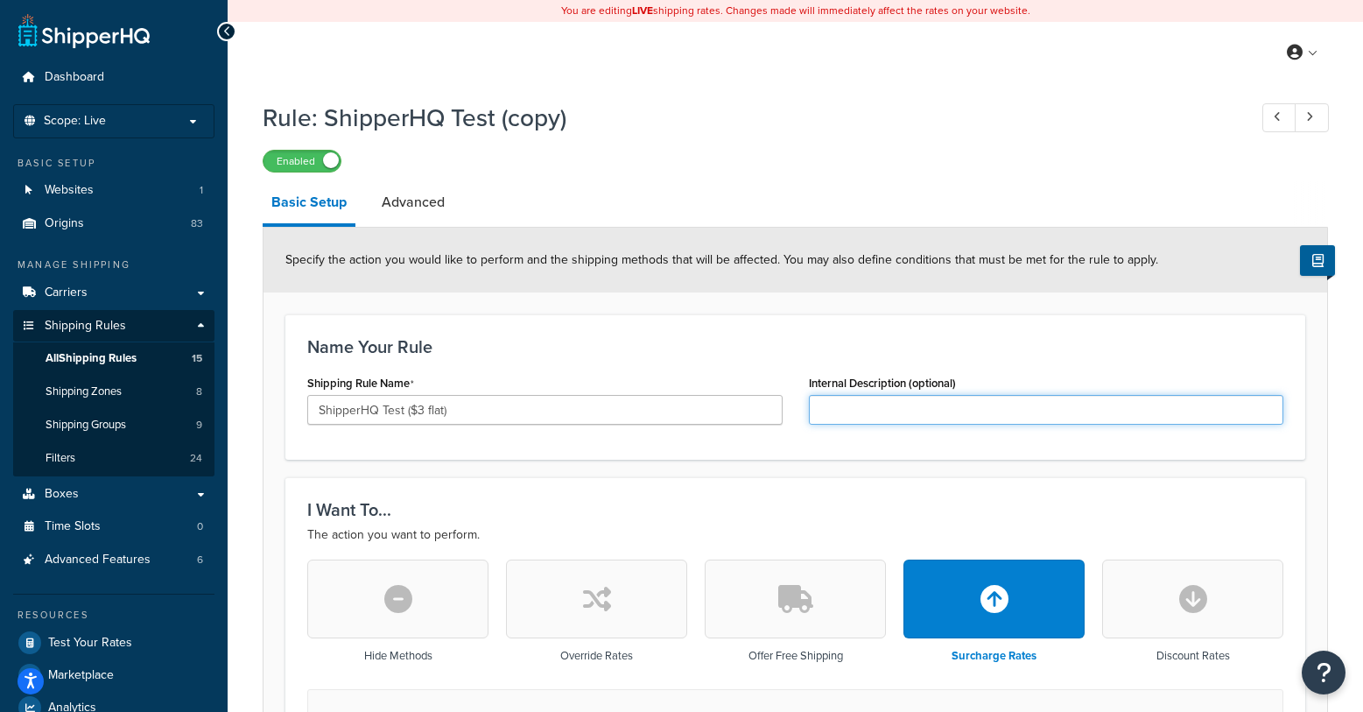
click at [832, 402] on input "Internal Description (optional)" at bounding box center [1046, 410] width 475 height 30
type input "$3 Flat fee for Shipping of Paid Samples"
click at [582, 361] on div "Name Your Rule Shipping Rule Name ShipperHQ Test ($3 flat) Internal Description…" at bounding box center [795, 386] width 1020 height 145
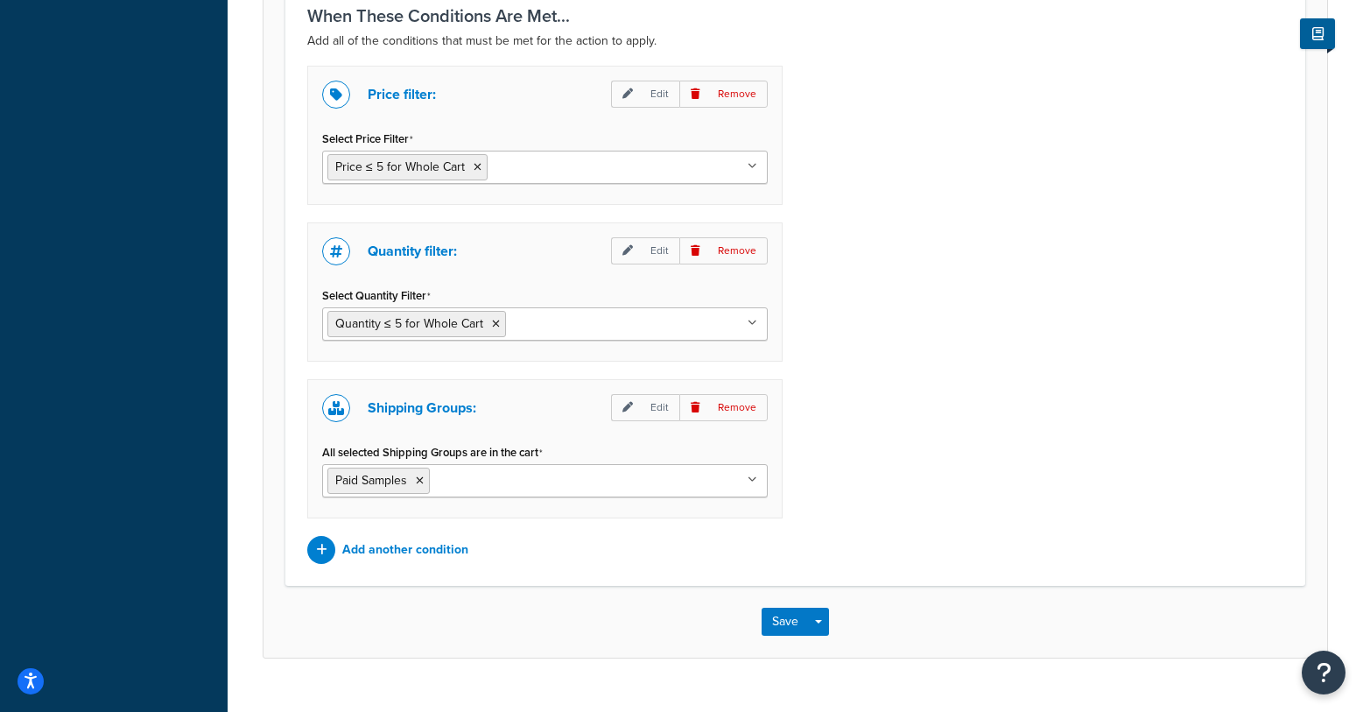
scroll to position [1443, 0]
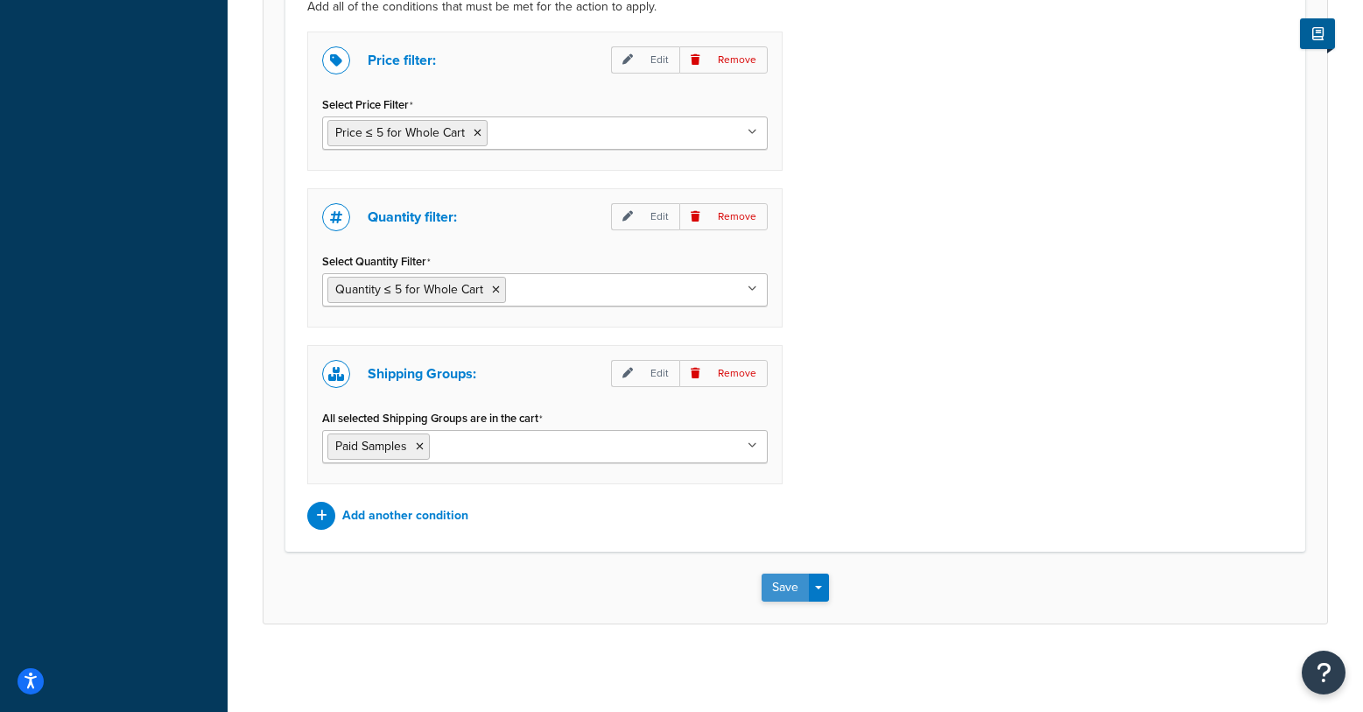
click at [789, 588] on button "Save" at bounding box center [785, 588] width 47 height 28
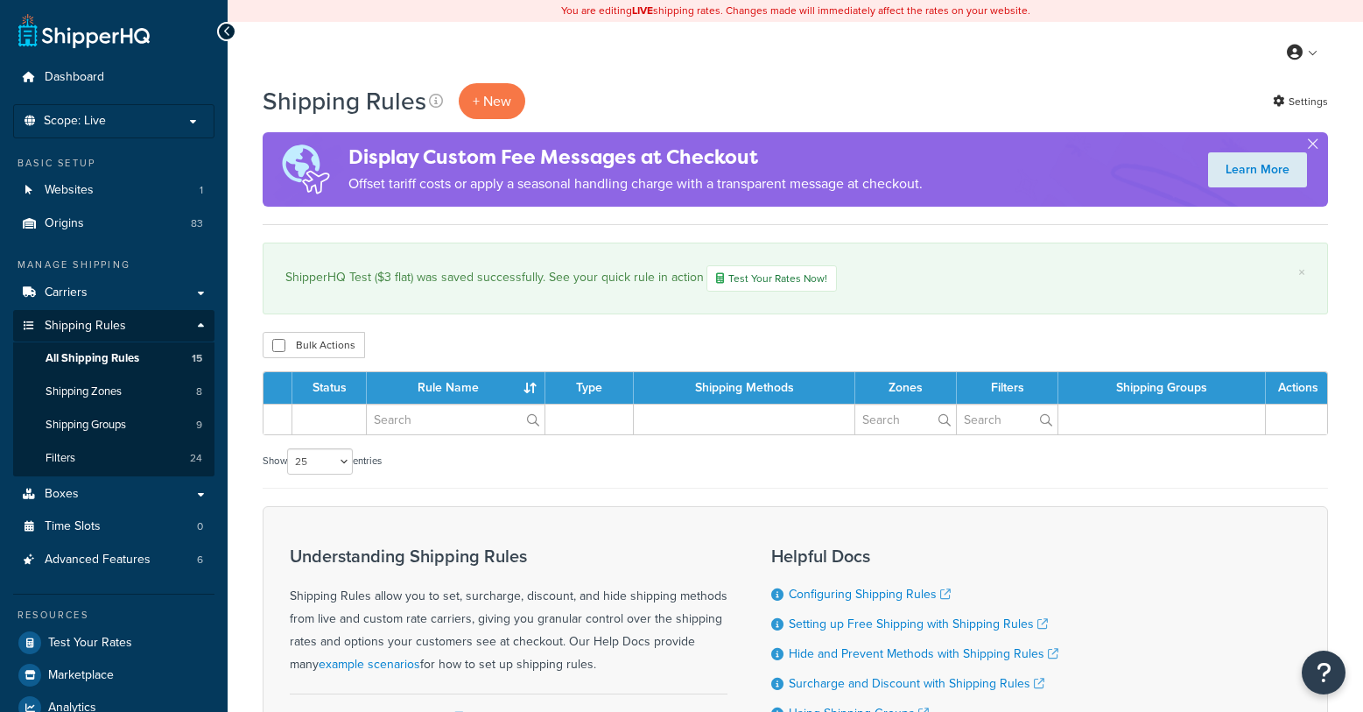
select select "25"
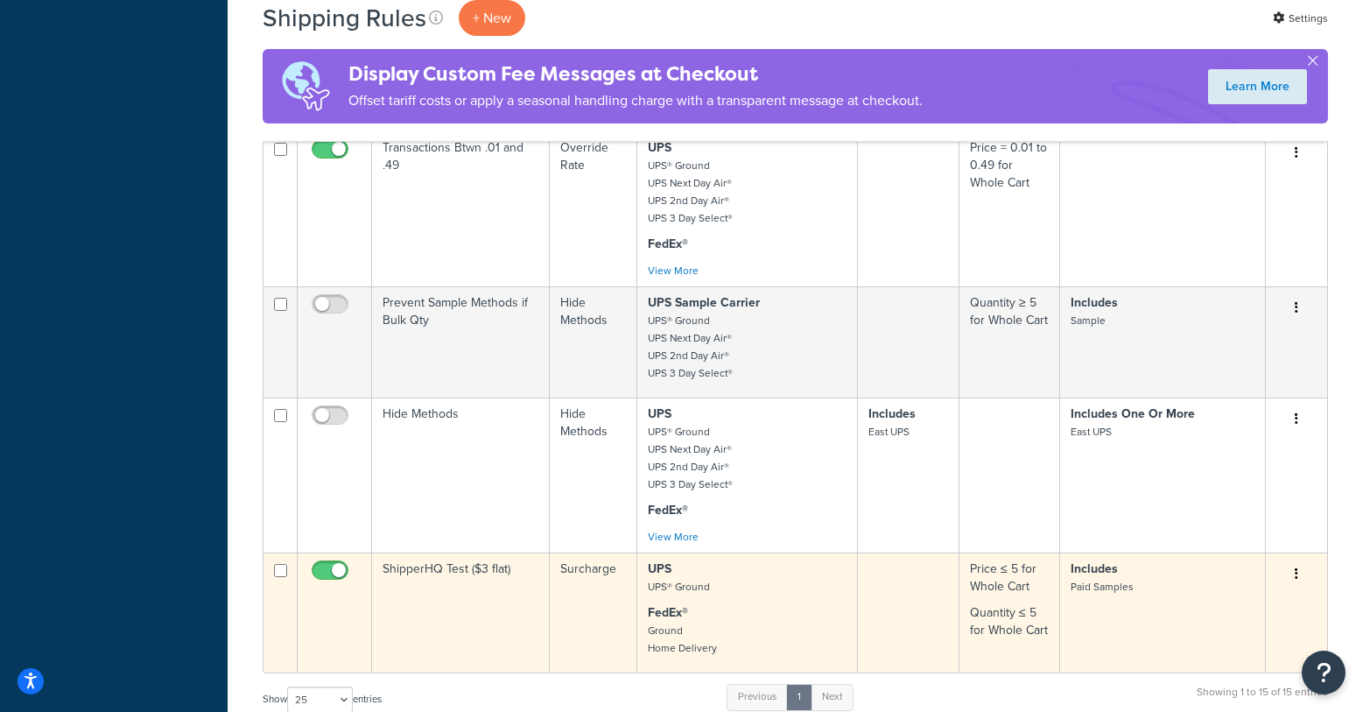
scroll to position [1735, 0]
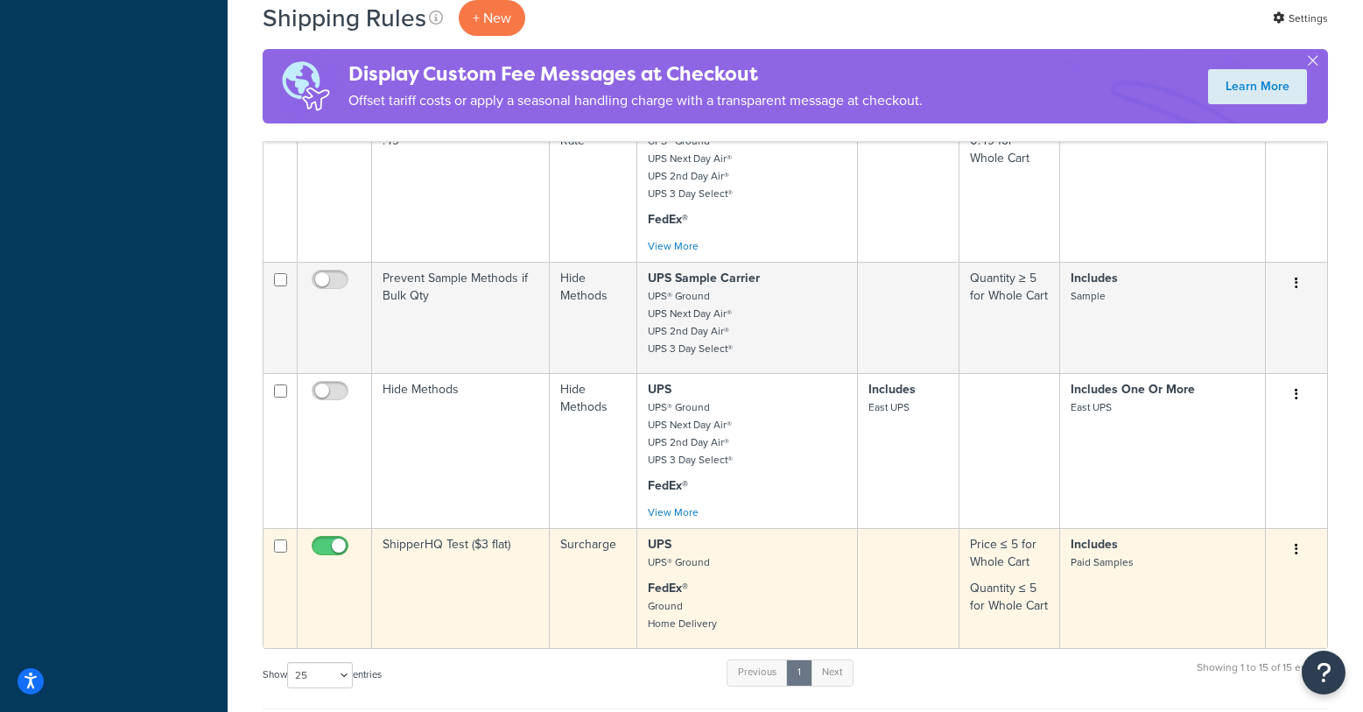
click at [324, 539] on input "checkbox" at bounding box center [332, 550] width 48 height 22
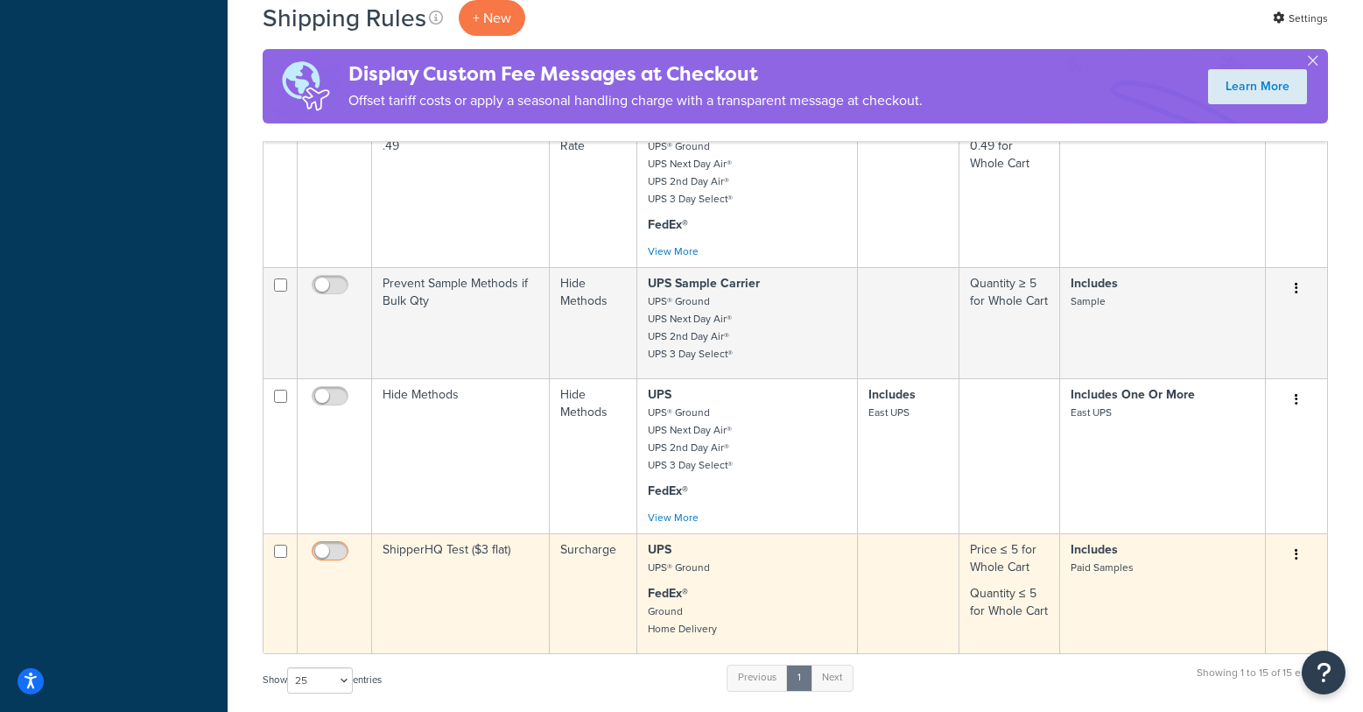
click at [334, 545] on input "checkbox" at bounding box center [332, 556] width 48 height 22
checkbox input "true"
click at [1292, 541] on button "button" at bounding box center [1296, 555] width 25 height 28
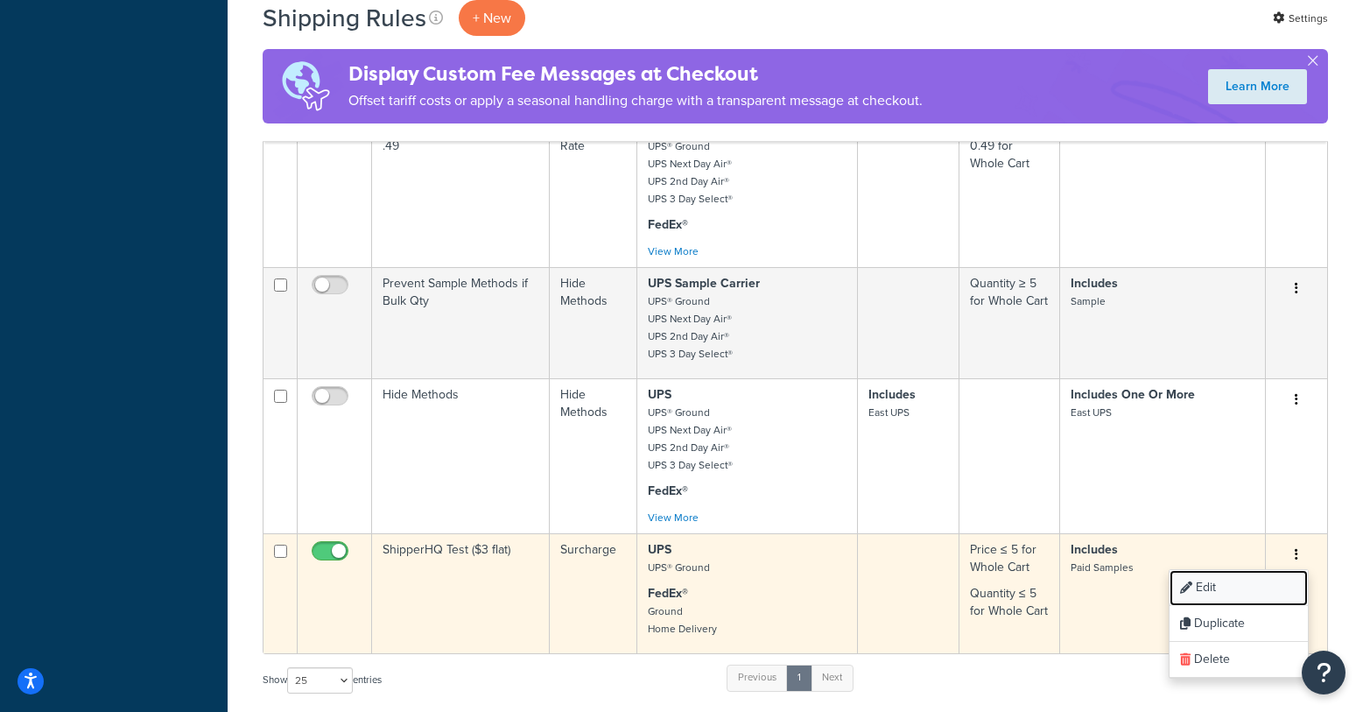
click at [1199, 570] on link "Edit" at bounding box center [1239, 588] width 138 height 36
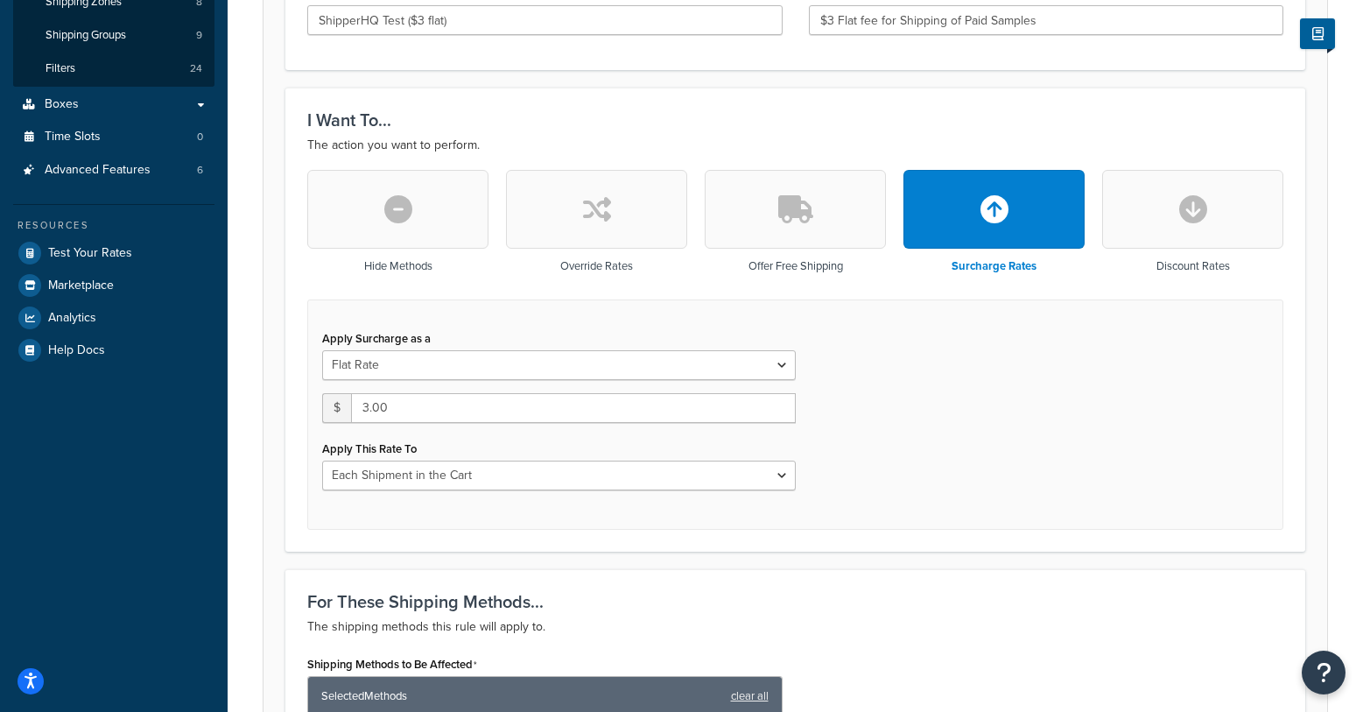
scroll to position [394, 0]
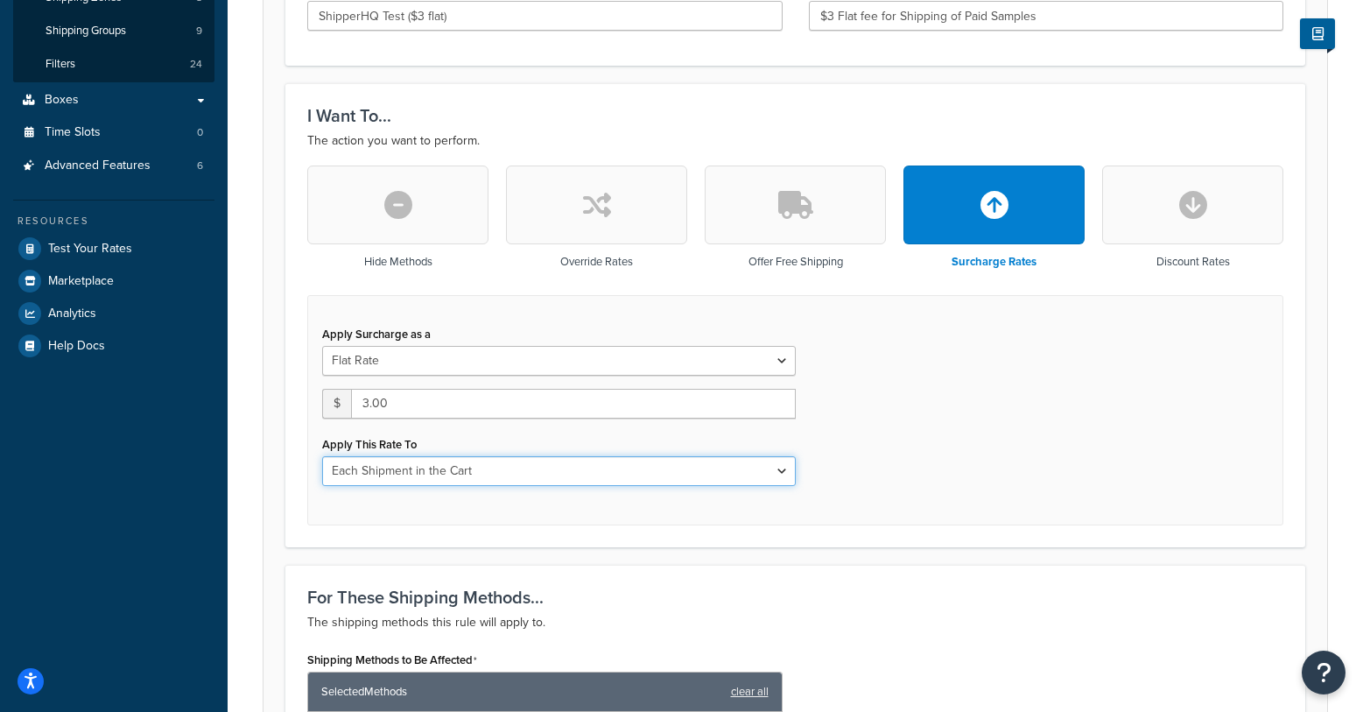
click at [653, 478] on select "Entire Cart Each Shipment in the Cart Each Origin in the Cart Each Shipping Gro…" at bounding box center [559, 471] width 474 height 30
click at [322, 457] on select "Entire Cart Each Shipment in the Cart Each Origin in the Cart Each Shipping Gro…" at bounding box center [559, 471] width 474 height 30
click at [658, 475] on select "Entire Cart Each Shipment in the Cart Each Origin in the Cart Each Shipping Gro…" at bounding box center [559, 471] width 474 height 30
select select "ITEM"
click at [322, 457] on select "Entire Cart Each Shipment in the Cart Each Origin in the Cart Each Shipping Gro…" at bounding box center [559, 471] width 474 height 30
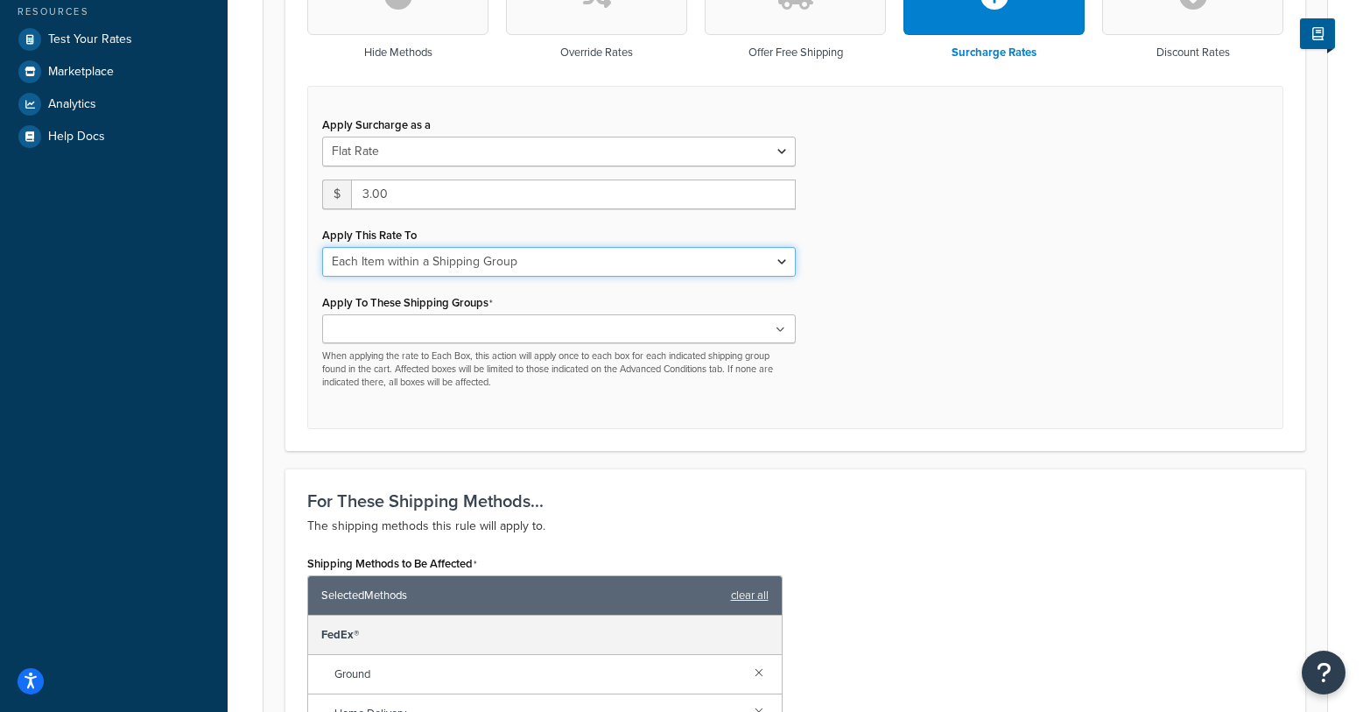
scroll to position [605, 0]
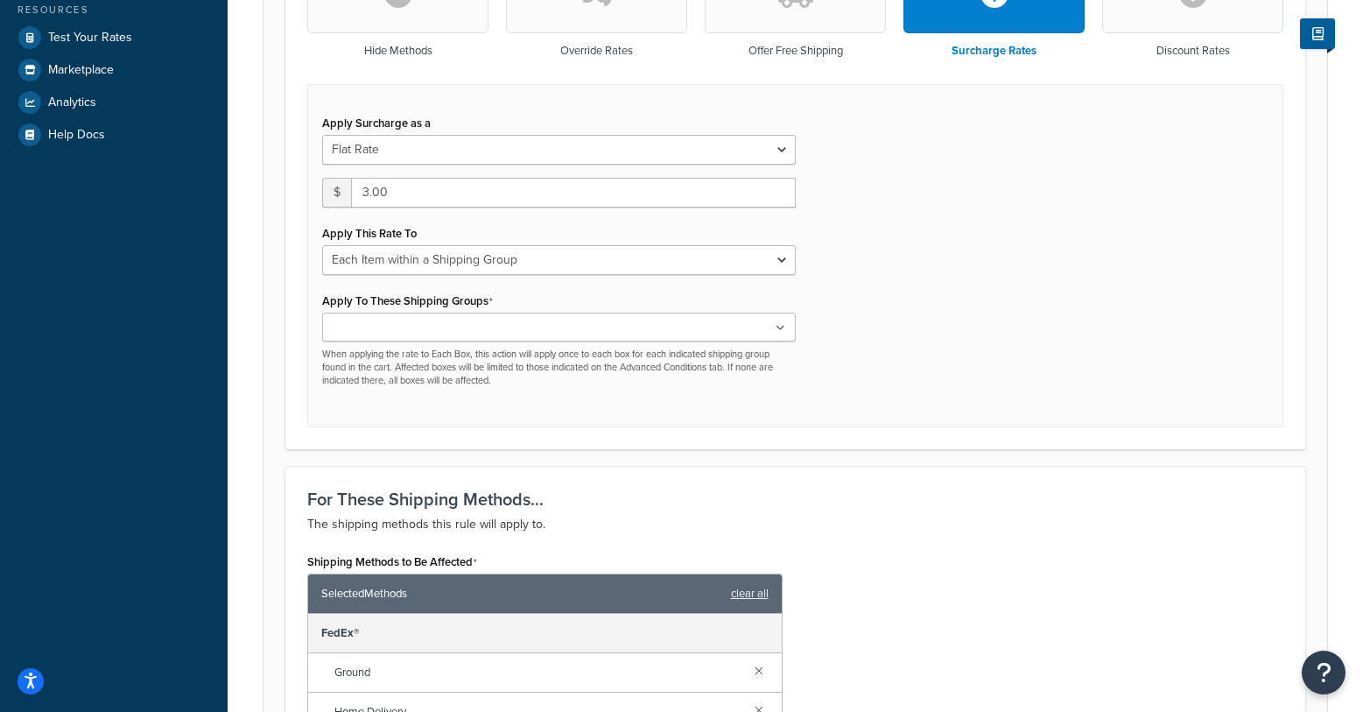
click at [435, 332] on input "Apply To These Shipping Groups" at bounding box center [404, 328] width 155 height 19
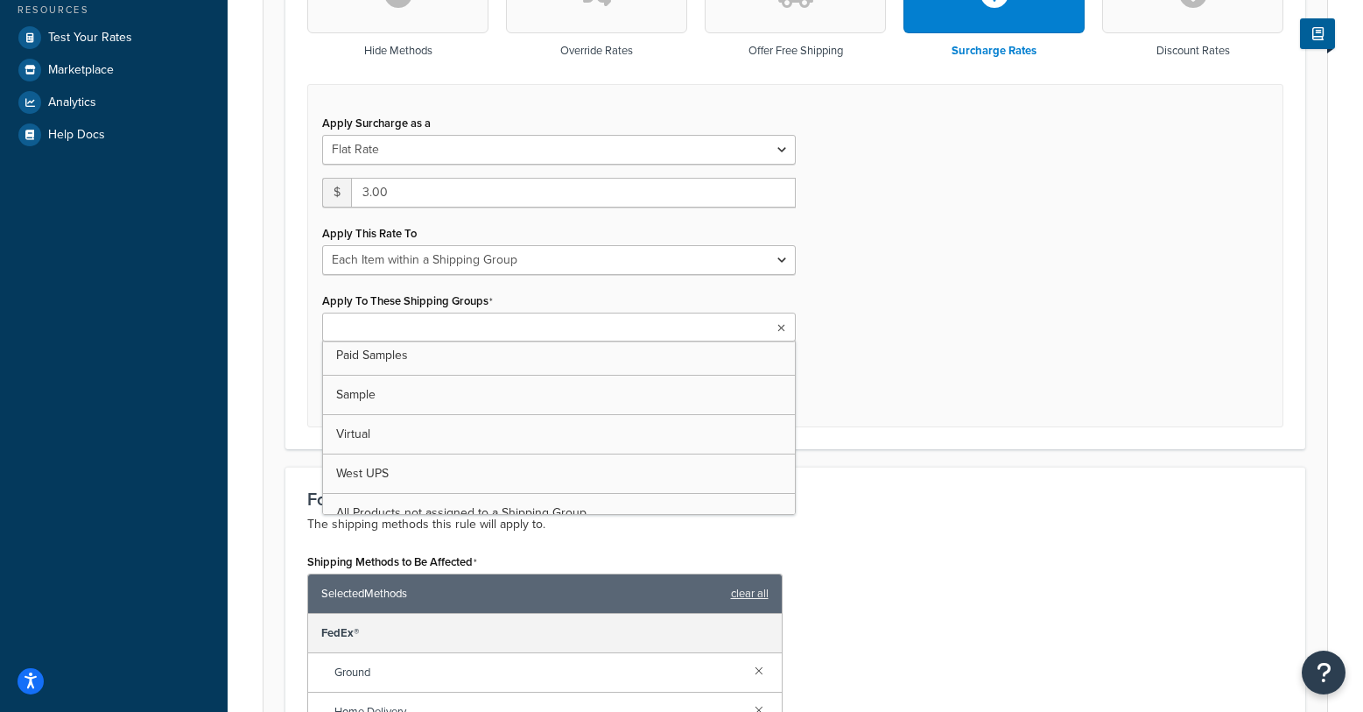
scroll to position [123, 0]
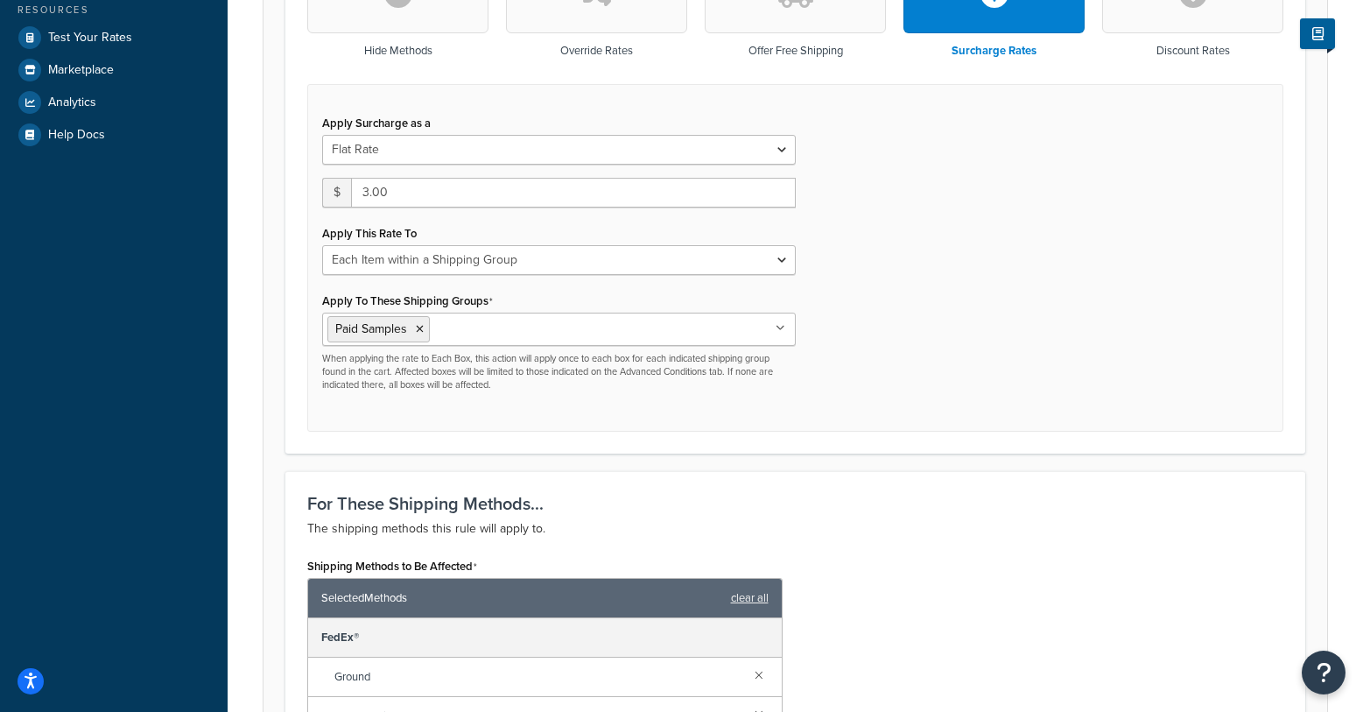
click at [966, 349] on div "Apply Surcharge as a Flat Rate Percentage Flat Rate & Percentage $ 3.00 Apply T…" at bounding box center [795, 258] width 976 height 348
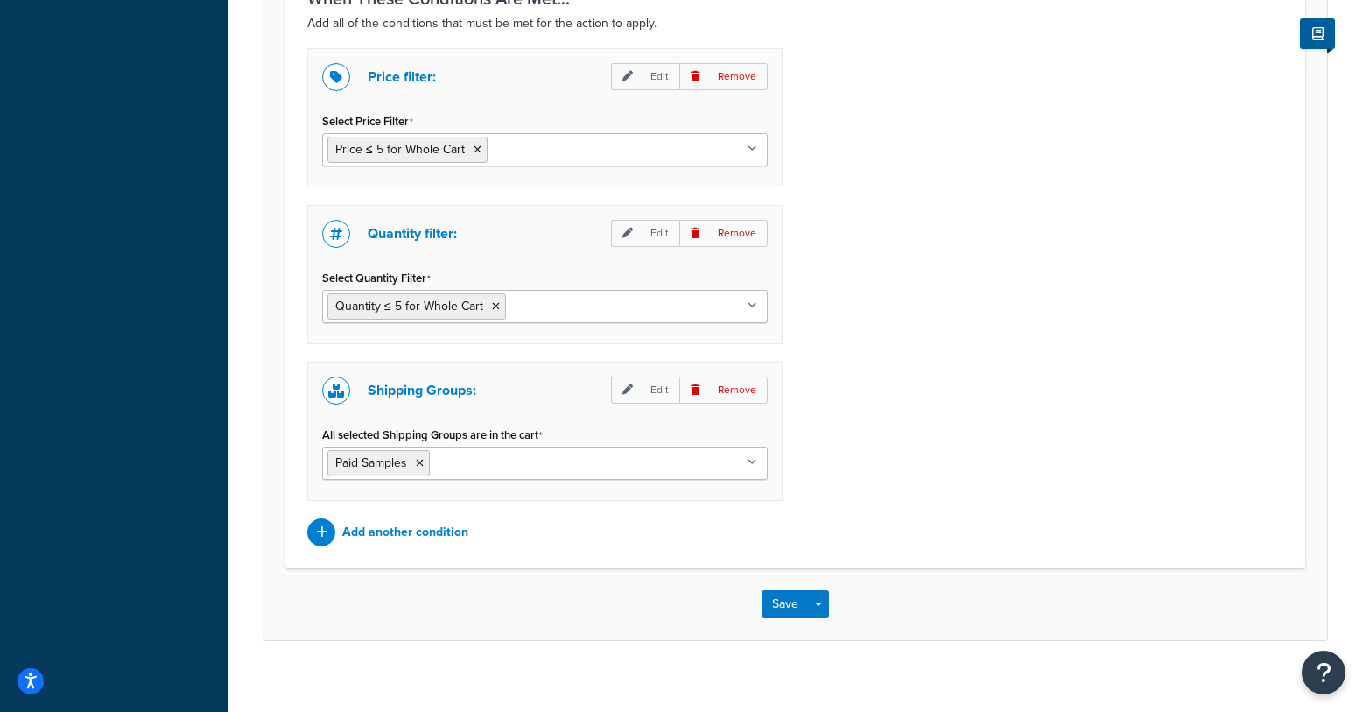
scroll to position [1560, 0]
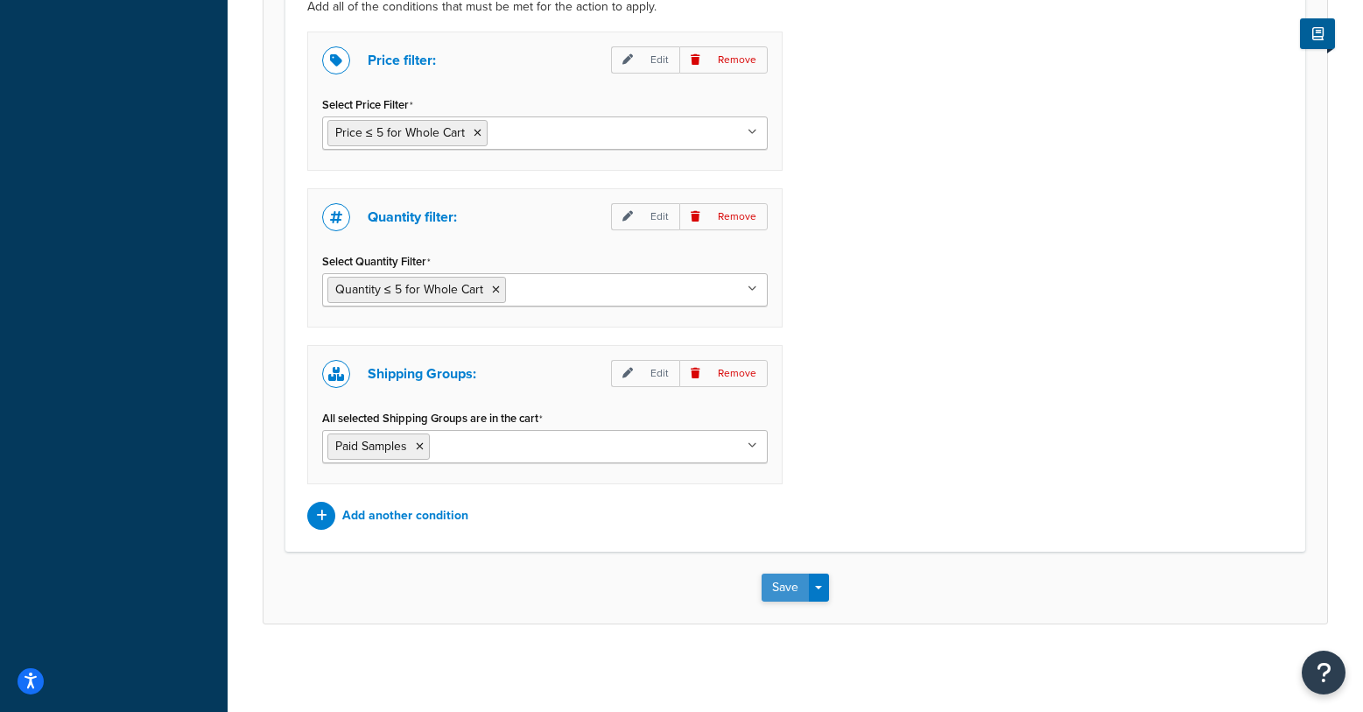
click at [785, 587] on button "Save" at bounding box center [785, 588] width 47 height 28
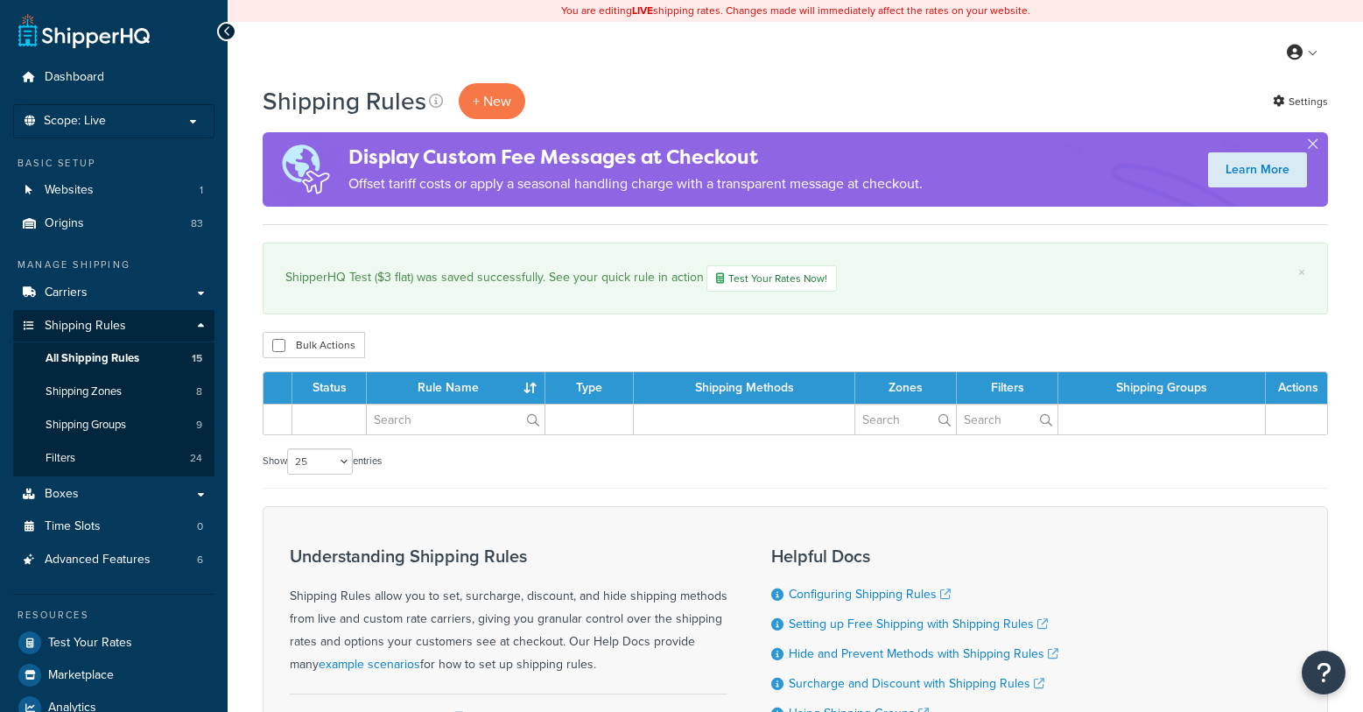
select select "25"
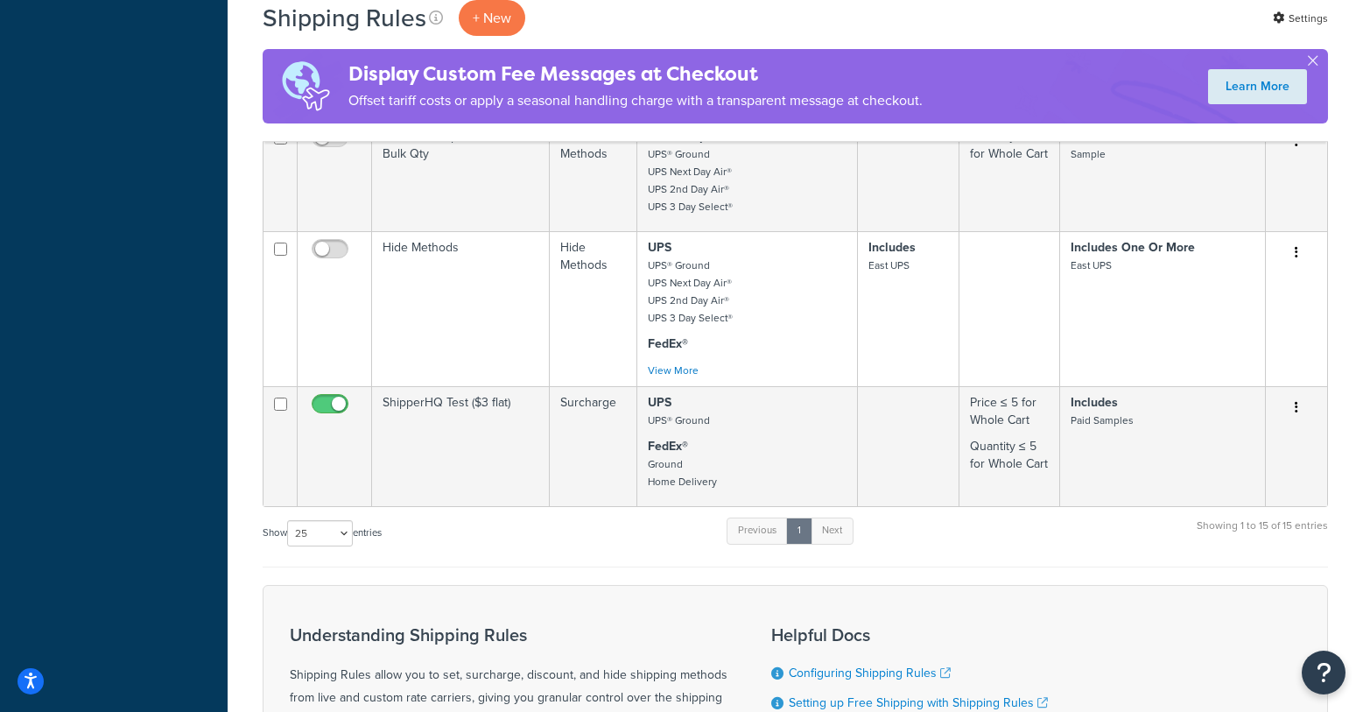
scroll to position [1875, 0]
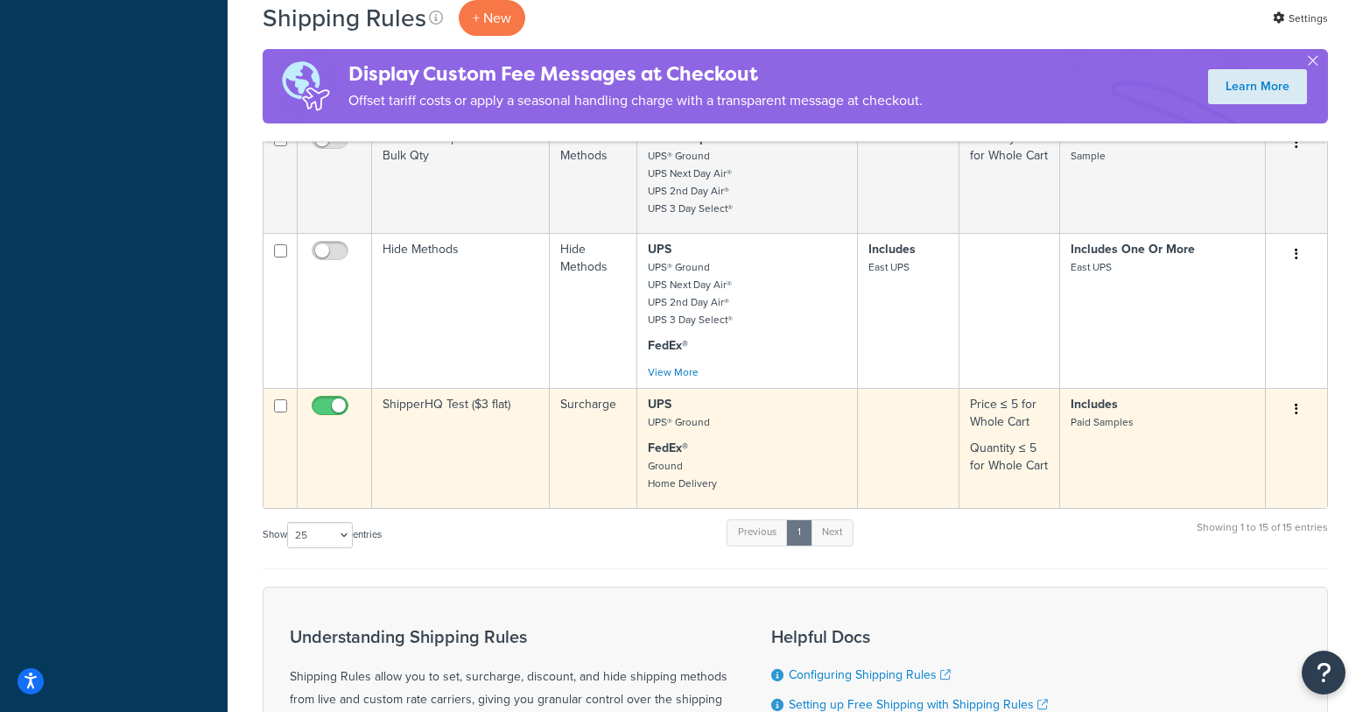
click at [1302, 396] on button "button" at bounding box center [1296, 410] width 25 height 28
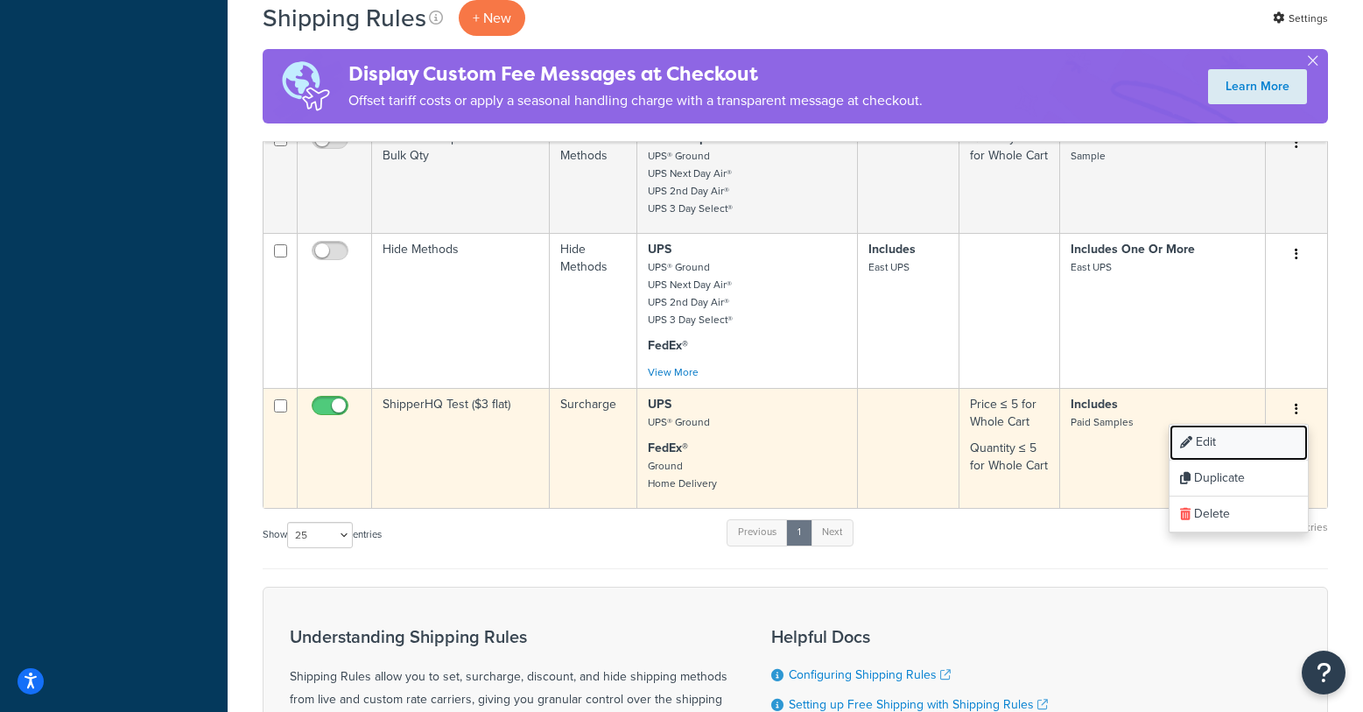
click at [1207, 425] on link "Edit" at bounding box center [1239, 443] width 138 height 36
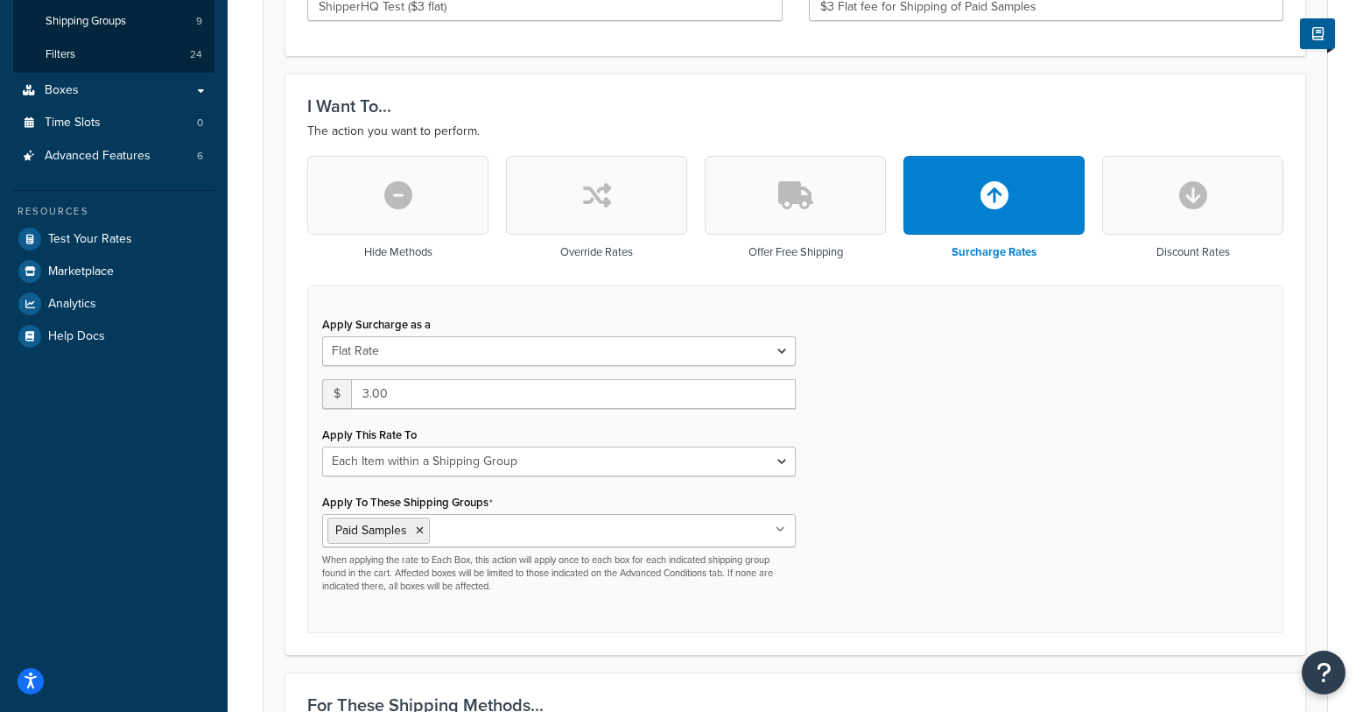
scroll to position [407, 0]
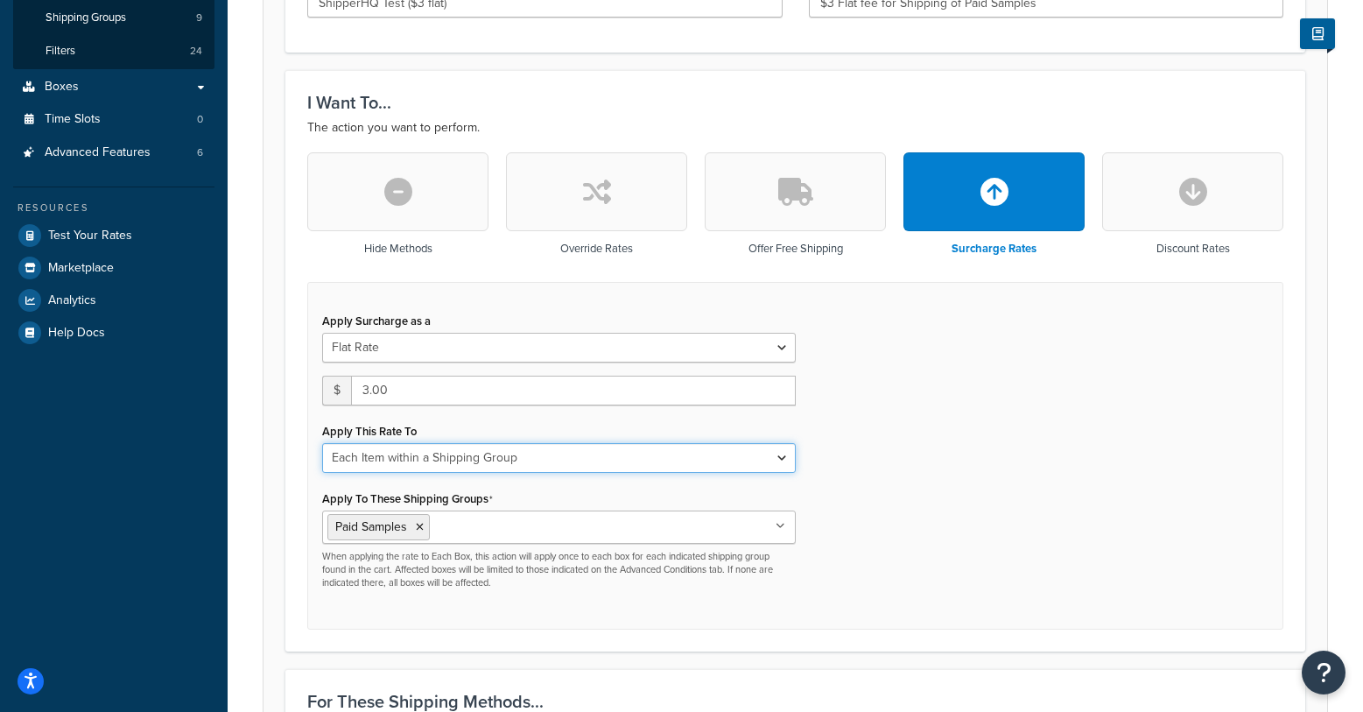
click at [644, 454] on select "Entire Cart Each Shipment in the Cart Each Origin in the Cart Each Shipping Gro…" at bounding box center [559, 458] width 474 height 30
select select "BOX"
click at [322, 444] on select "Entire Cart Each Shipment in the Cart Each Origin in the Cart Each Shipping Gro…" at bounding box center [559, 458] width 474 height 30
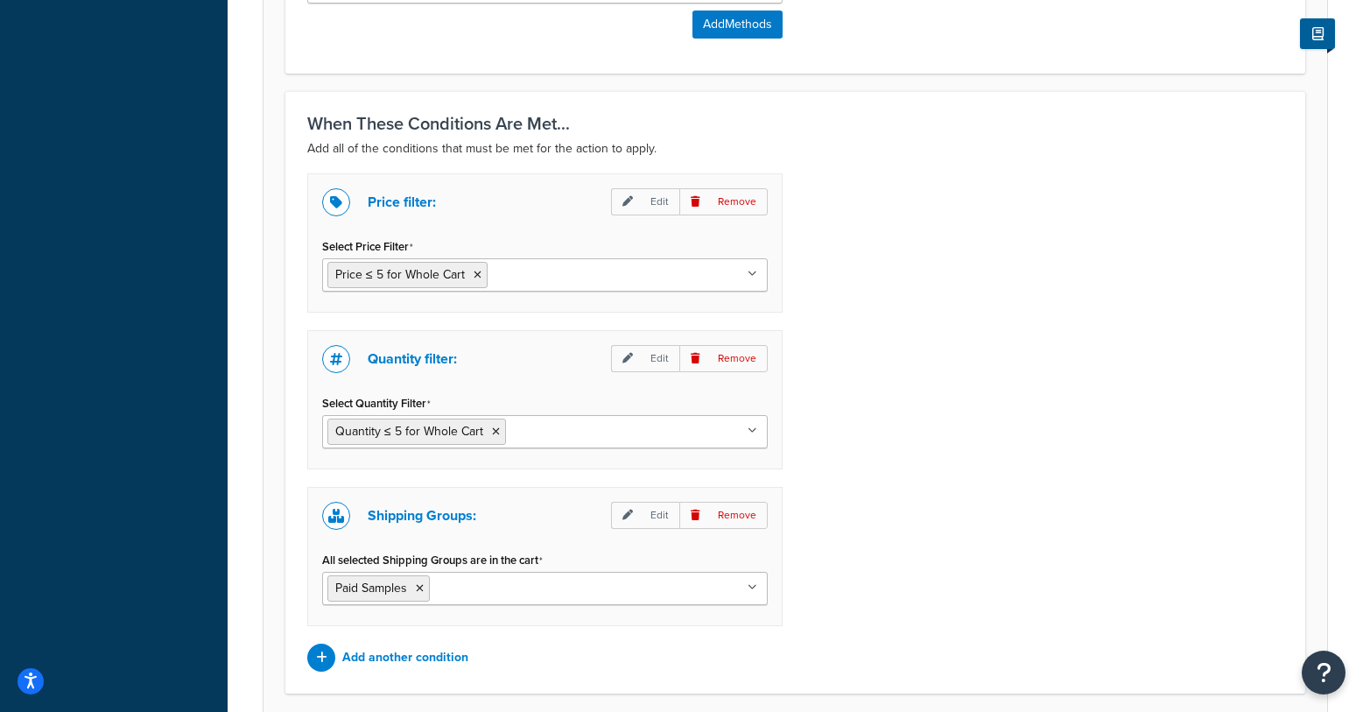
scroll to position [1369, 0]
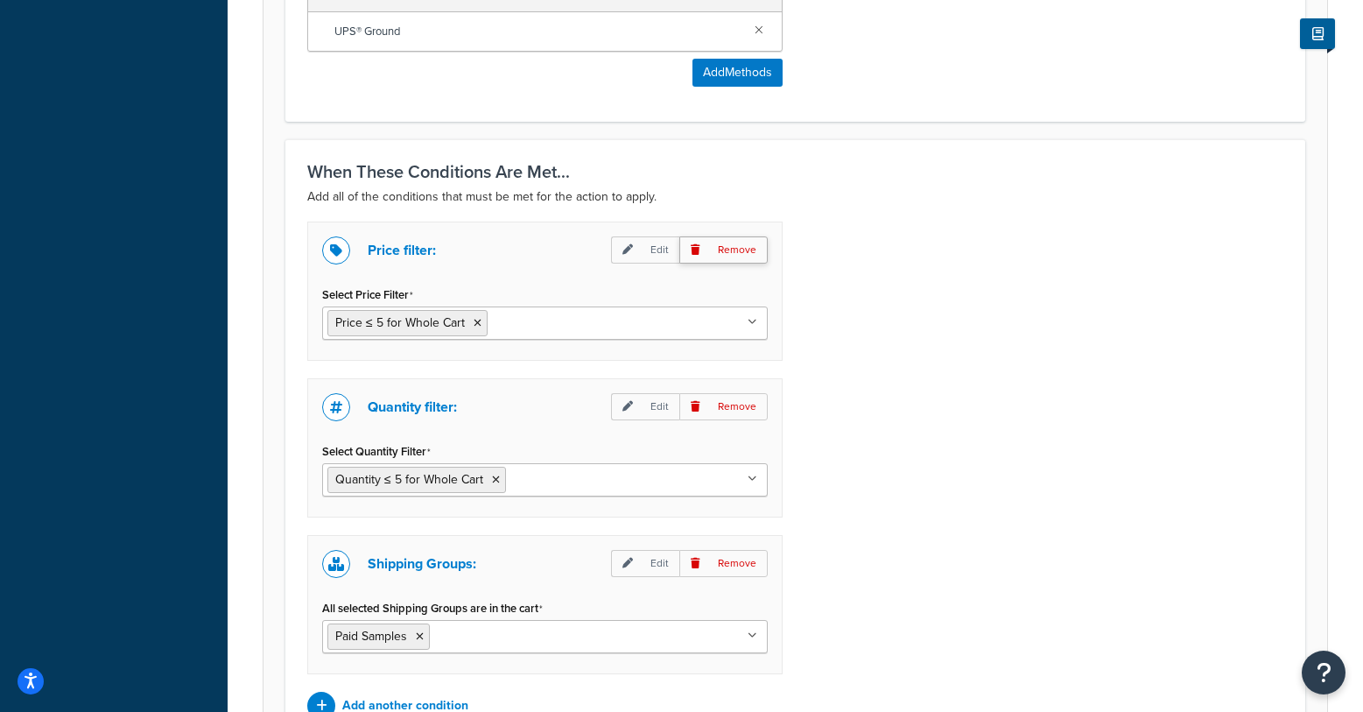
click at [725, 249] on p "Remove" at bounding box center [723, 249] width 88 height 27
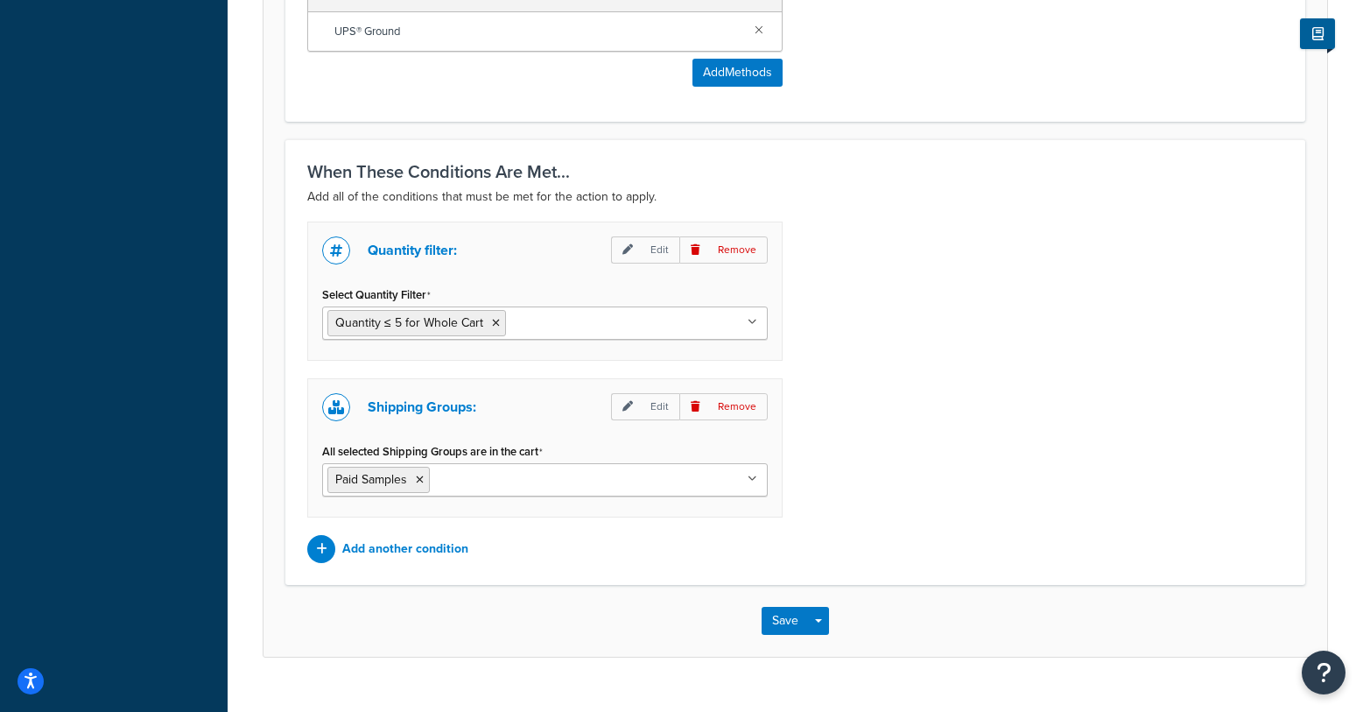
click at [725, 249] on p "Remove" at bounding box center [723, 249] width 88 height 27
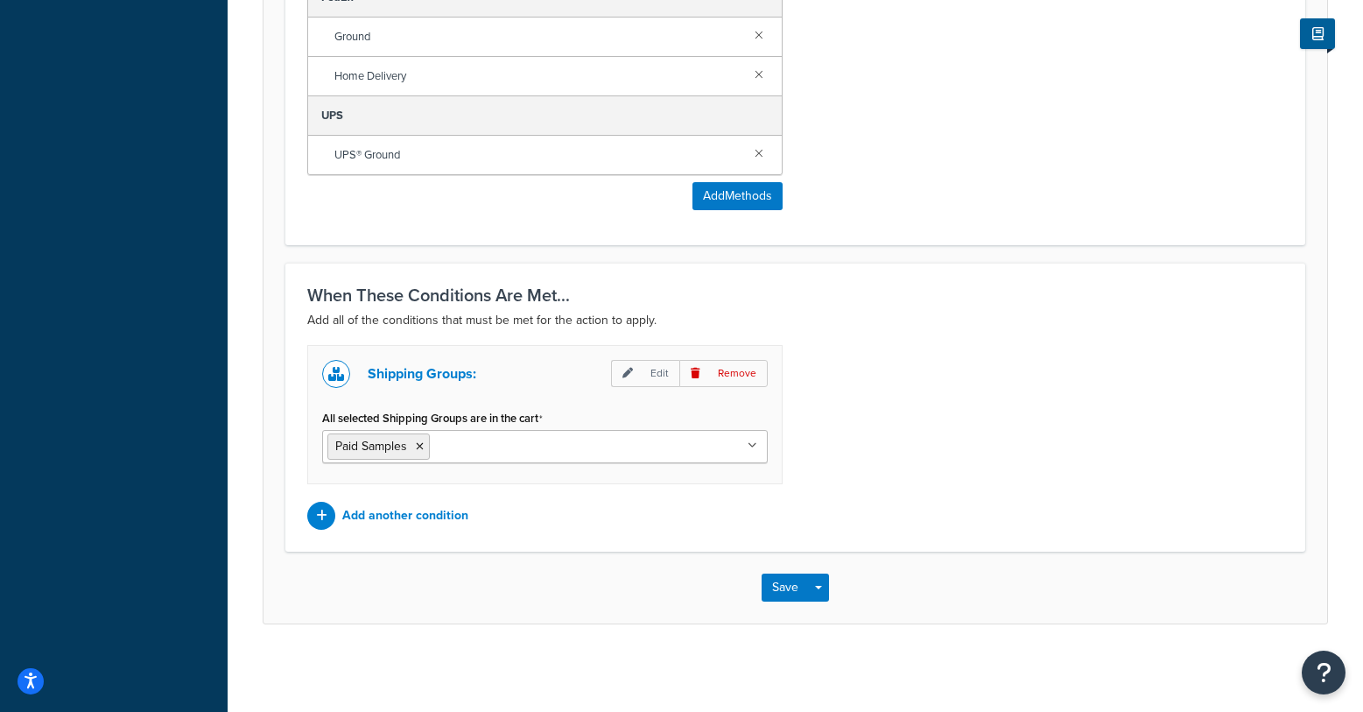
scroll to position [1247, 0]
click at [736, 372] on p "Remove" at bounding box center [723, 373] width 88 height 27
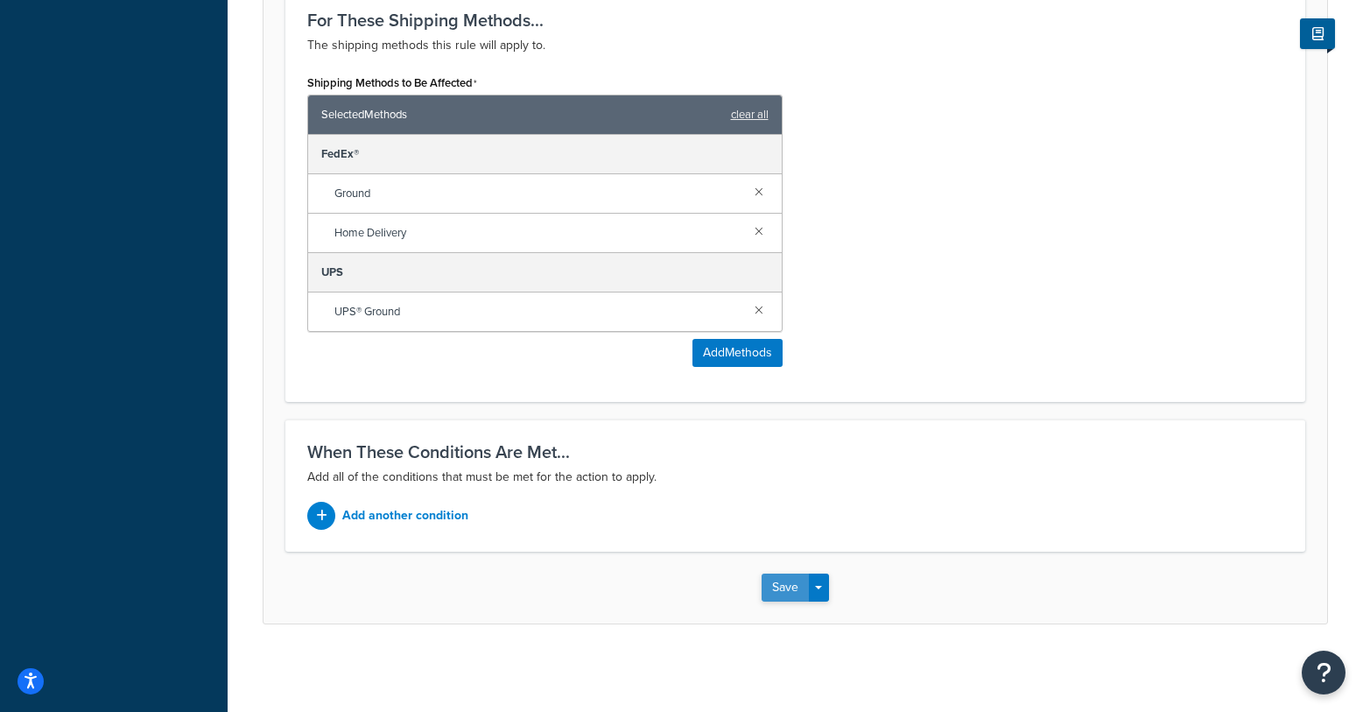
click at [779, 588] on button "Save" at bounding box center [785, 588] width 47 height 28
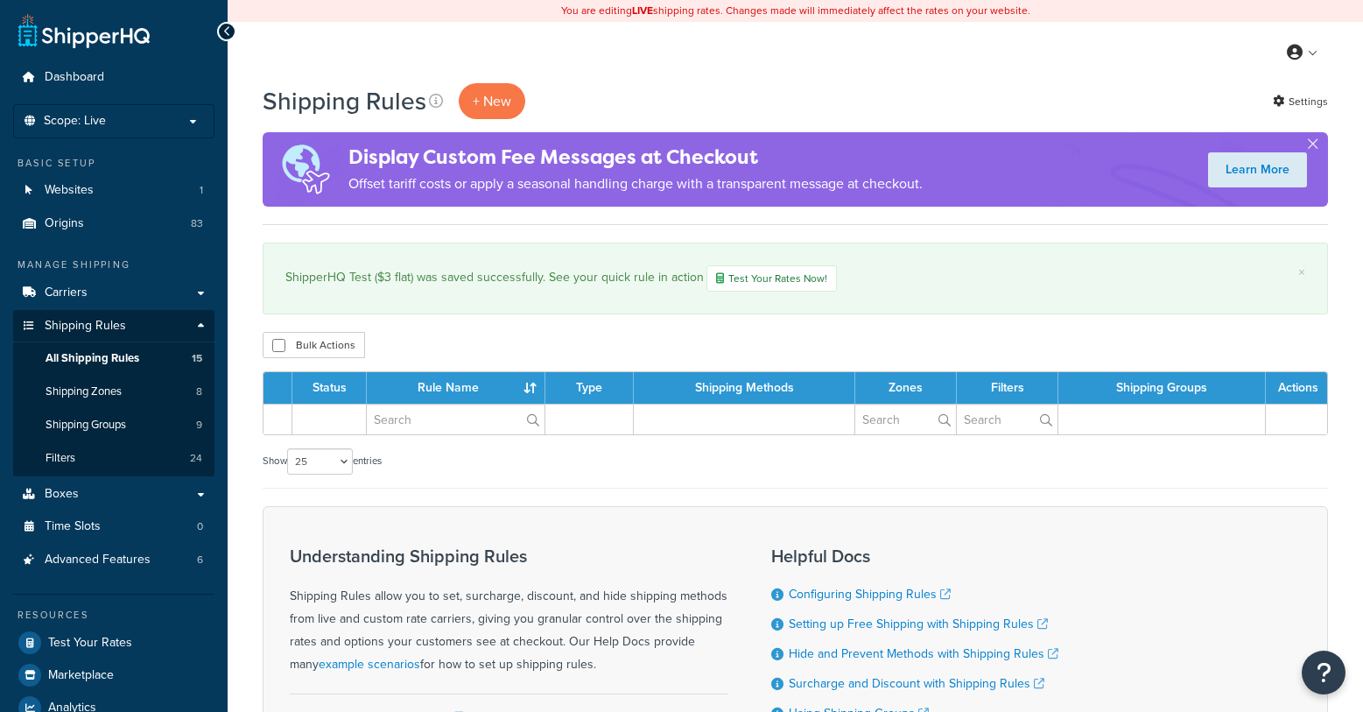
select select "25"
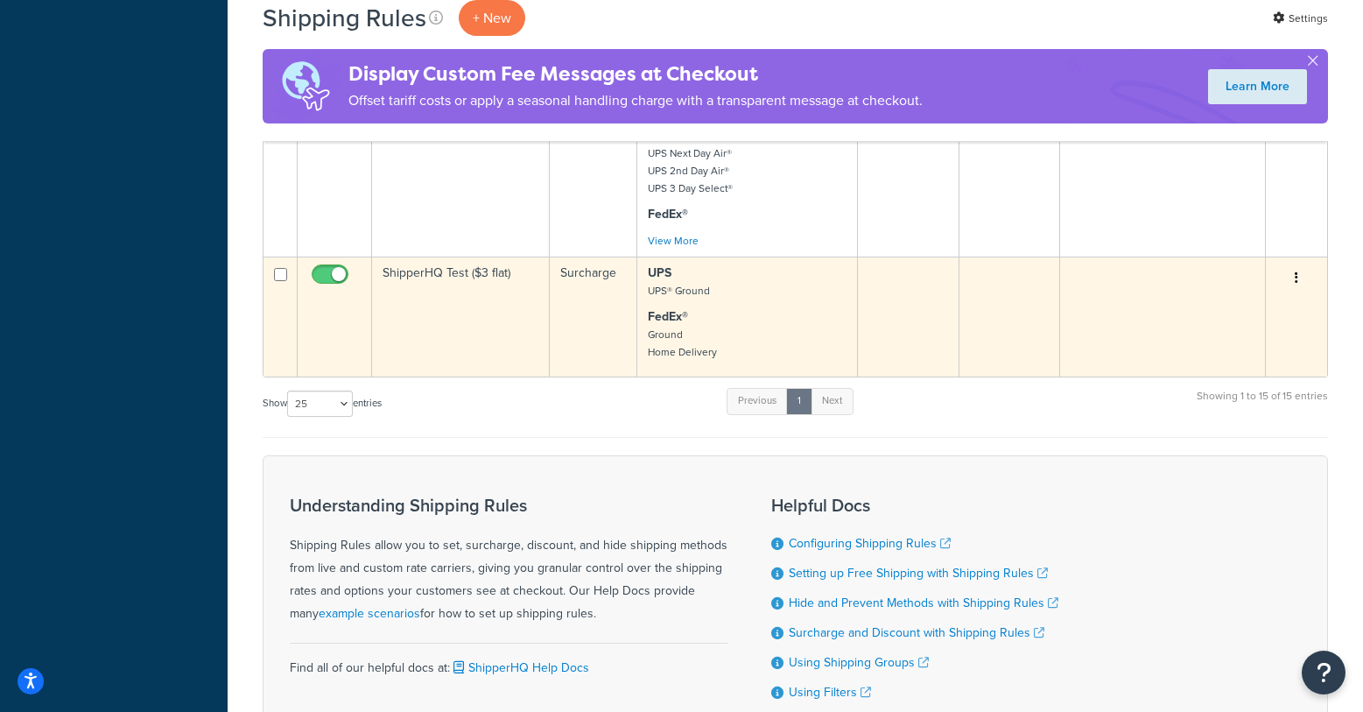
scroll to position [2042, 0]
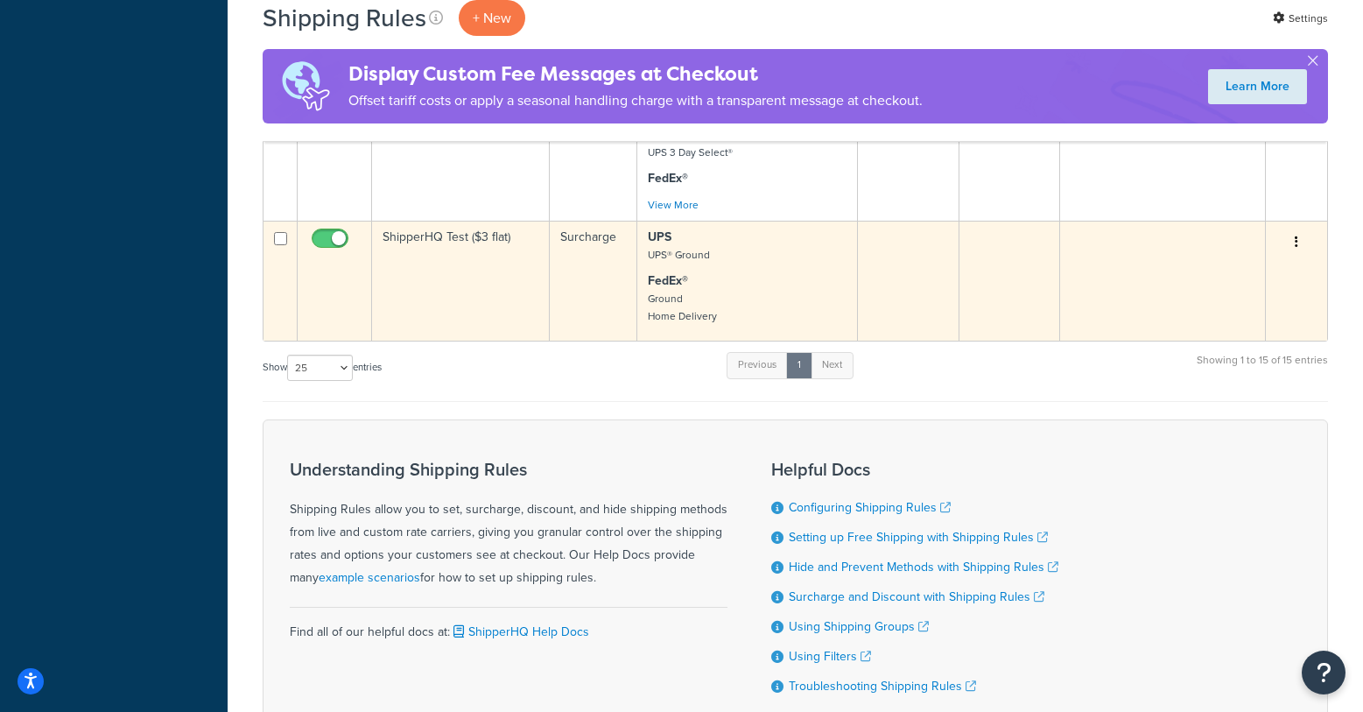
click at [466, 221] on td "ShipperHQ Test ($3 flat)" at bounding box center [461, 281] width 178 height 120
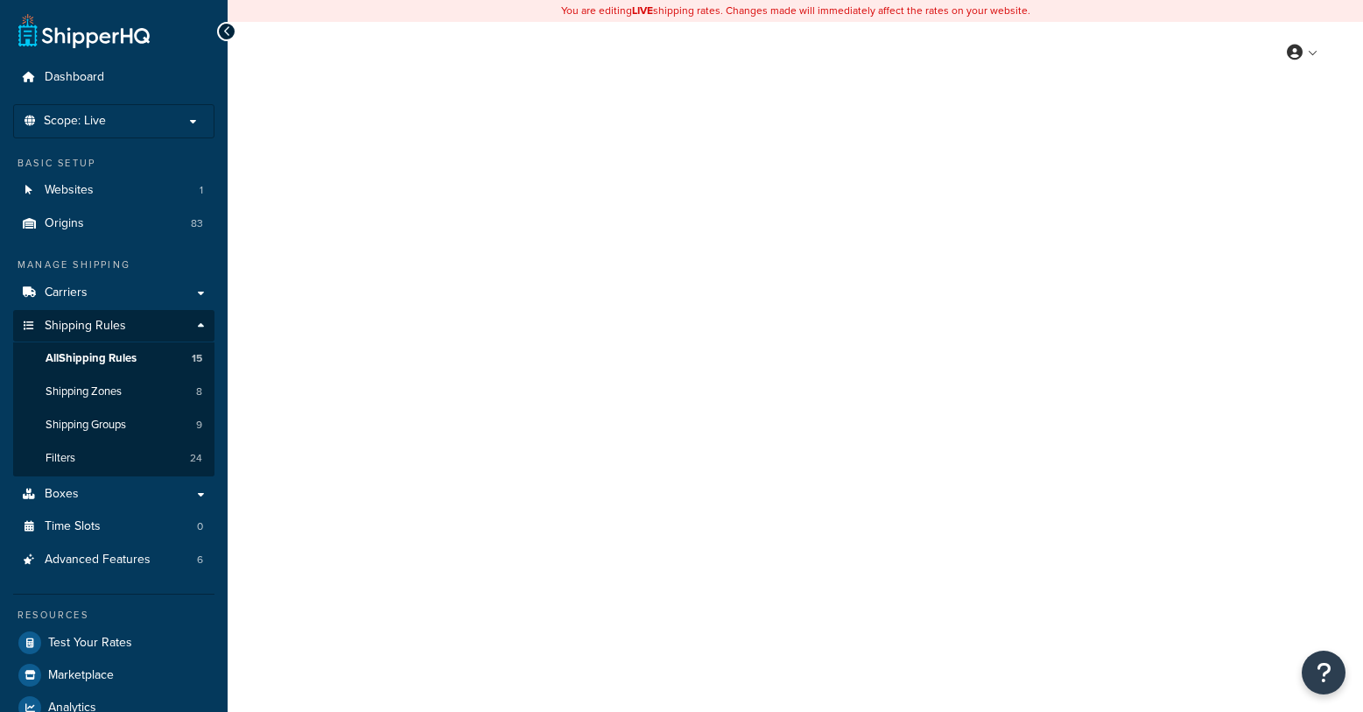
select select "BOX"
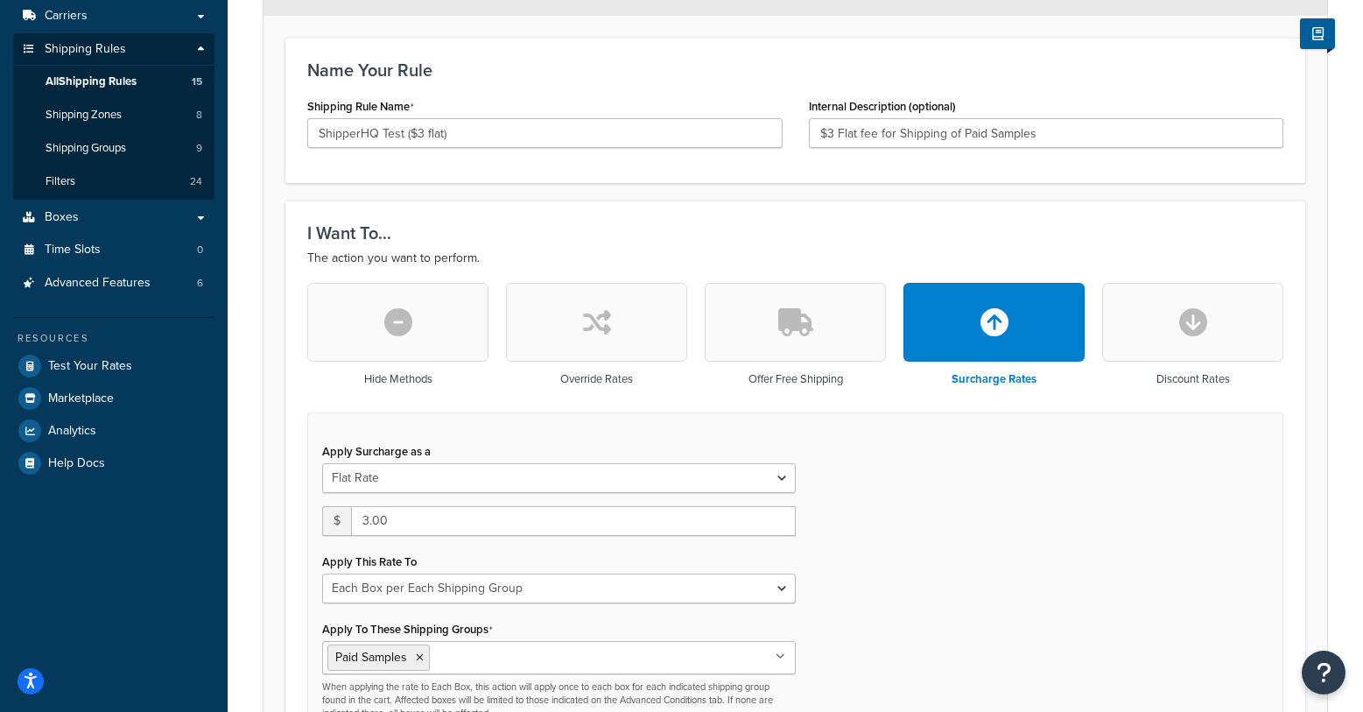
scroll to position [343, 0]
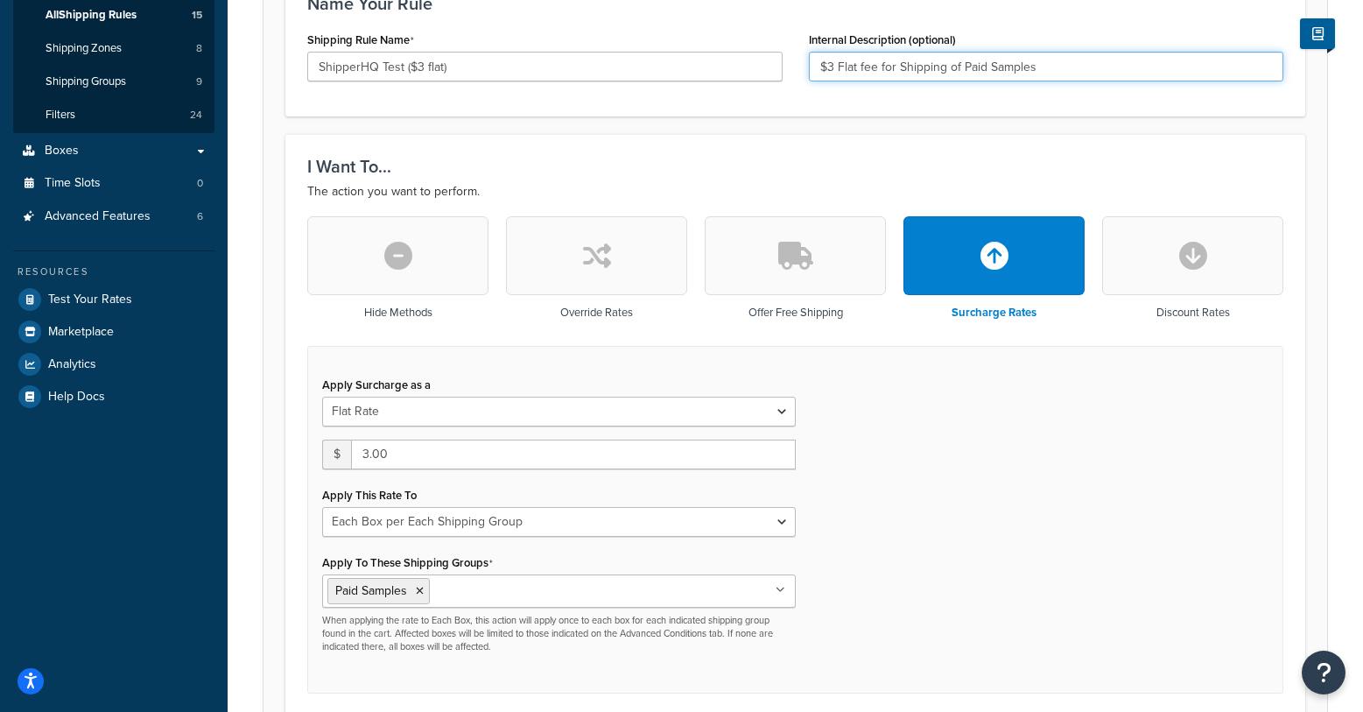
click at [832, 66] on input "$3 Flat fee for Shipping of Paid Samples" at bounding box center [1046, 67] width 475 height 30
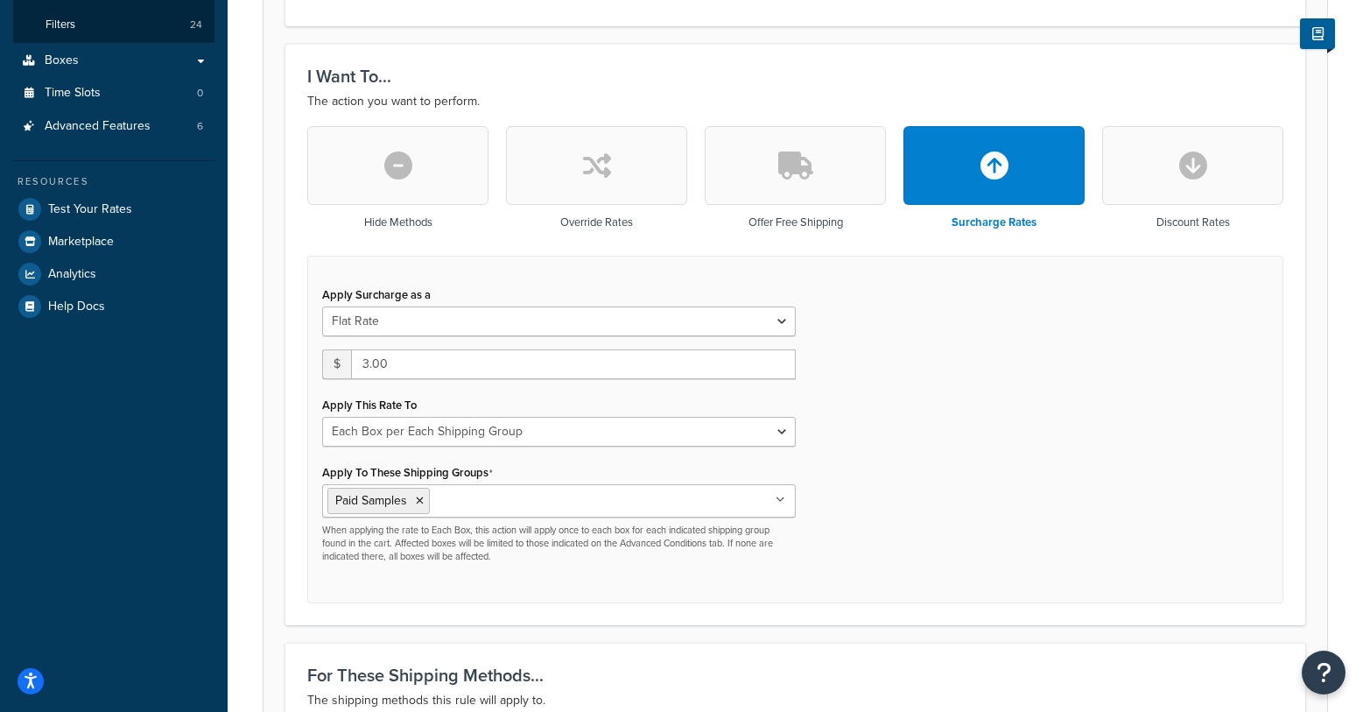
scroll to position [445, 0]
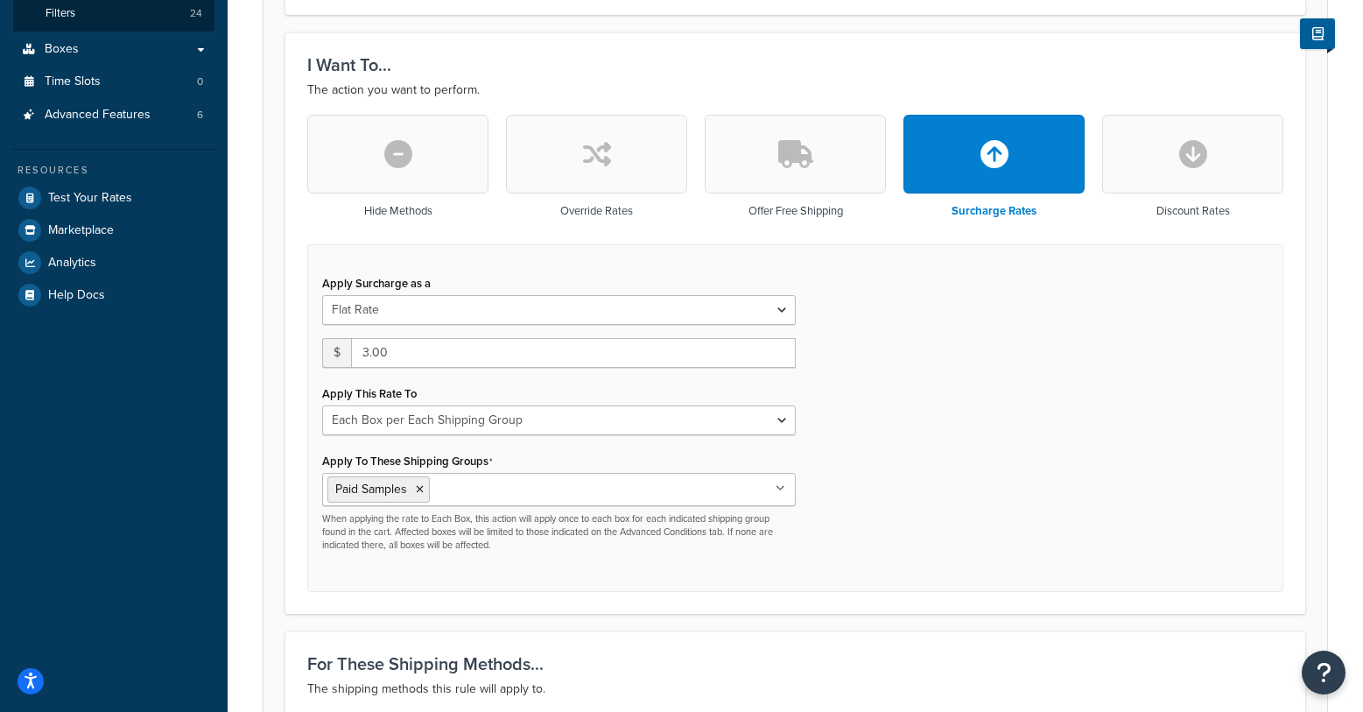
type input "$1 Flat fee for Shipping of Paid Samples"
drag, startPoint x: 362, startPoint y: 355, endPoint x: 343, endPoint y: 353, distance: 18.5
click at [343, 353] on div "$ 3.00" at bounding box center [559, 353] width 474 height 30
click at [583, 357] on input "1.00" at bounding box center [573, 353] width 445 height 30
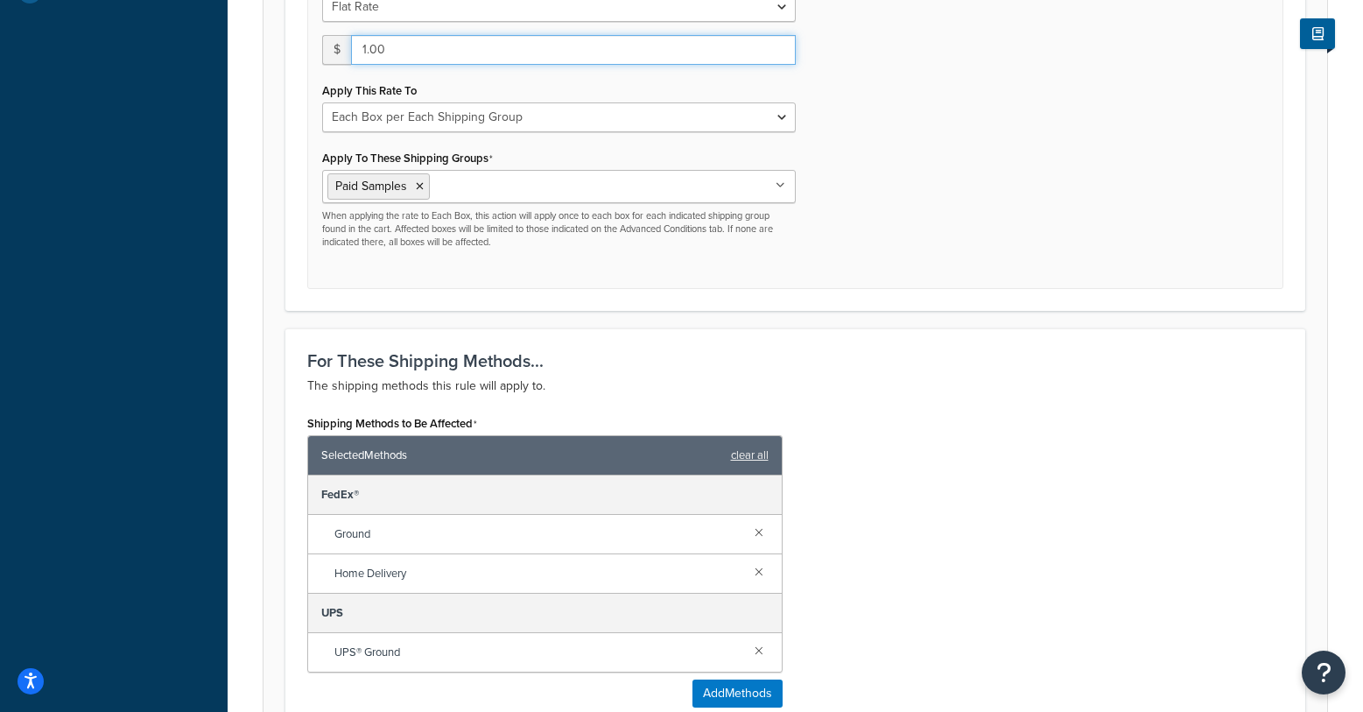
scroll to position [1090, 0]
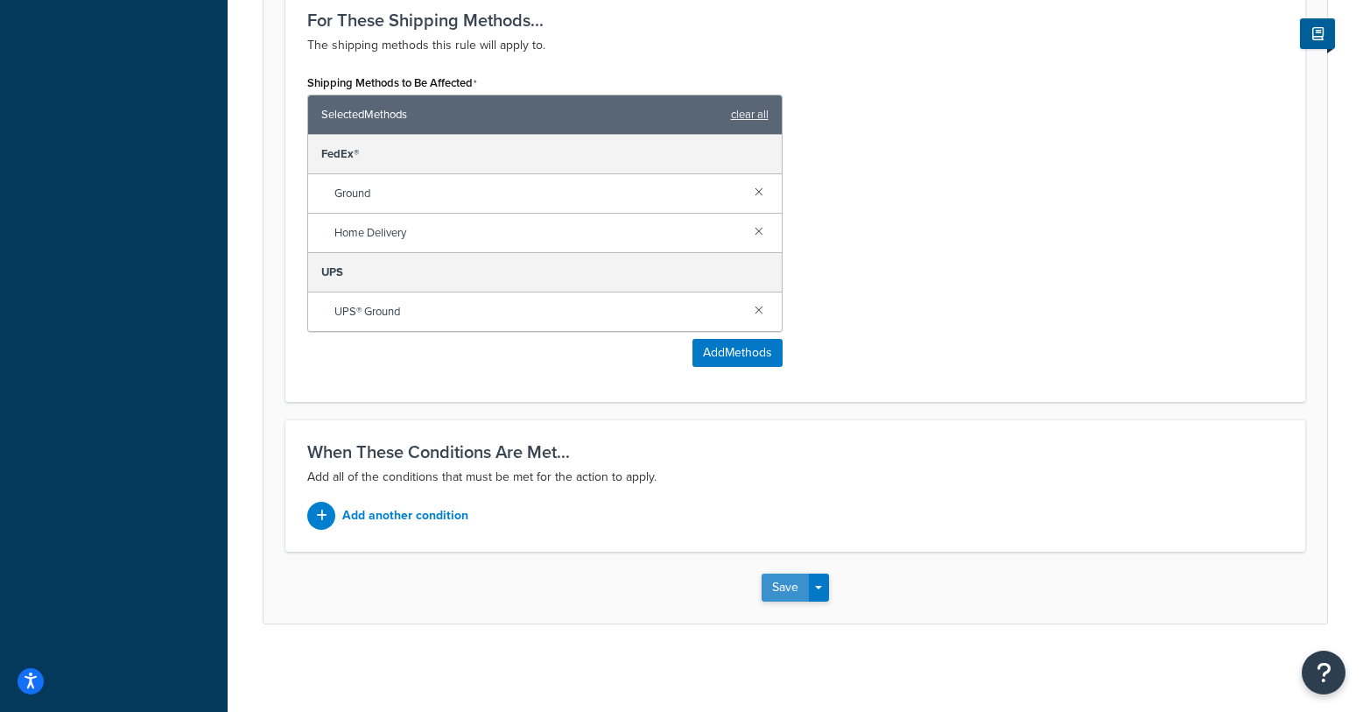
type input "1.00"
click at [785, 595] on button "Save" at bounding box center [785, 588] width 47 height 28
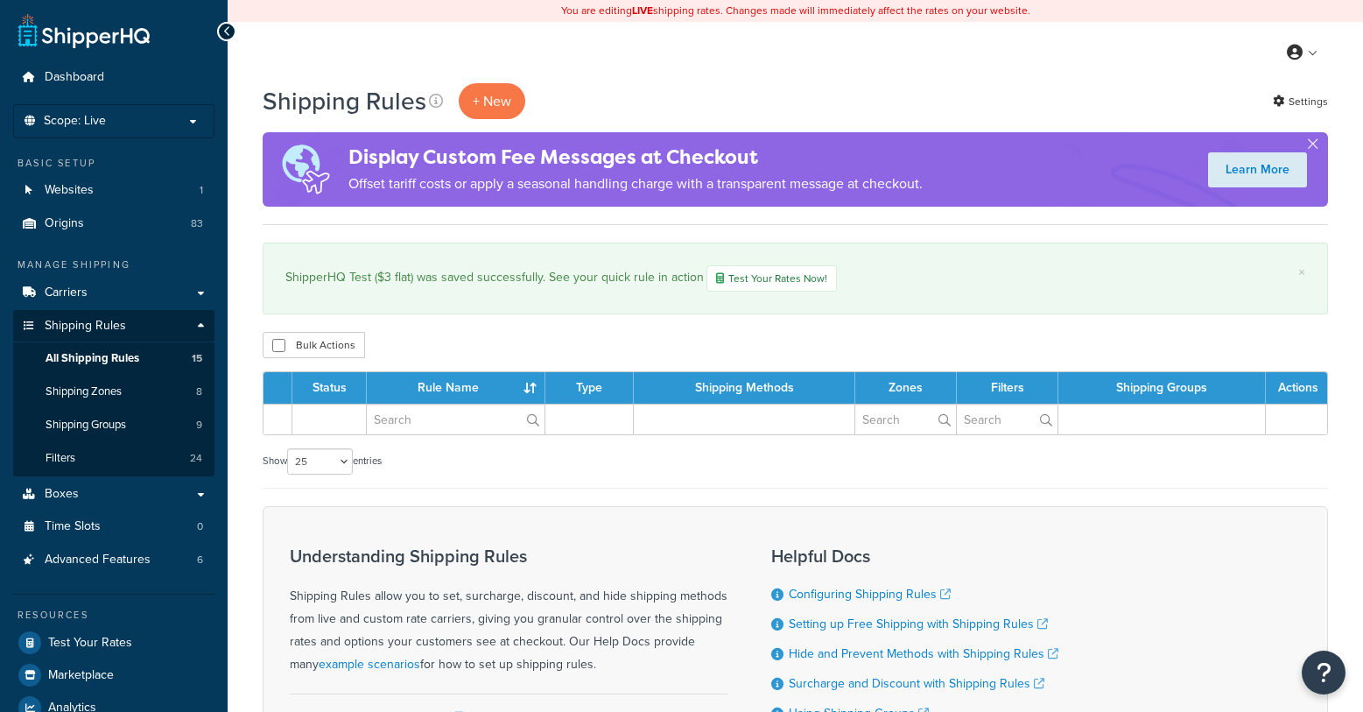
select select "25"
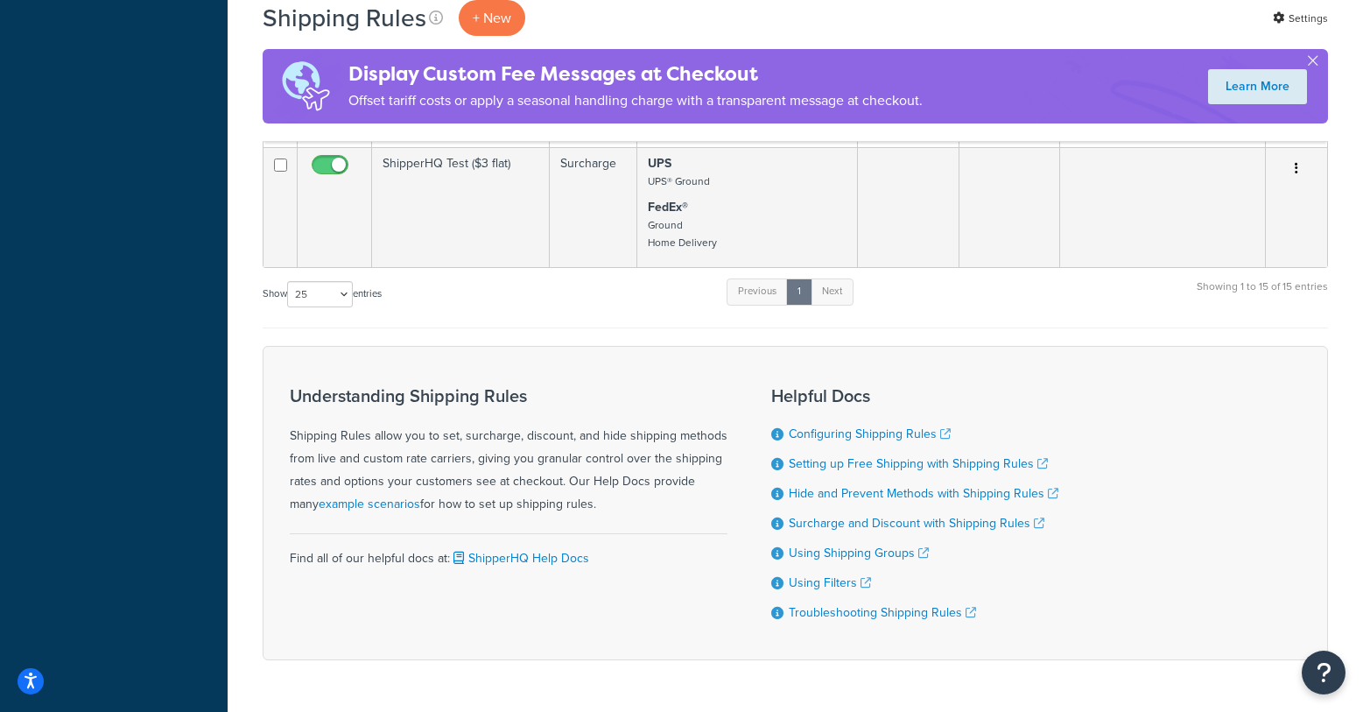
scroll to position [2155, 0]
